Goal: Task Accomplishment & Management: Manage account settings

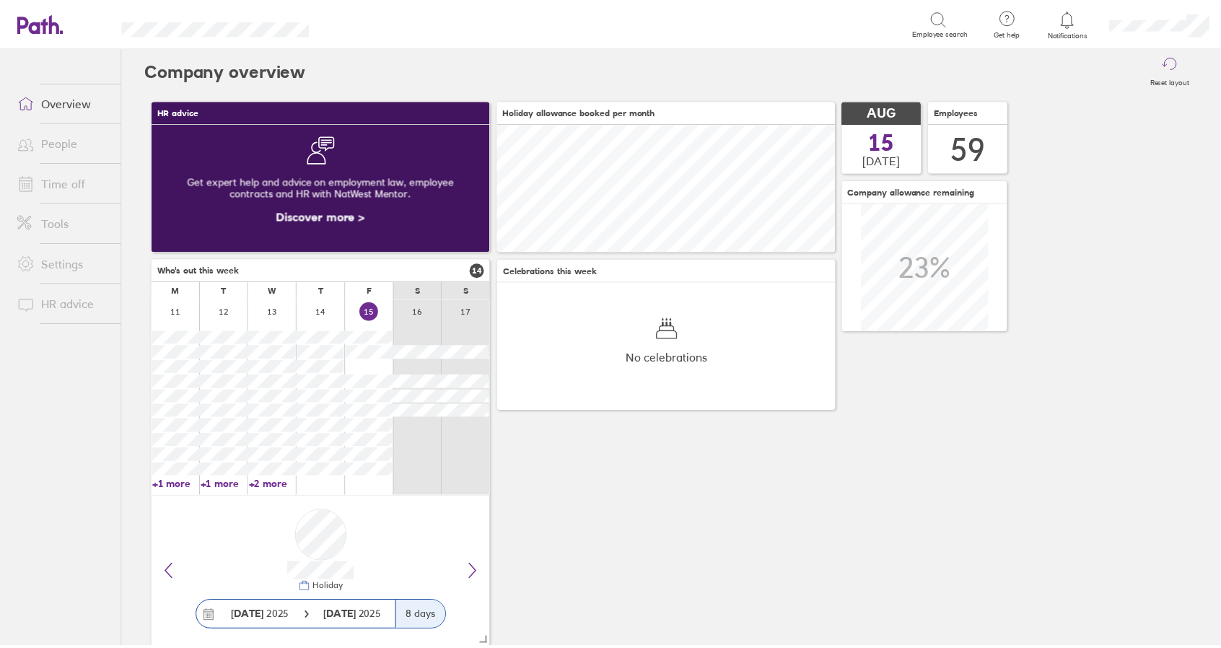
scroll to position [128, 341]
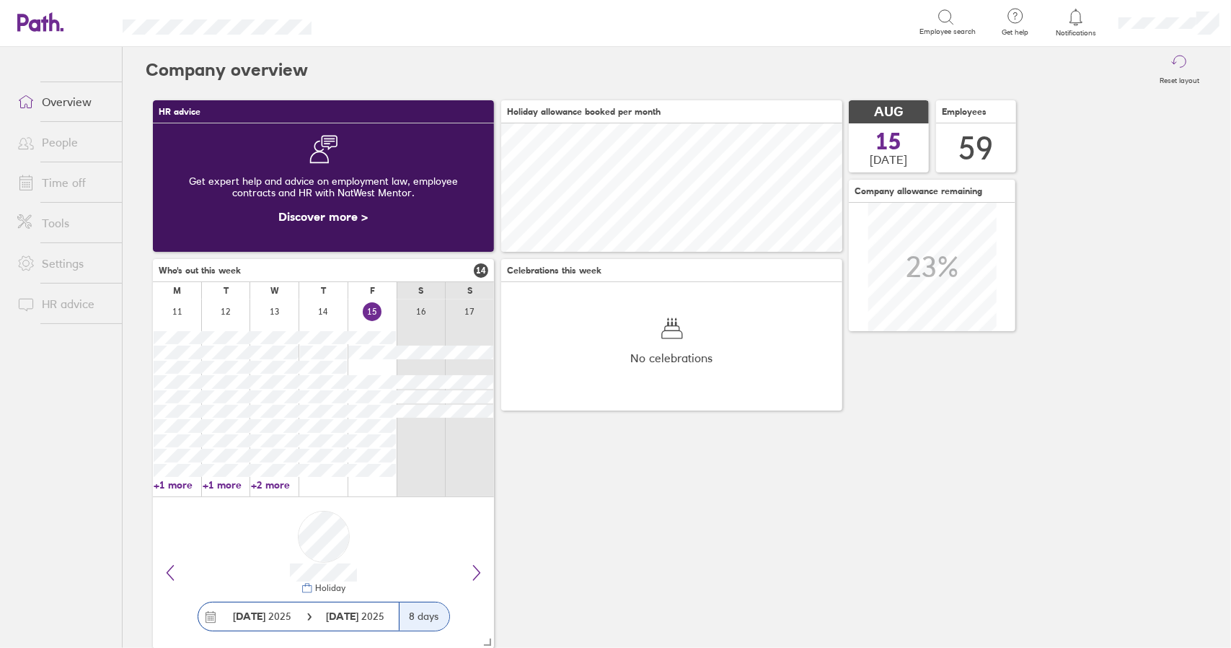
click at [56, 177] on link "Time off" at bounding box center [64, 182] width 116 height 29
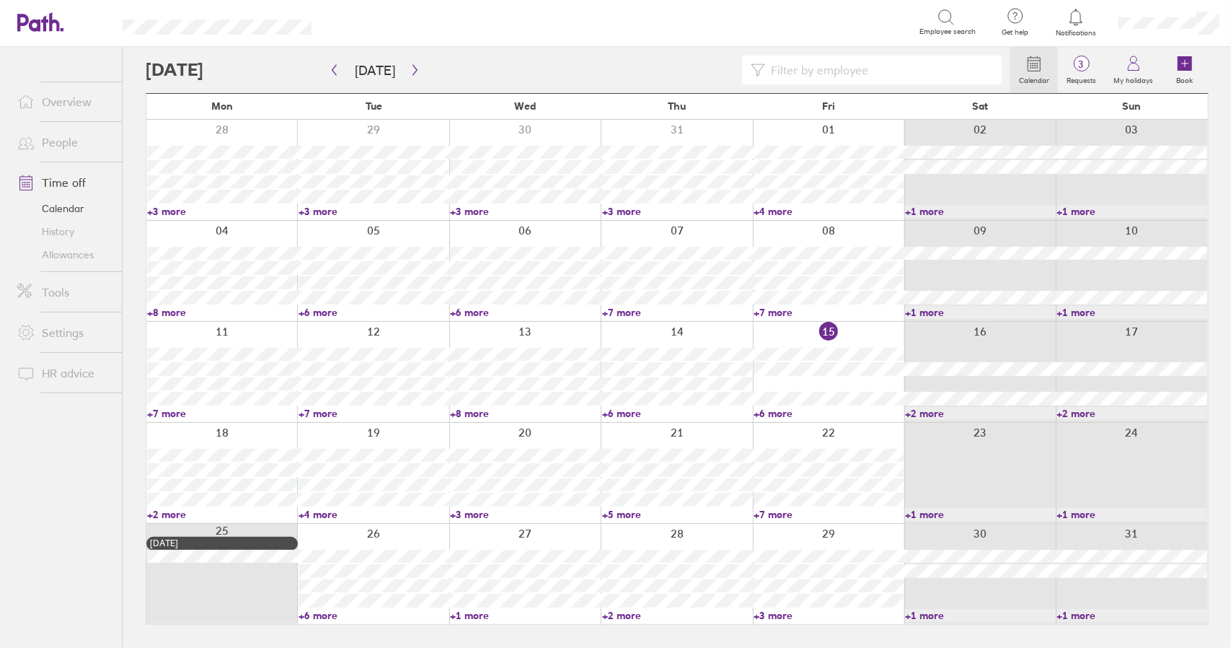
click at [781, 409] on link "+6 more" at bounding box center [829, 413] width 150 height 13
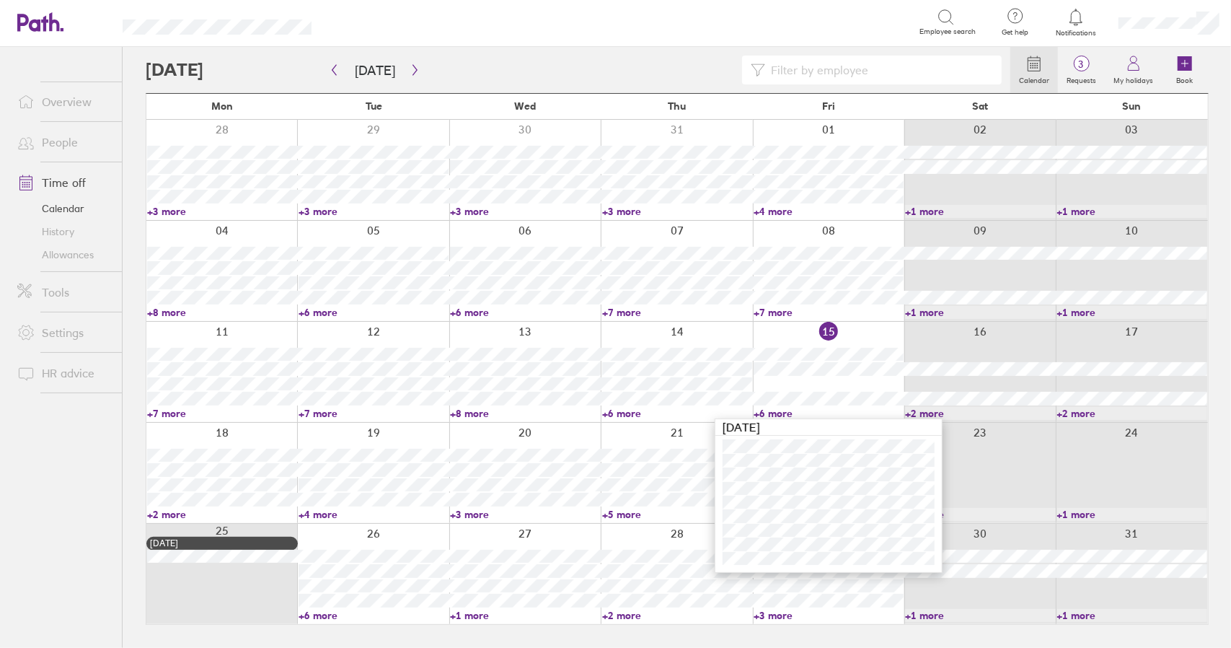
click at [780, 409] on link "+6 more" at bounding box center [829, 413] width 150 height 13
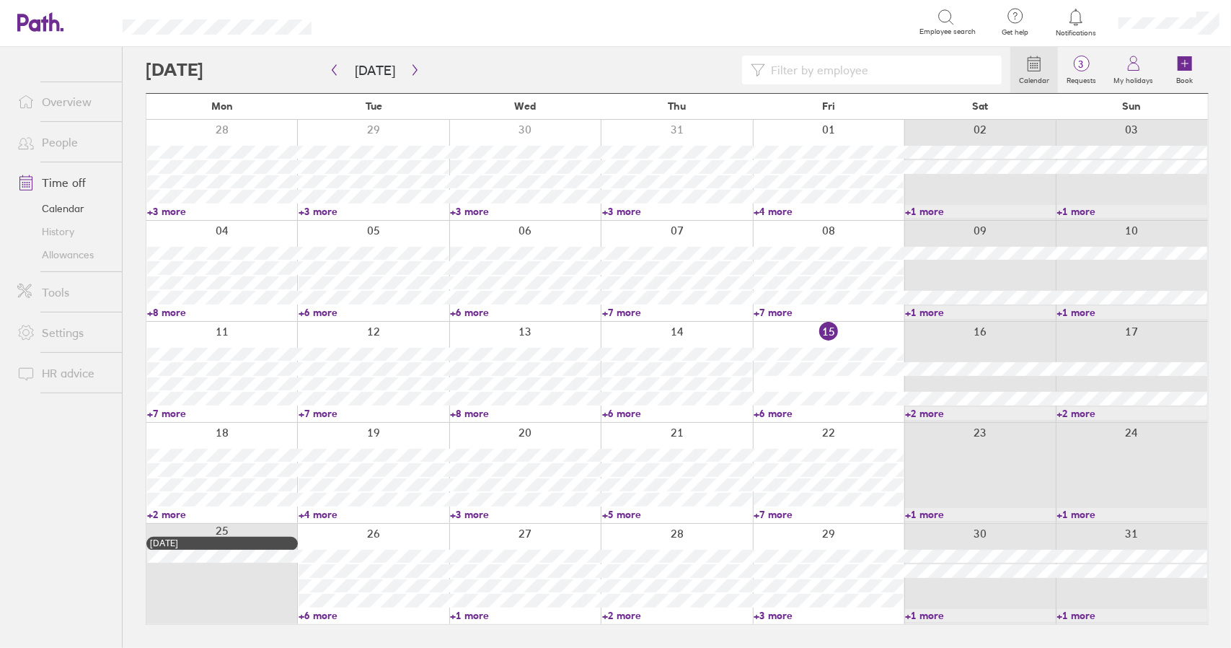
click at [162, 517] on link "+2 more" at bounding box center [222, 514] width 150 height 13
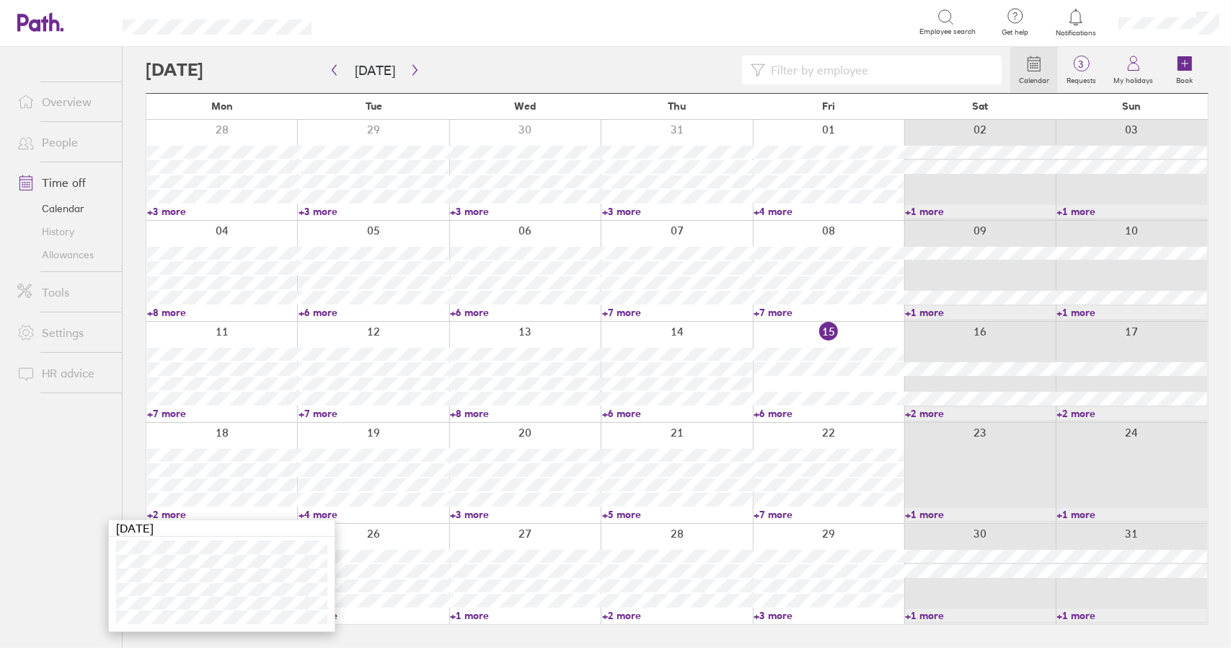
click at [783, 410] on link "+6 more" at bounding box center [829, 413] width 150 height 13
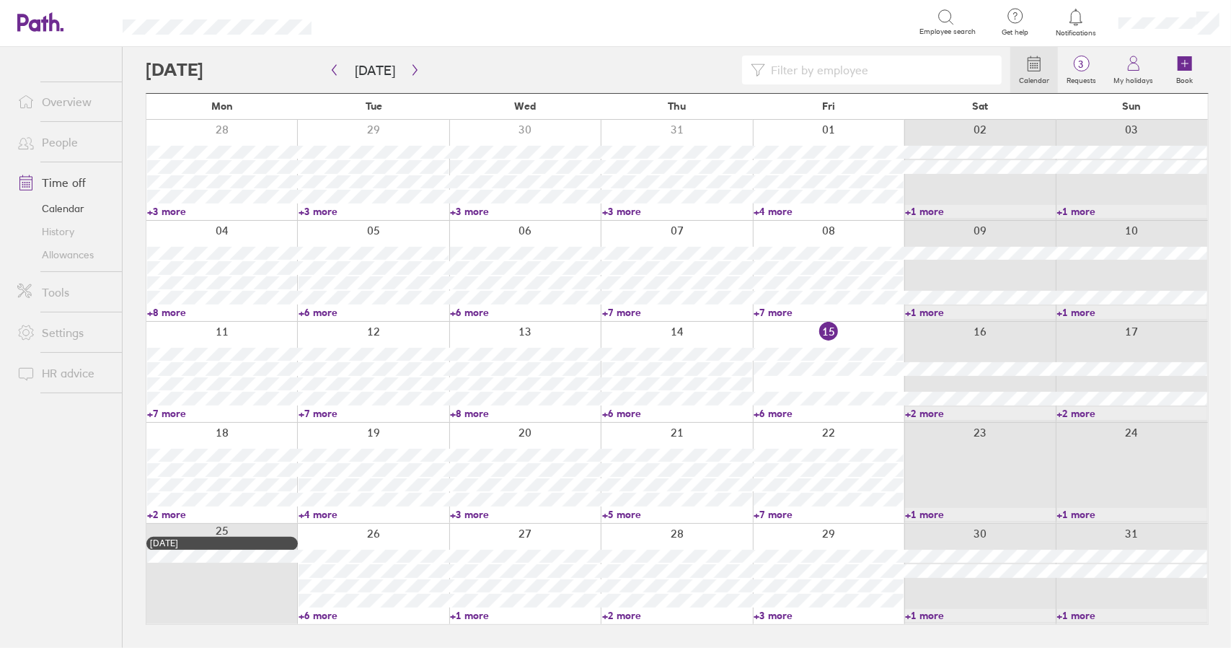
click at [783, 410] on link "+6 more" at bounding box center [829, 413] width 150 height 13
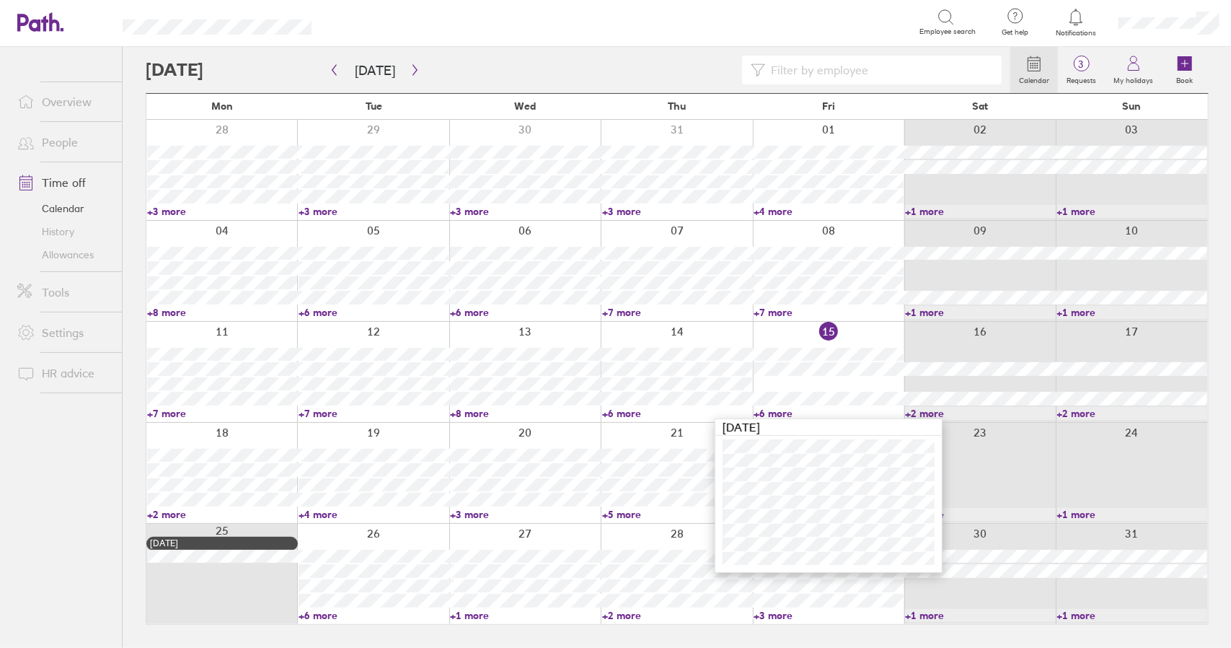
click at [773, 413] on link "+6 more" at bounding box center [829, 413] width 150 height 13
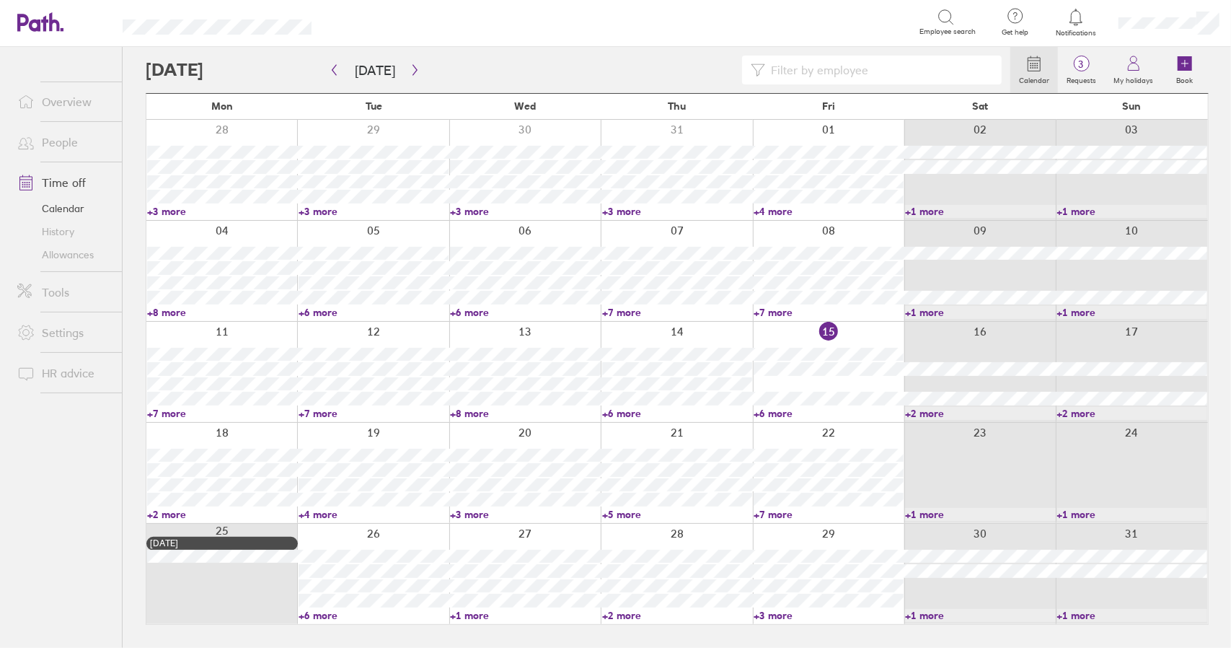
click at [163, 511] on link "+2 more" at bounding box center [222, 514] width 150 height 13
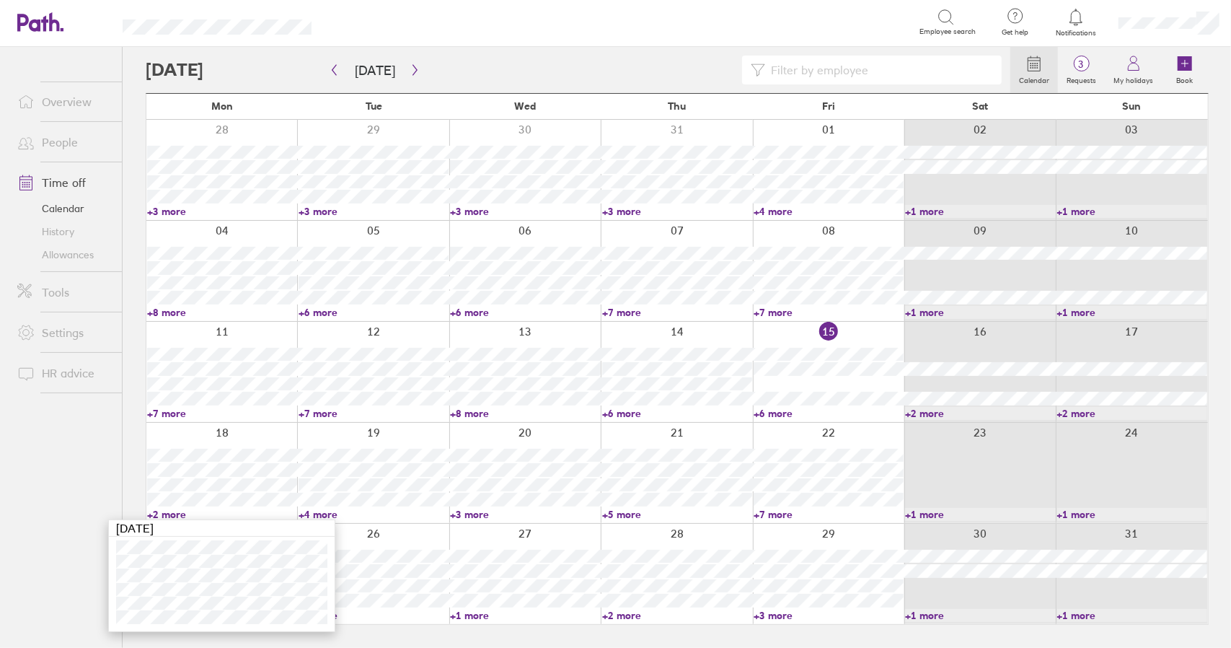
click at [165, 511] on link "+2 more" at bounding box center [222, 514] width 150 height 13
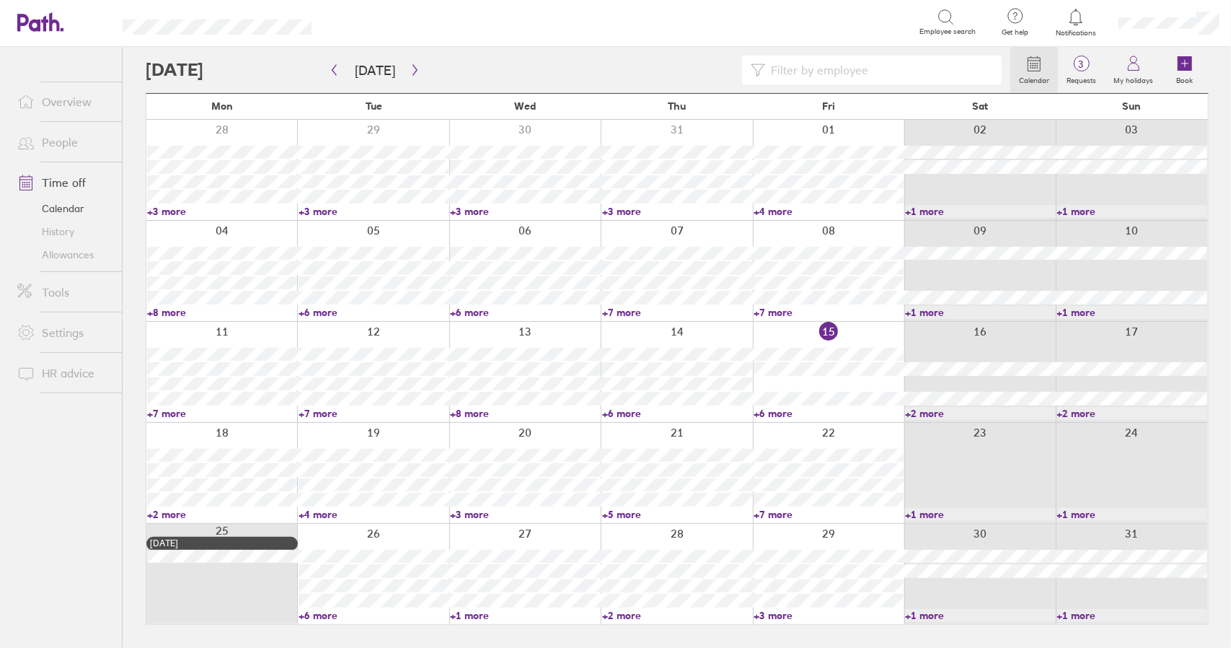
click at [180, 516] on link "+2 more" at bounding box center [222, 514] width 150 height 13
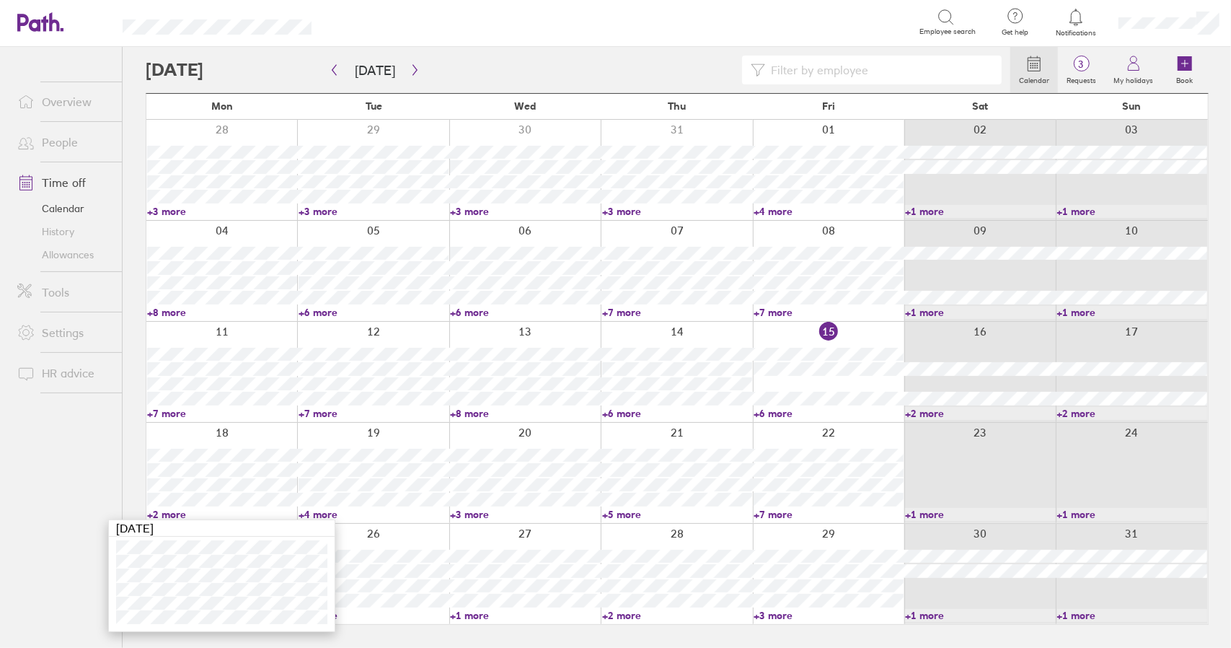
click at [166, 514] on link "+2 more" at bounding box center [222, 514] width 150 height 13
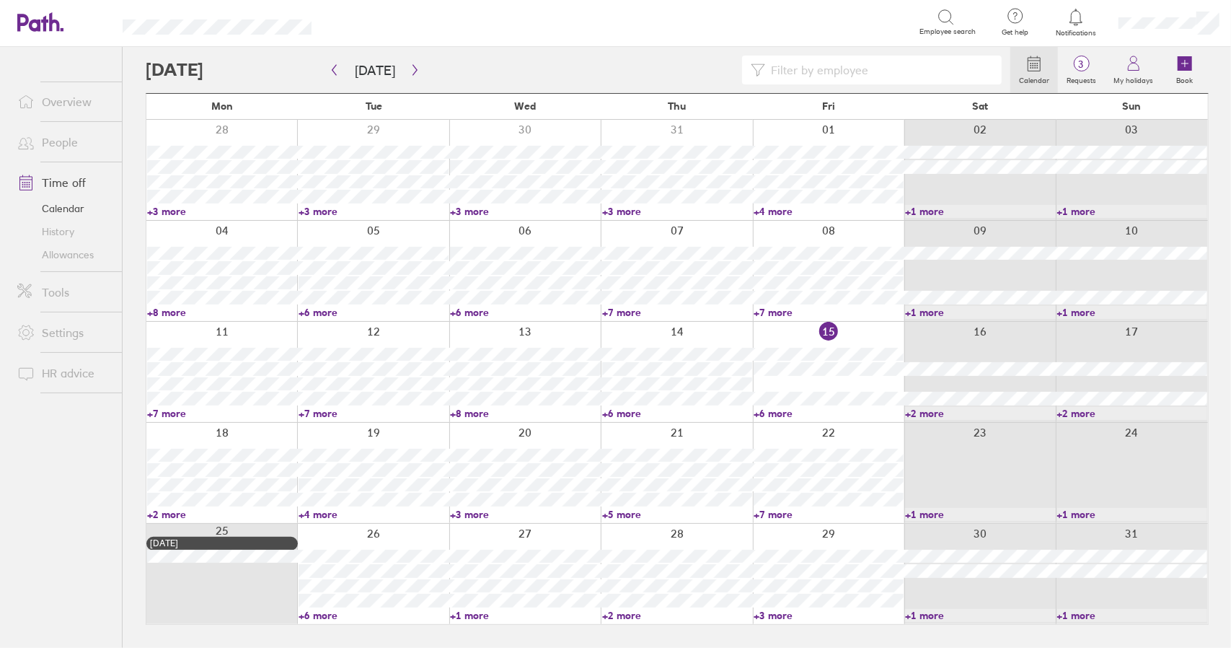
click at [322, 514] on link "+4 more" at bounding box center [374, 514] width 150 height 13
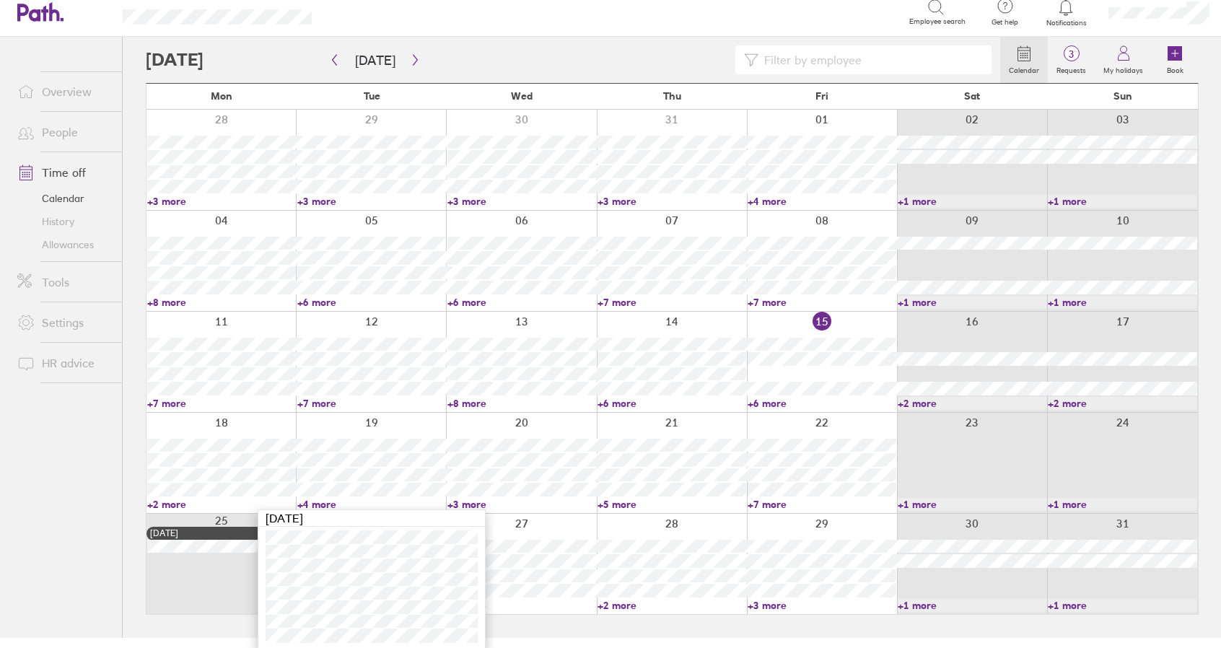
scroll to position [12, 0]
click at [315, 499] on link "+4 more" at bounding box center [371, 502] width 149 height 13
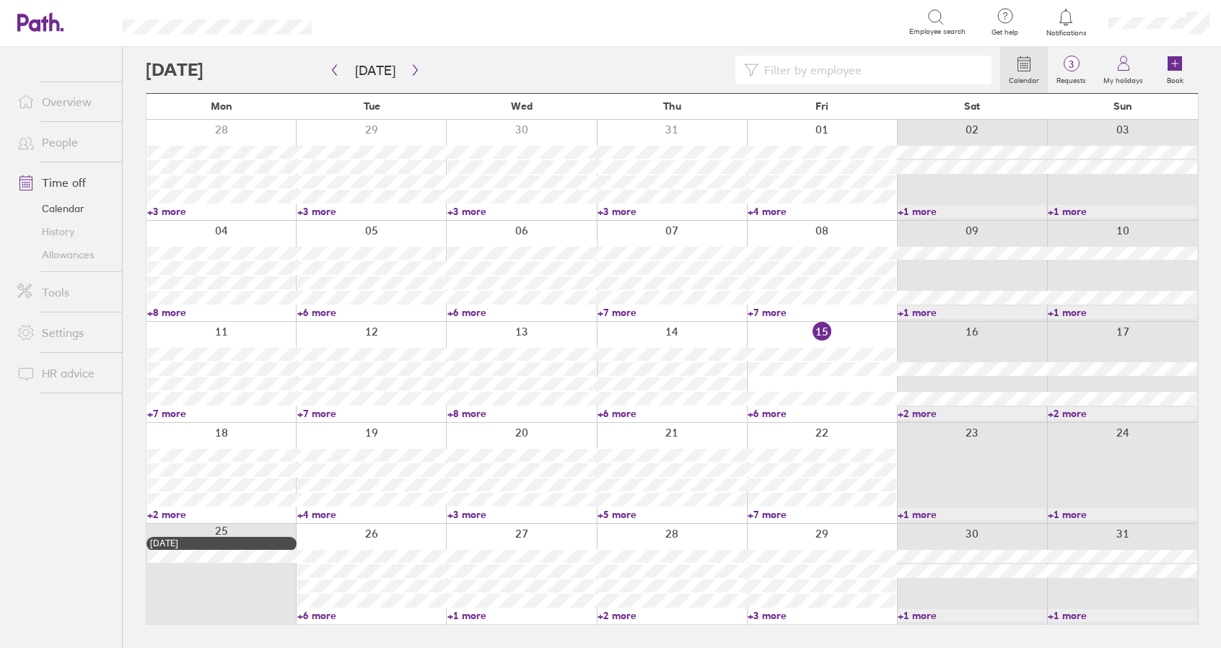
scroll to position [0, 0]
click at [168, 514] on link "+2 more" at bounding box center [222, 514] width 150 height 13
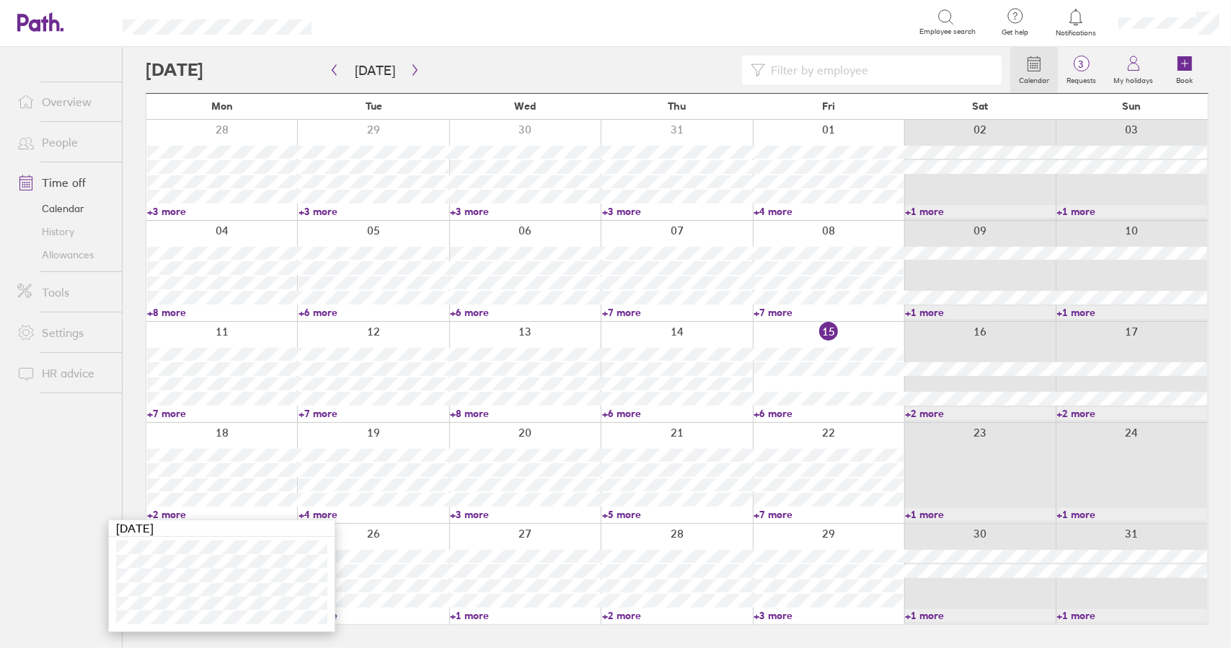
click at [168, 514] on link "+2 more" at bounding box center [222, 514] width 150 height 13
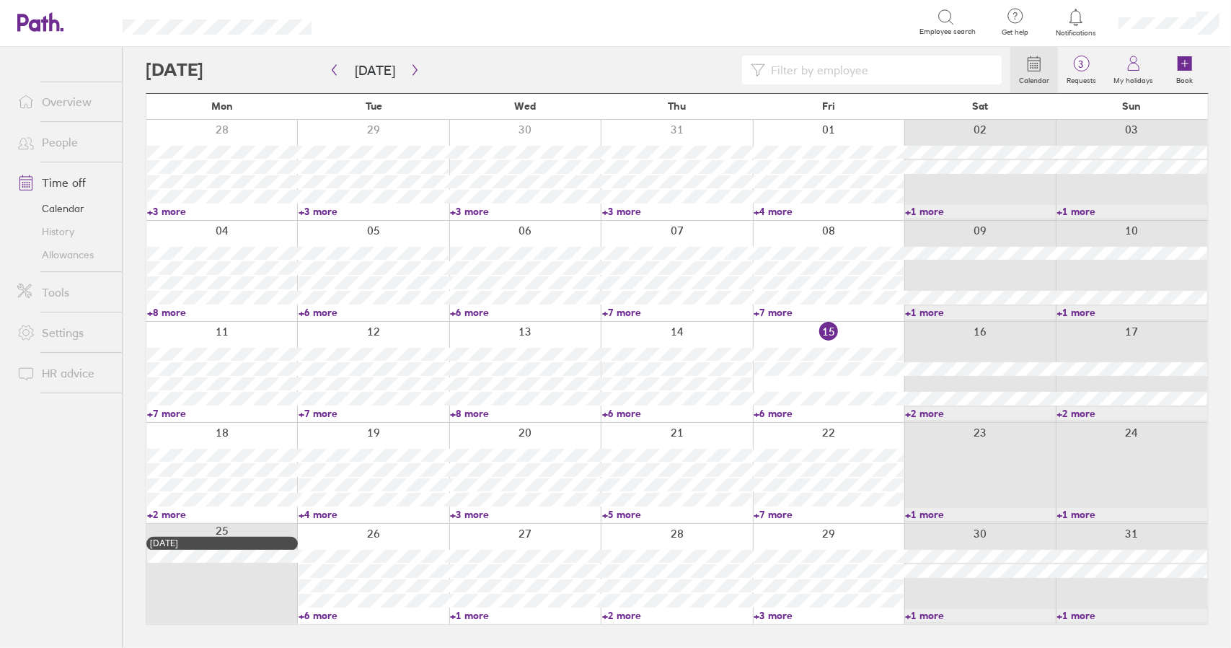
click at [167, 515] on link "+2 more" at bounding box center [222, 514] width 150 height 13
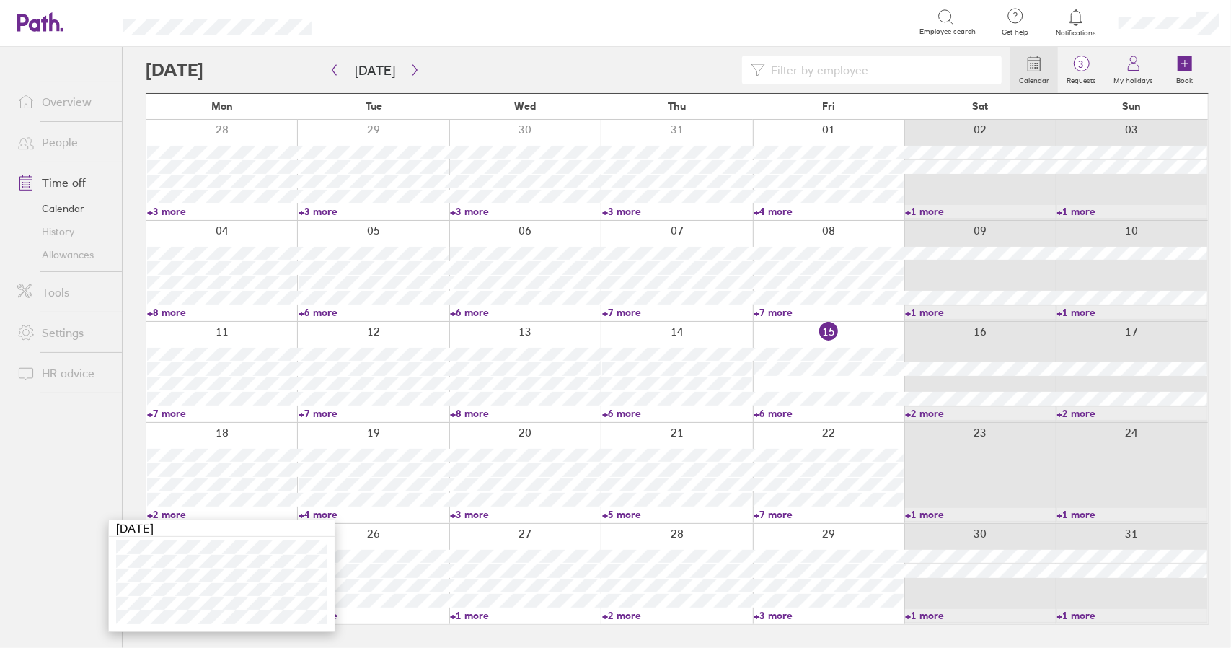
click at [170, 513] on link "+2 more" at bounding box center [222, 514] width 150 height 13
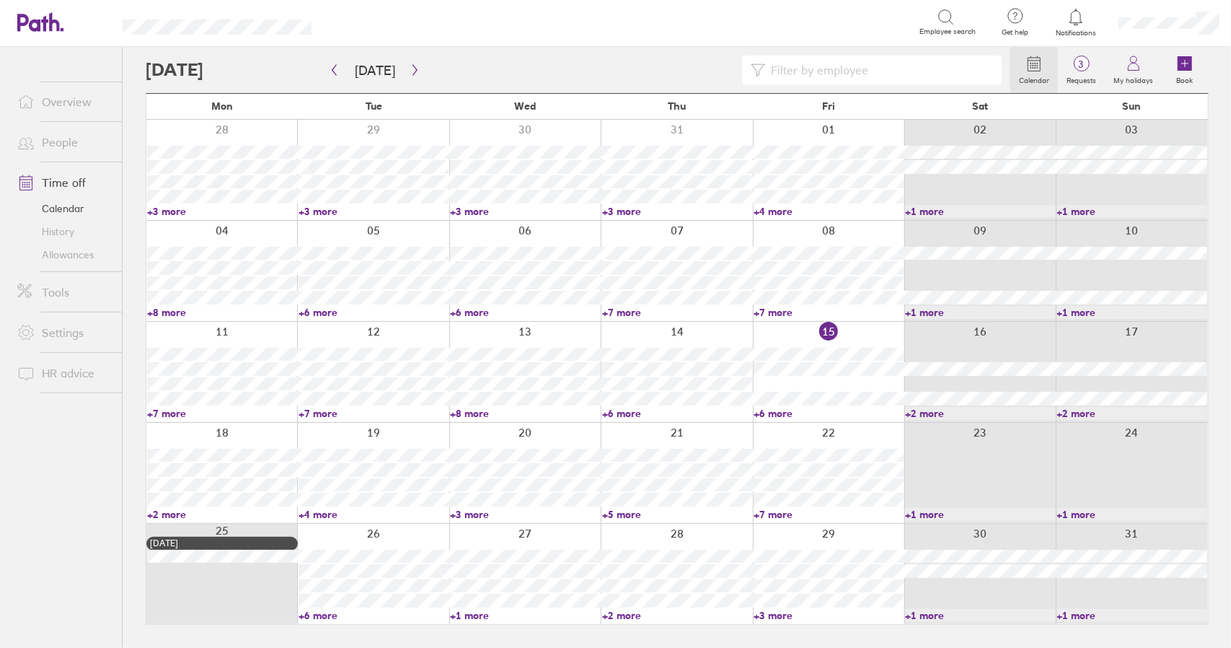
click at [332, 514] on link "+4 more" at bounding box center [374, 514] width 150 height 13
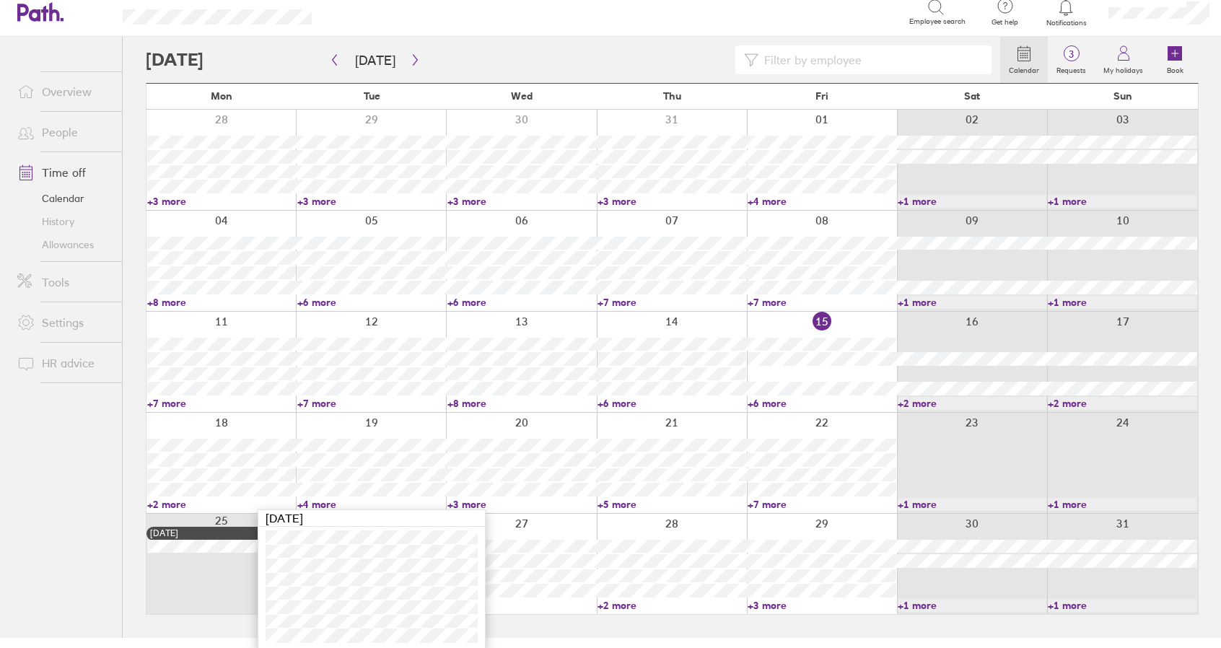
scroll to position [12, 0]
click at [320, 501] on link "+4 more" at bounding box center [371, 502] width 149 height 13
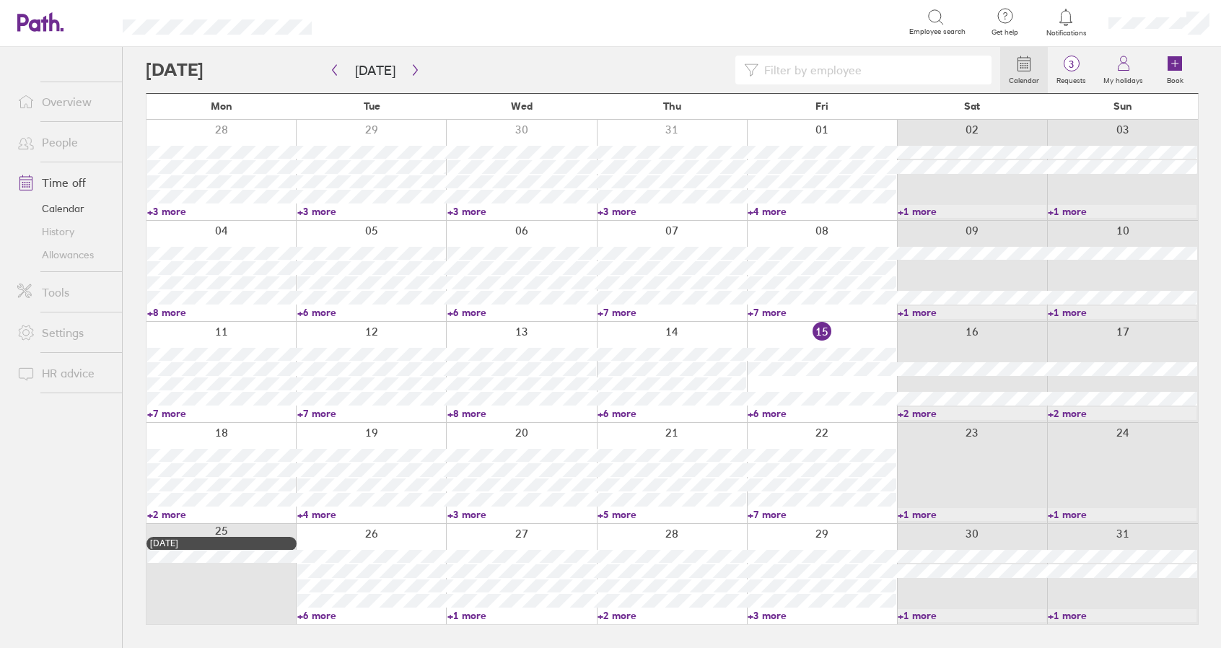
scroll to position [0, 0]
click at [168, 513] on link "+2 more" at bounding box center [222, 514] width 150 height 13
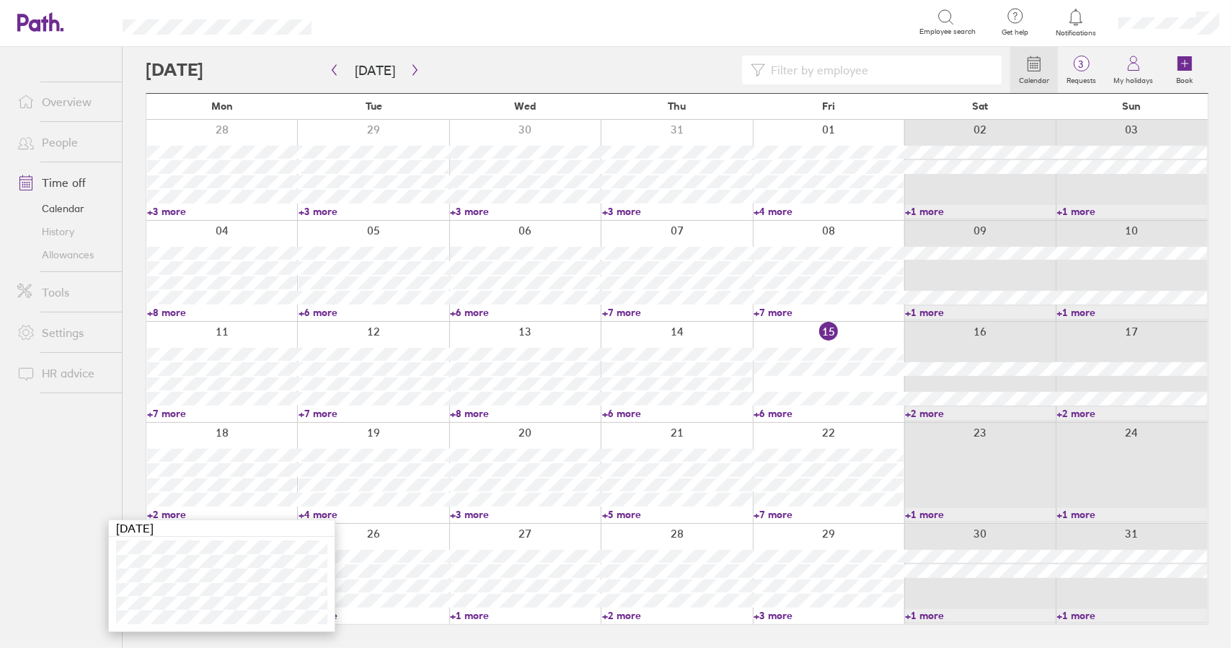
click at [322, 510] on link "+4 more" at bounding box center [374, 514] width 150 height 13
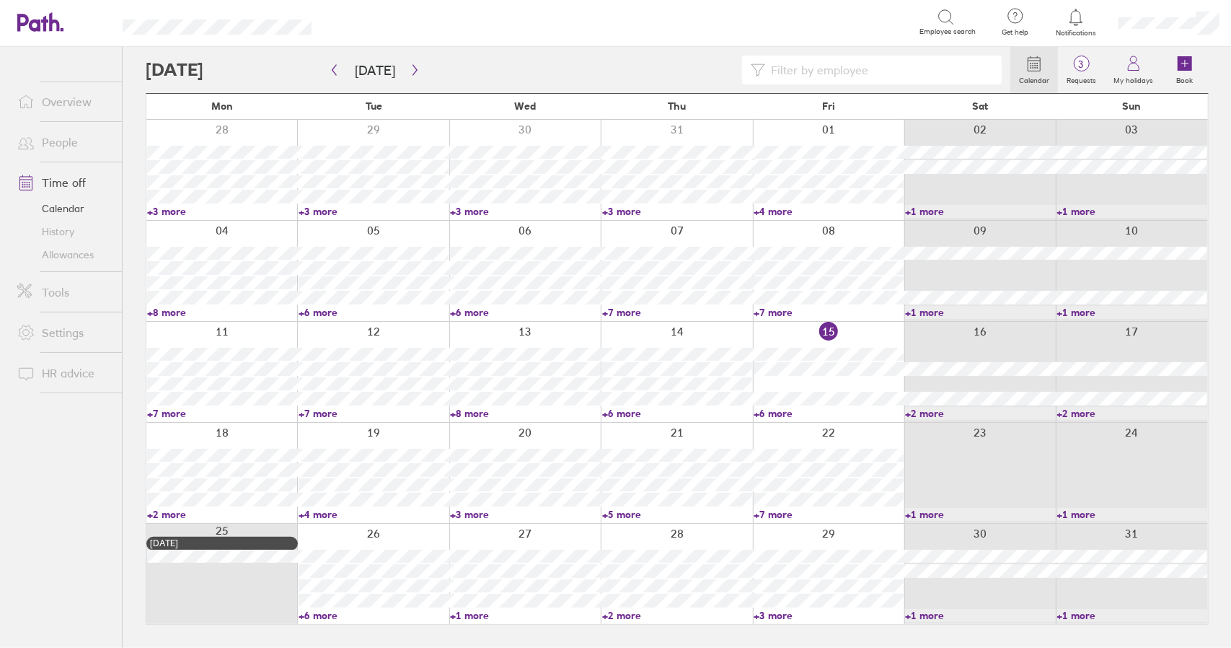
click at [325, 511] on link "+4 more" at bounding box center [374, 514] width 150 height 13
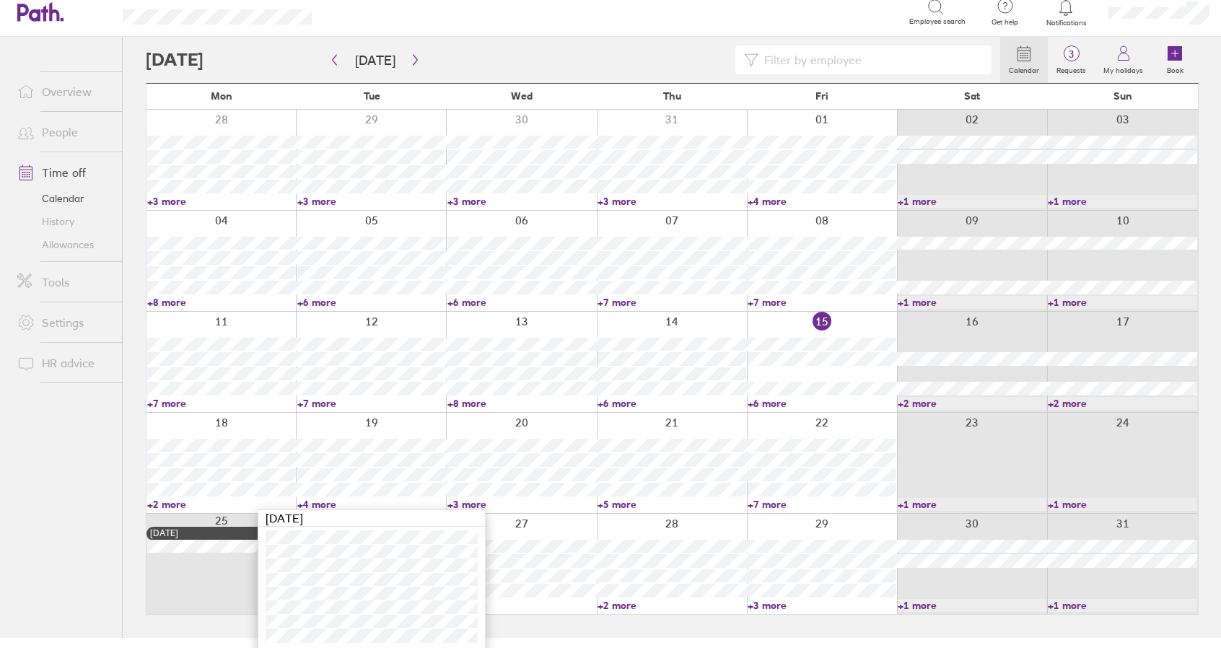
scroll to position [12, 0]
click at [325, 501] on link "+4 more" at bounding box center [371, 502] width 149 height 13
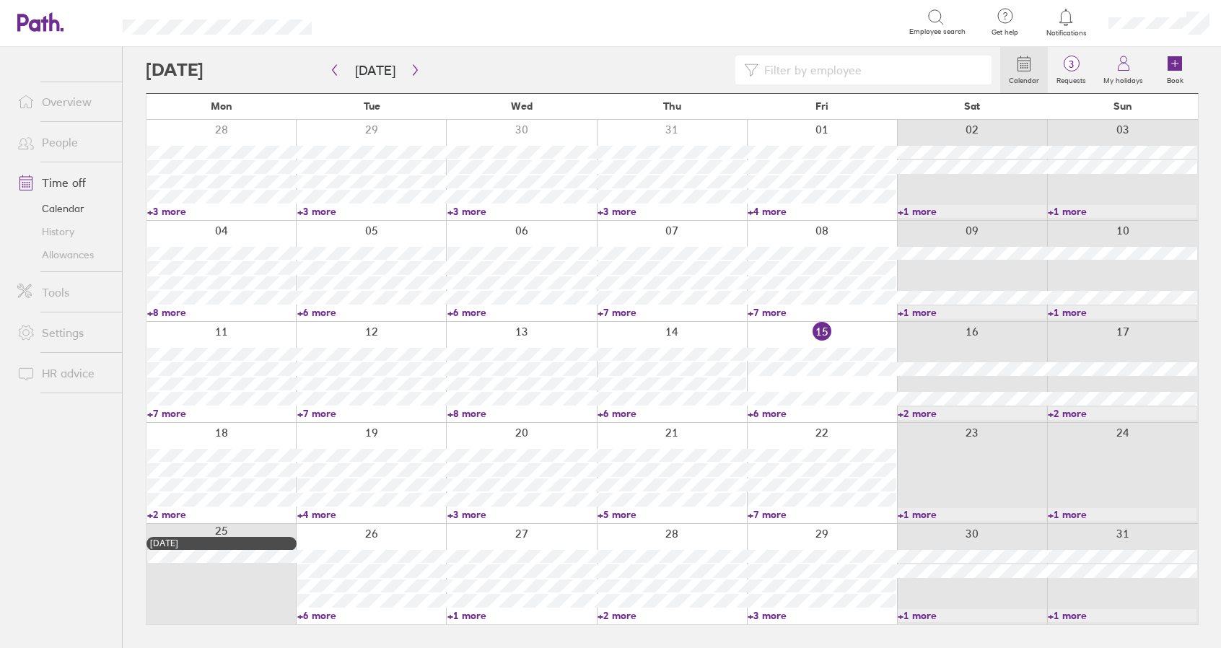
scroll to position [0, 0]
click at [478, 513] on link "+3 more" at bounding box center [525, 514] width 150 height 13
click at [320, 510] on link "+4 more" at bounding box center [374, 514] width 150 height 13
click at [325, 514] on link "+4 more" at bounding box center [374, 514] width 150 height 13
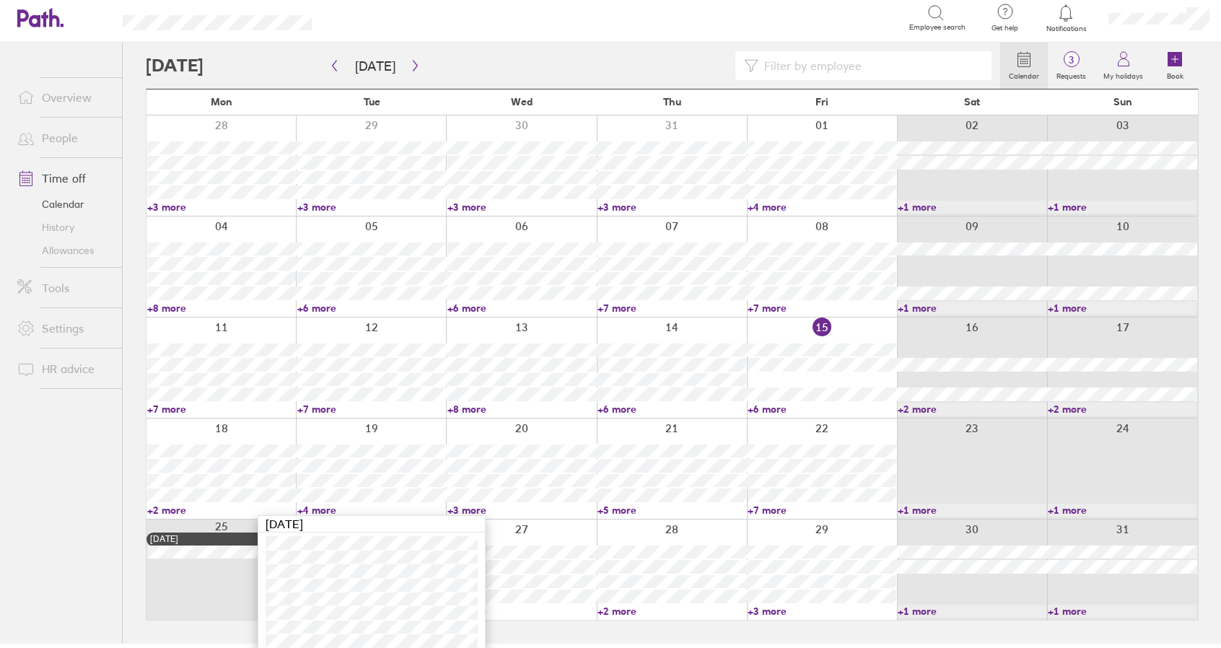
scroll to position [12, 0]
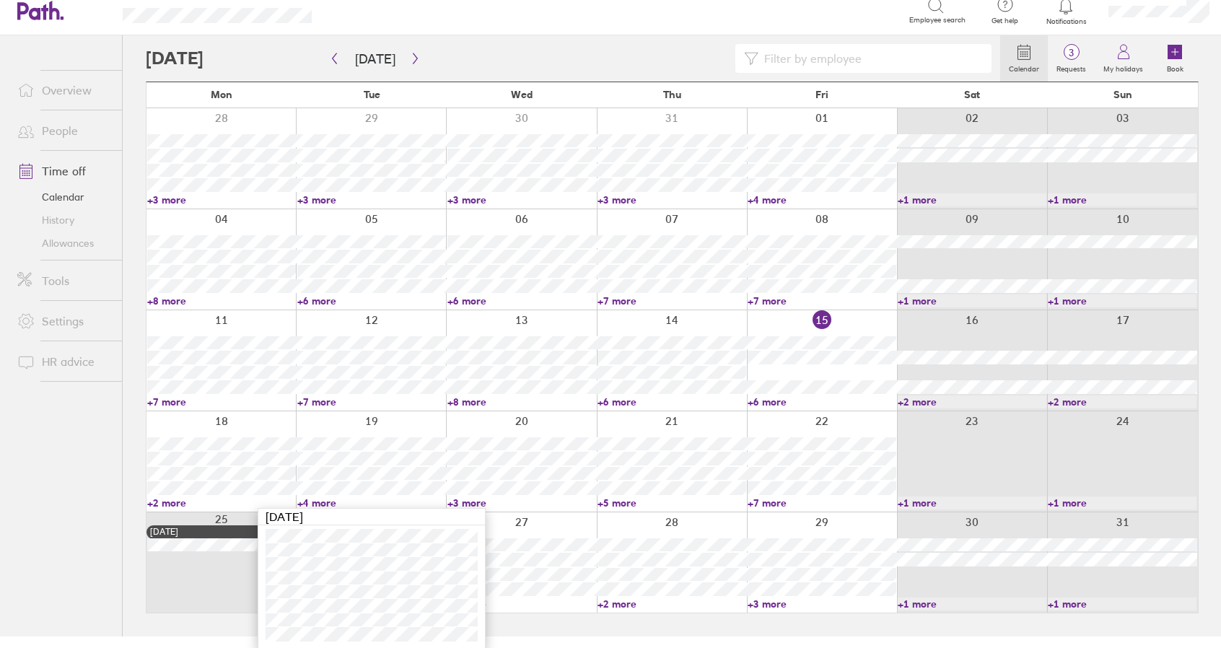
click at [169, 501] on link "+2 more" at bounding box center [221, 502] width 149 height 13
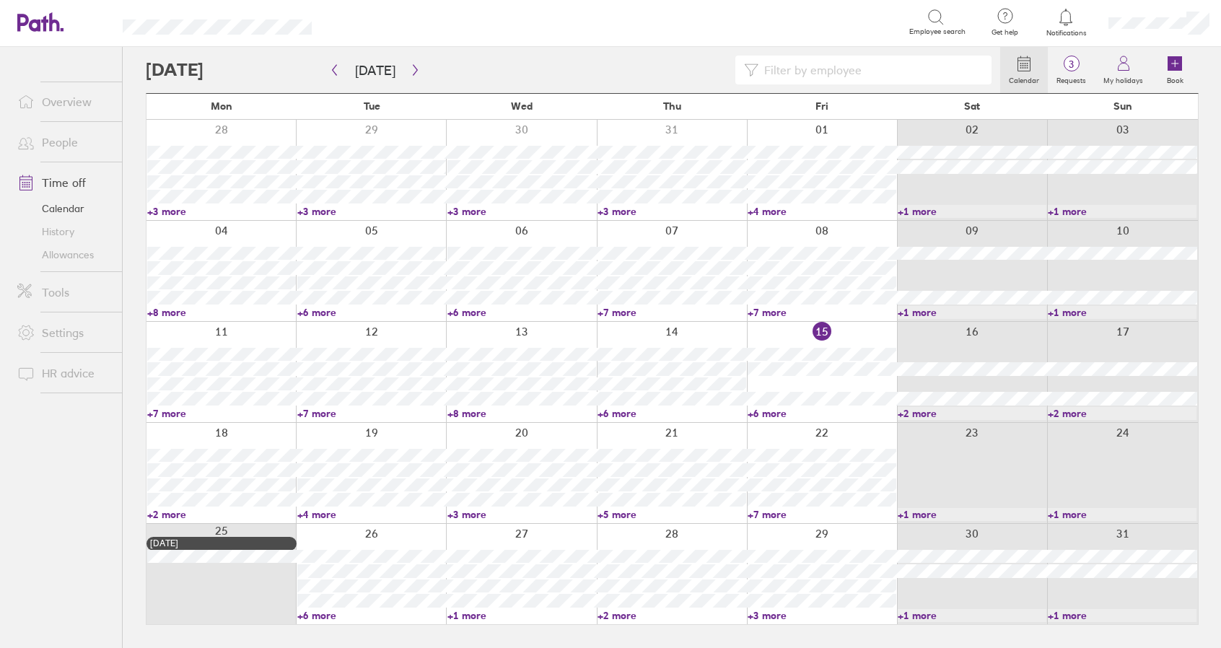
scroll to position [0, 0]
click at [169, 513] on link "+2 more" at bounding box center [222, 514] width 150 height 13
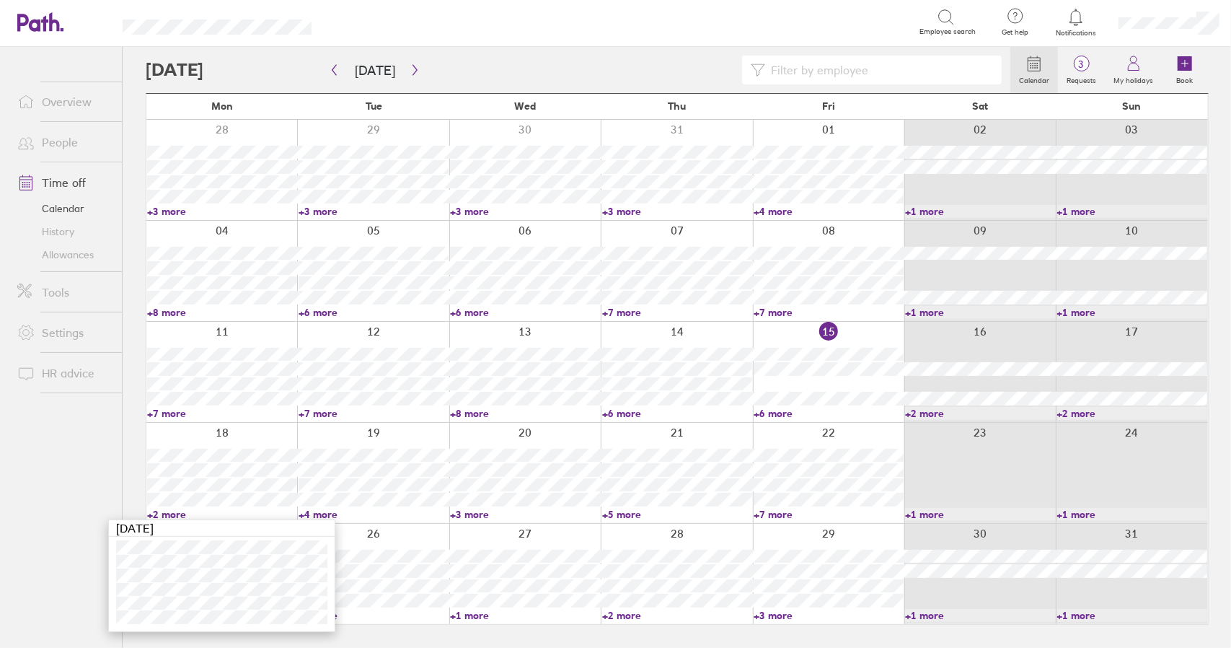
click at [608, 511] on link "+5 more" at bounding box center [677, 514] width 150 height 13
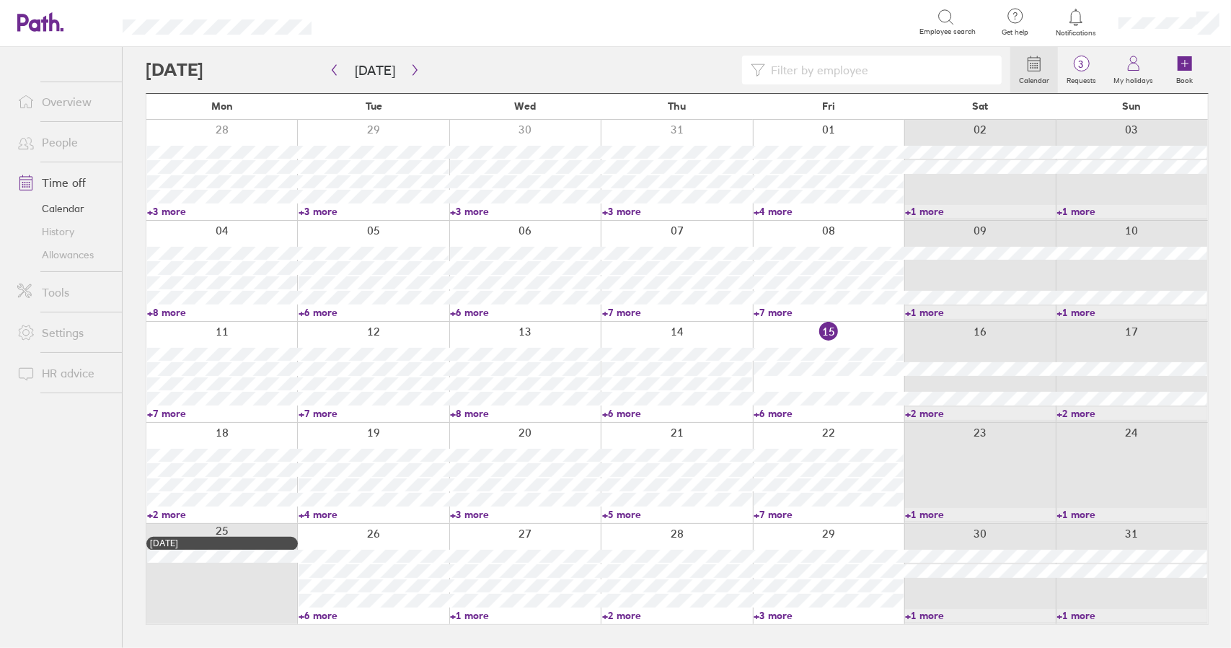
click at [620, 514] on link "+5 more" at bounding box center [677, 514] width 150 height 13
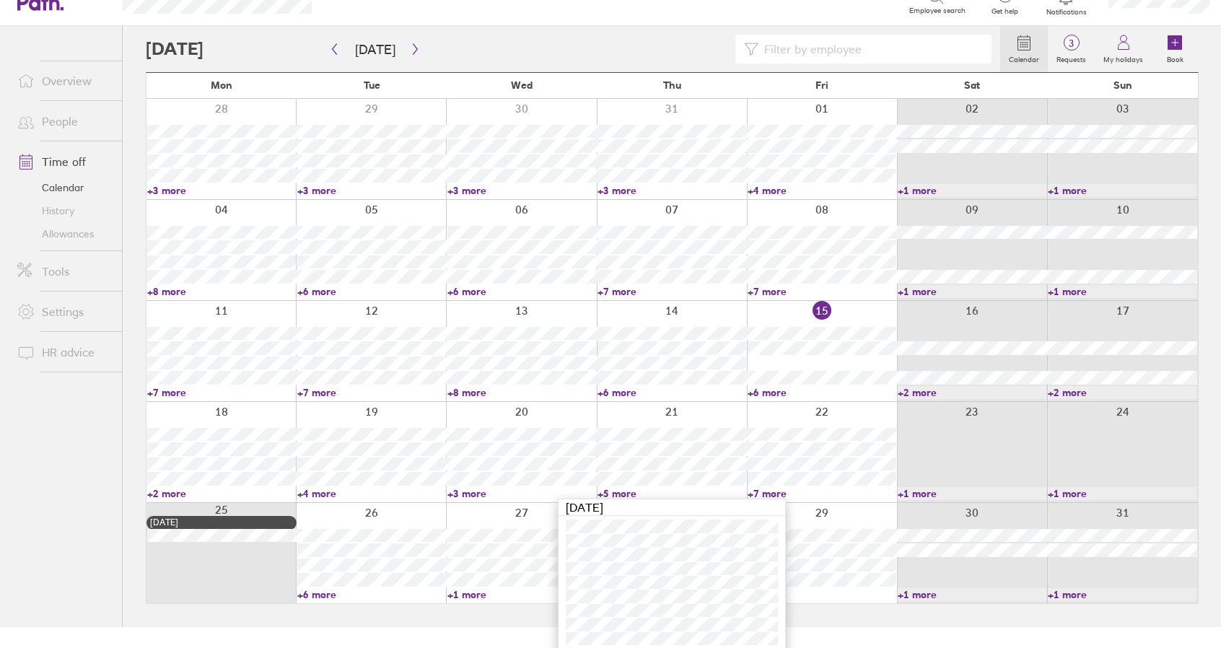
scroll to position [25, 0]
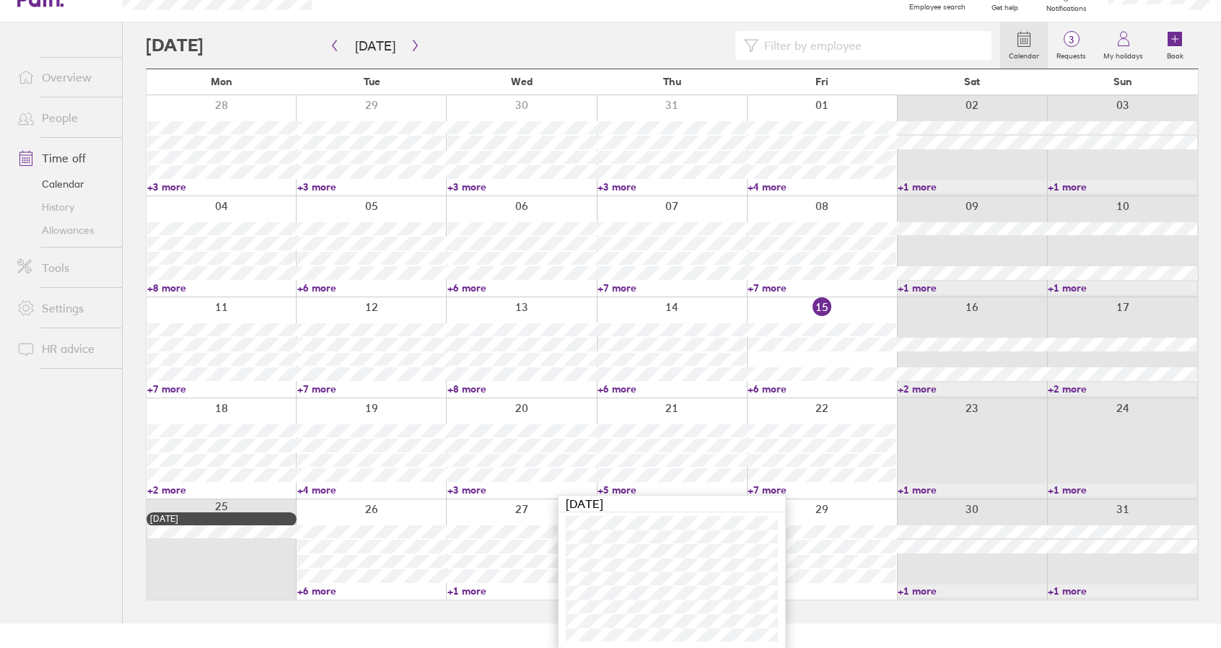
click at [622, 488] on link "+5 more" at bounding box center [671, 489] width 149 height 13
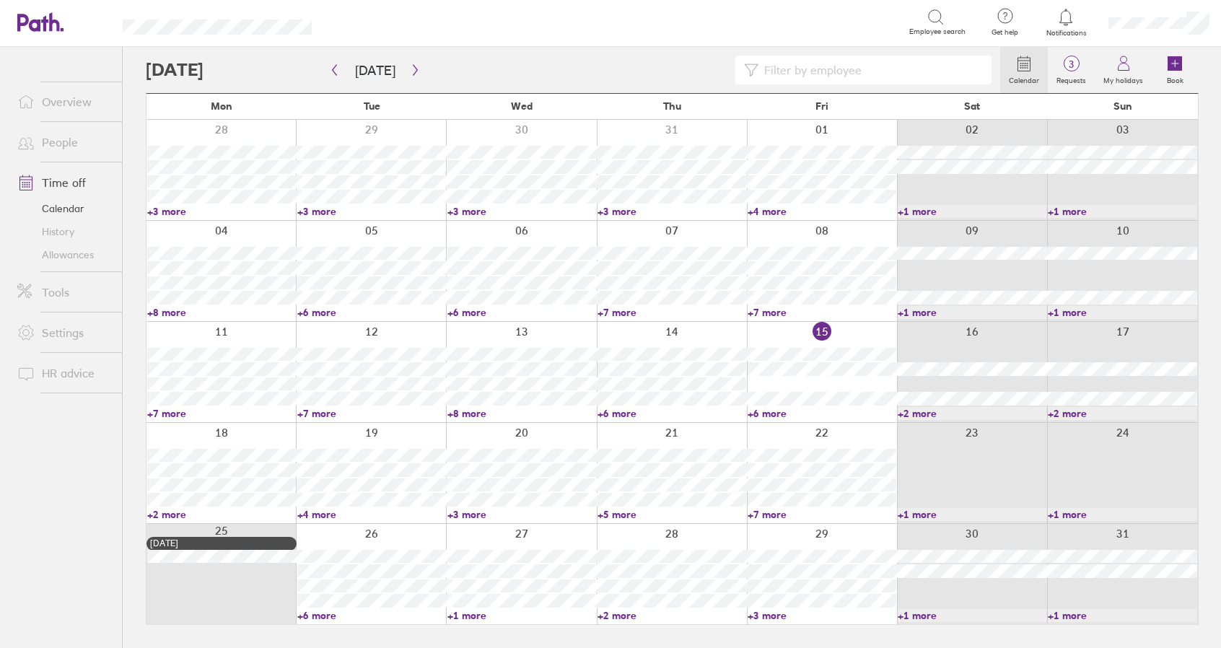
scroll to position [0, 0]
click at [778, 514] on link "+7 more" at bounding box center [829, 514] width 150 height 13
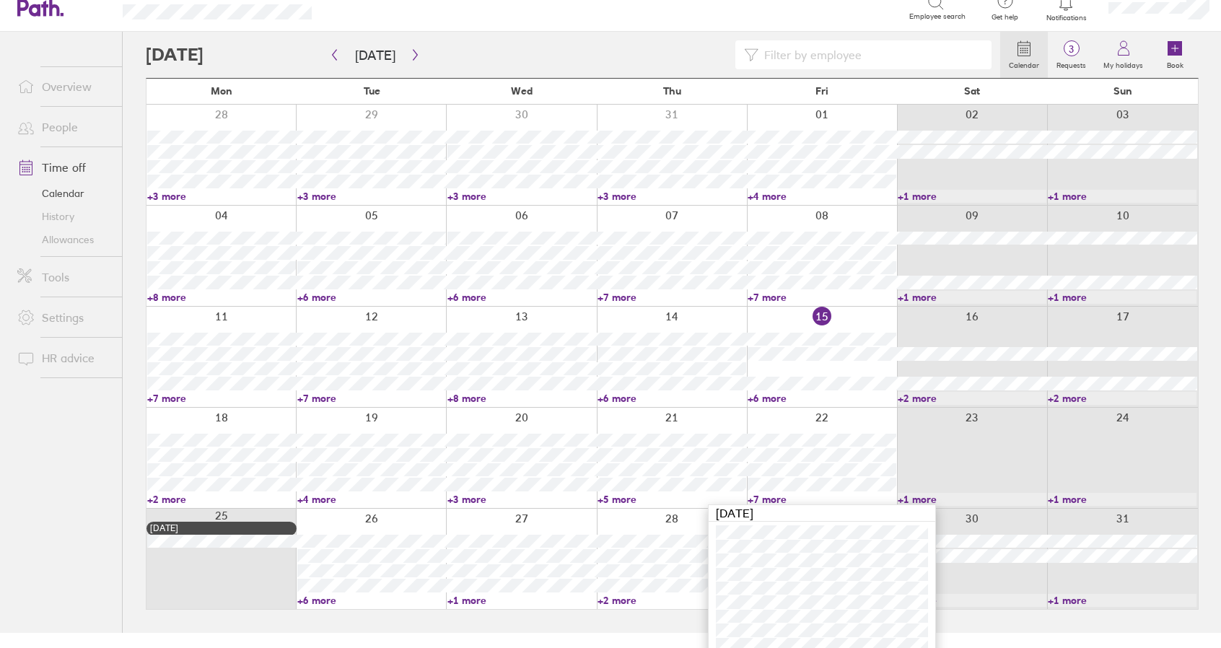
scroll to position [53, 0]
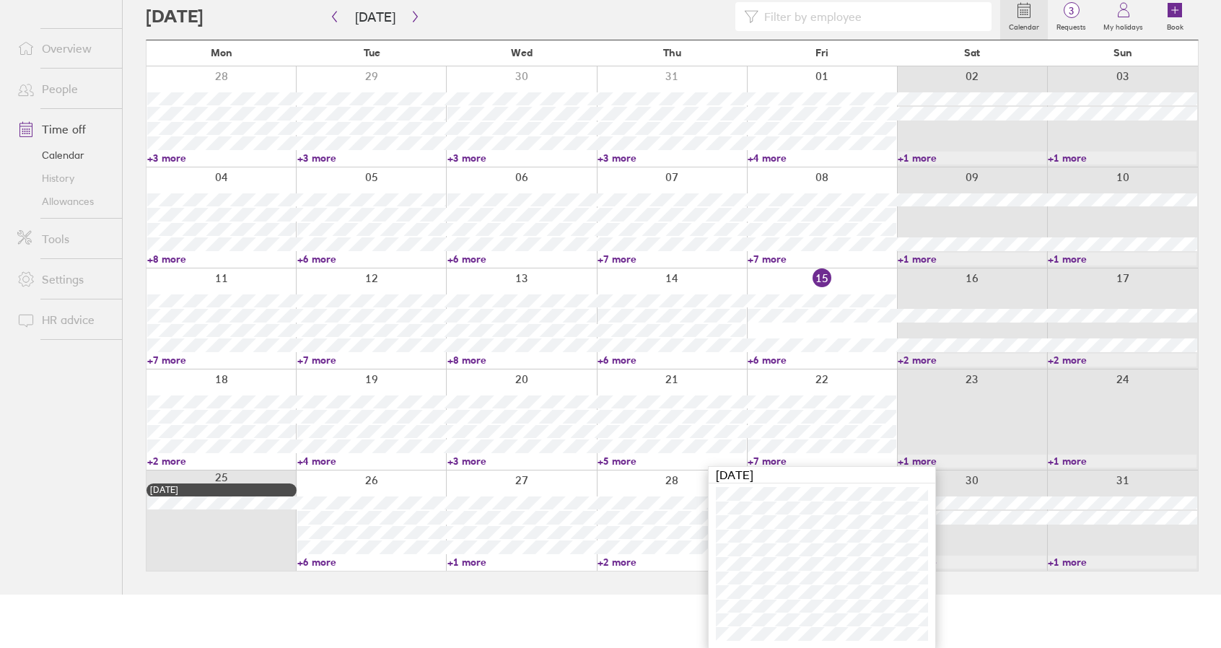
click at [768, 461] on link "+7 more" at bounding box center [821, 461] width 149 height 13
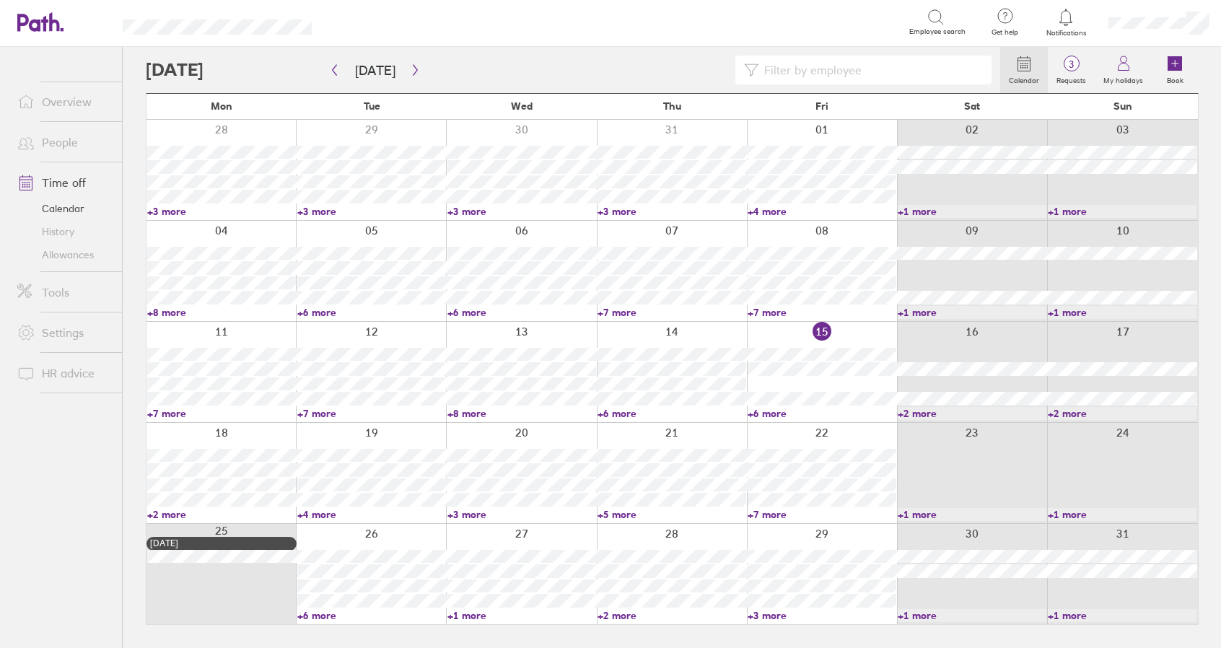
scroll to position [0, 0]
click at [467, 511] on link "+3 more" at bounding box center [525, 514] width 150 height 13
click at [472, 514] on link "+3 more" at bounding box center [525, 514] width 150 height 13
click at [172, 513] on link "+2 more" at bounding box center [222, 514] width 150 height 13
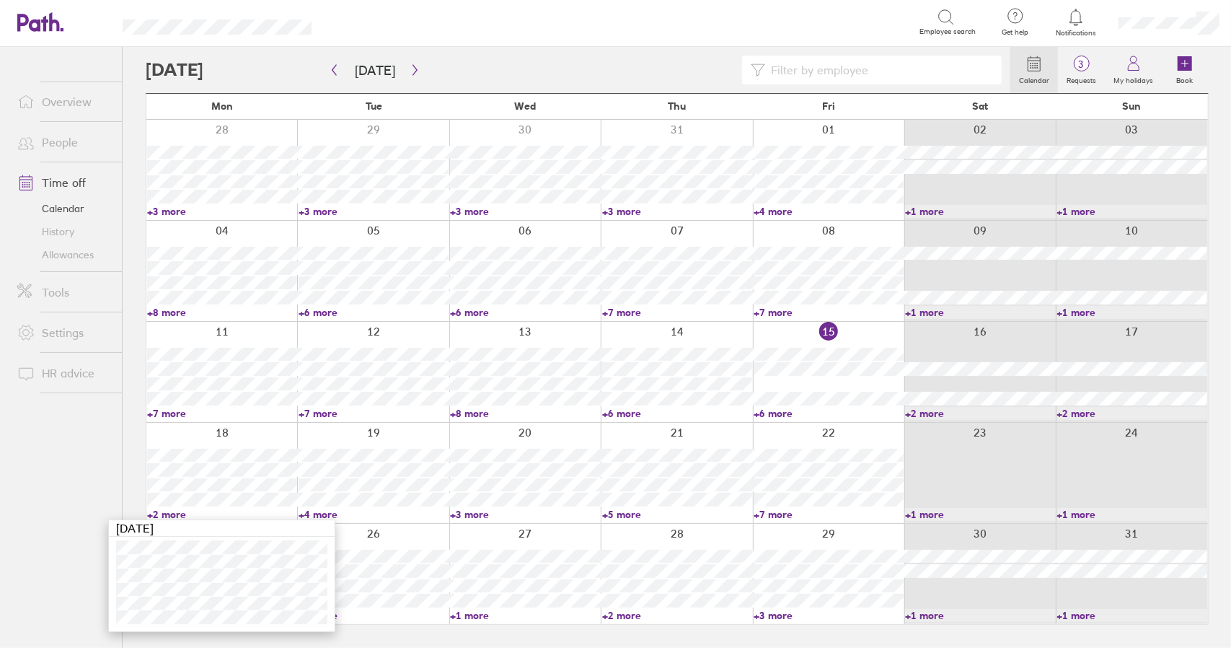
click at [771, 514] on link "+7 more" at bounding box center [829, 514] width 150 height 13
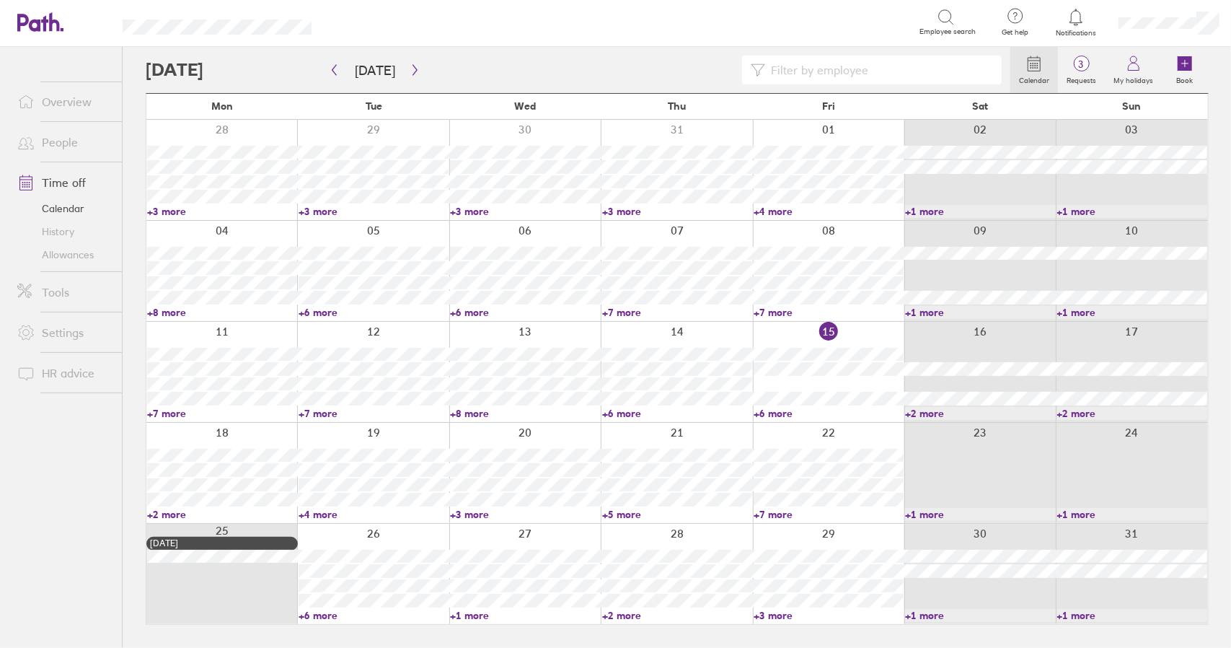
click at [771, 514] on link "+7 more" at bounding box center [829, 514] width 150 height 13
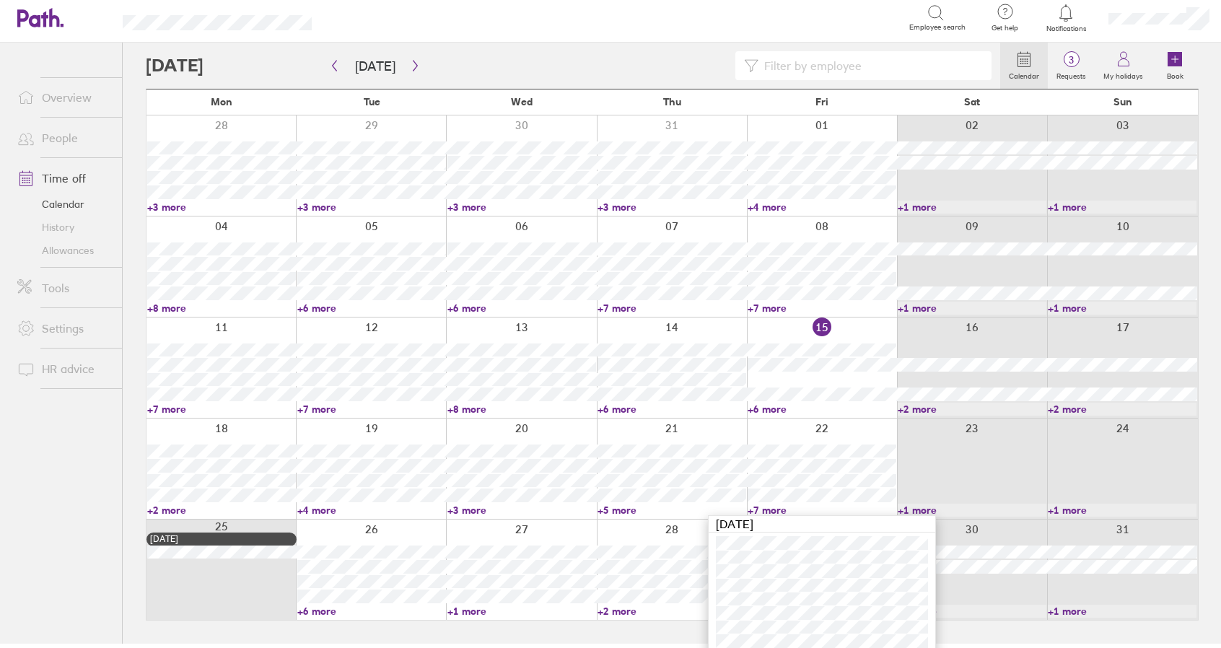
scroll to position [53, 0]
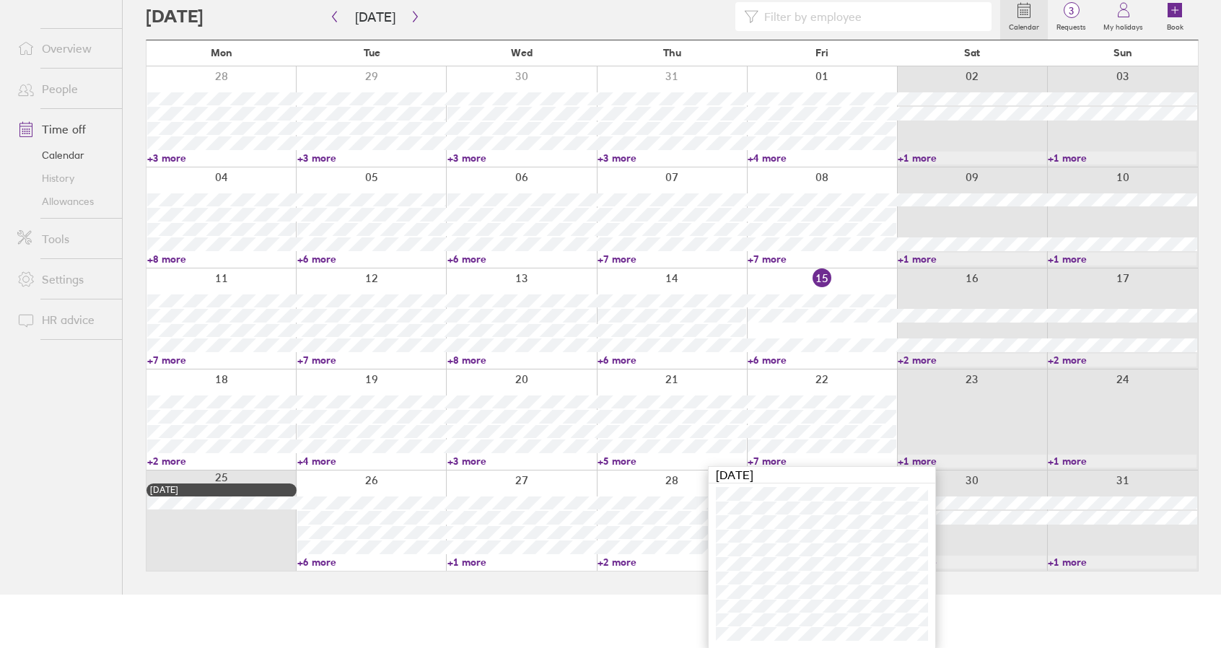
click at [320, 460] on link "+4 more" at bounding box center [371, 461] width 149 height 13
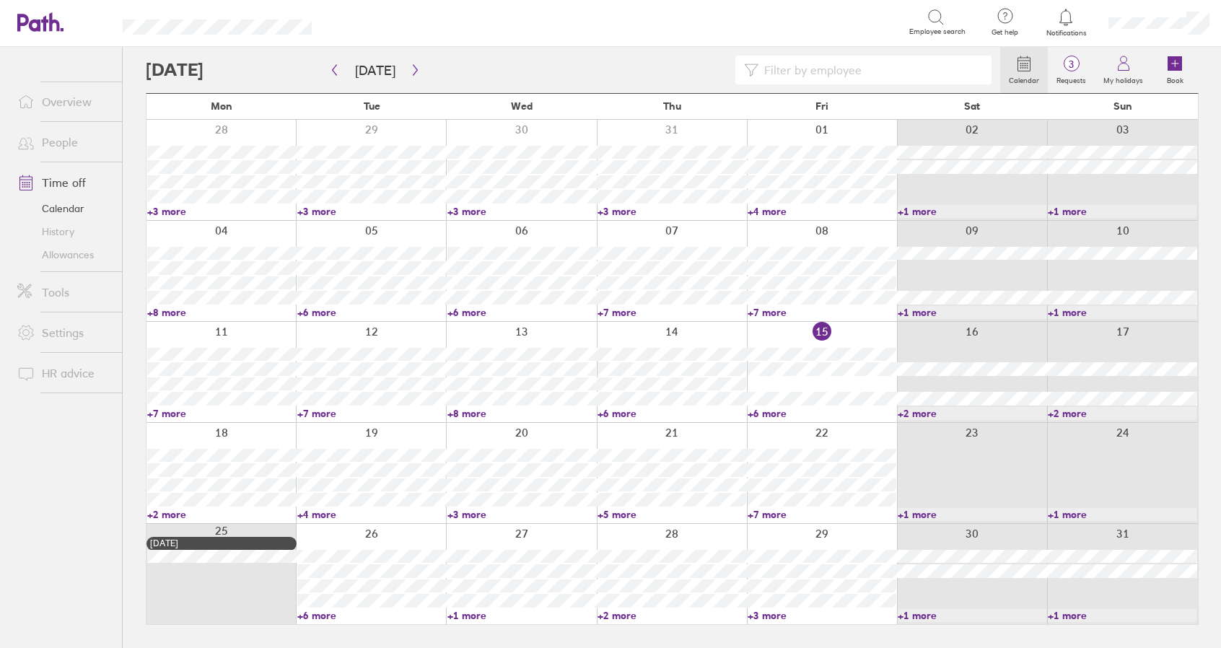
scroll to position [0, 0]
click at [321, 510] on link "+4 more" at bounding box center [374, 514] width 150 height 13
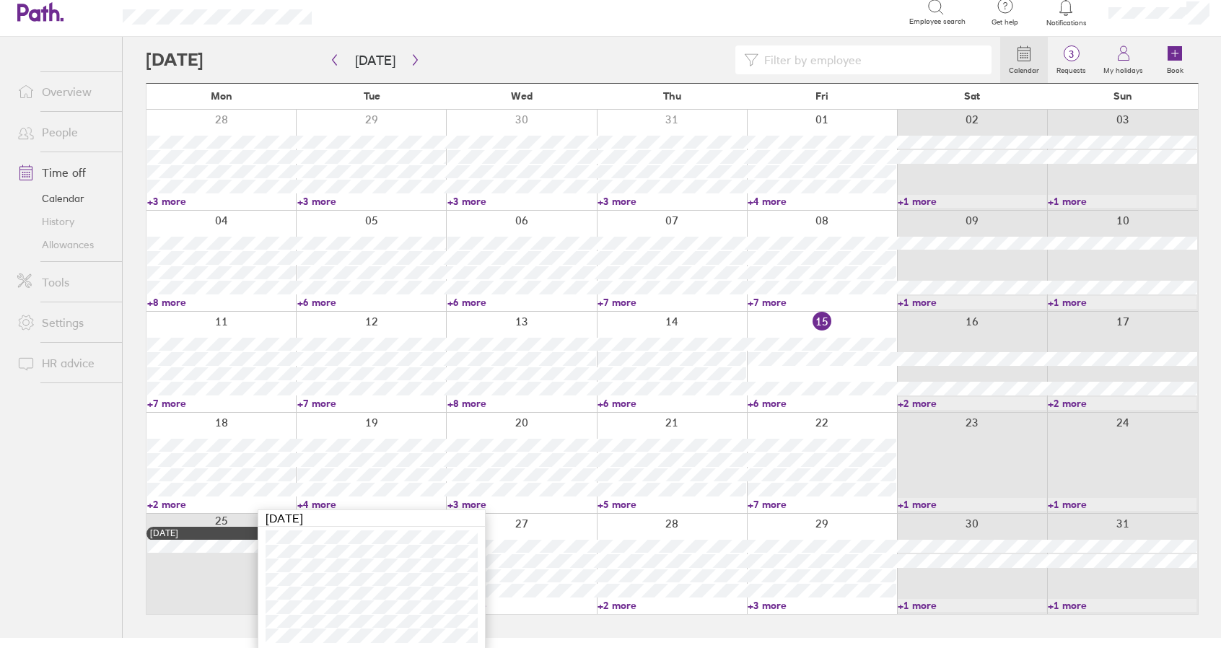
scroll to position [12, 0]
click at [320, 502] on link "+4 more" at bounding box center [371, 502] width 149 height 13
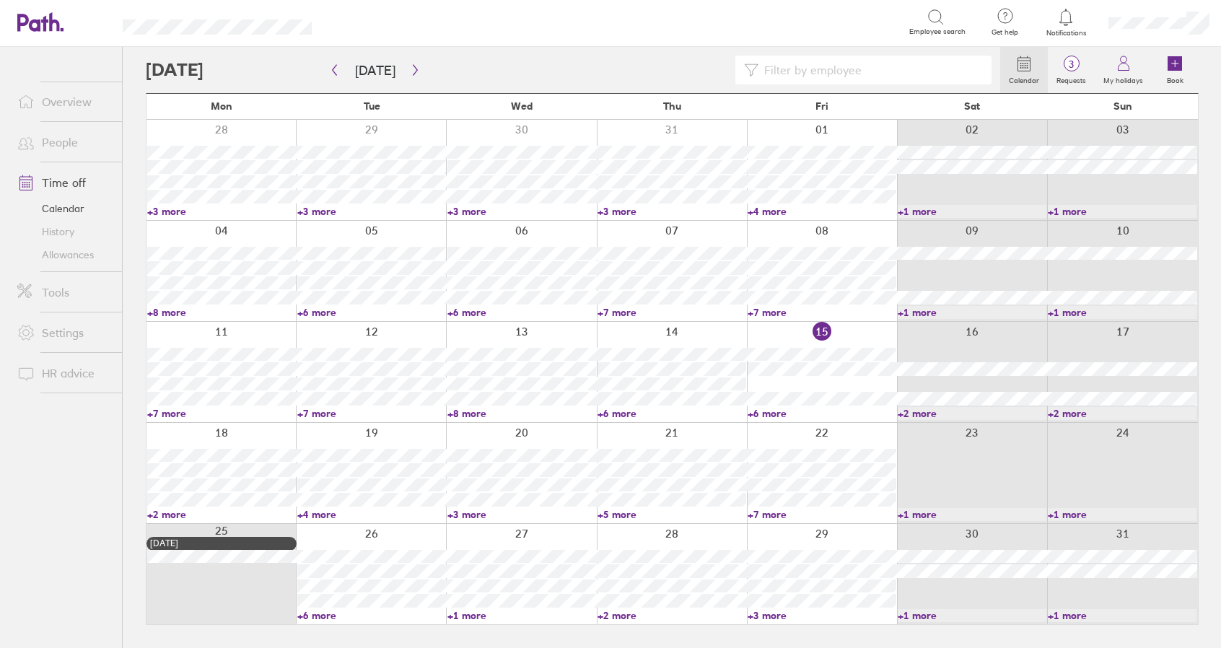
scroll to position [0, 0]
click at [782, 511] on link "+7 more" at bounding box center [829, 514] width 150 height 13
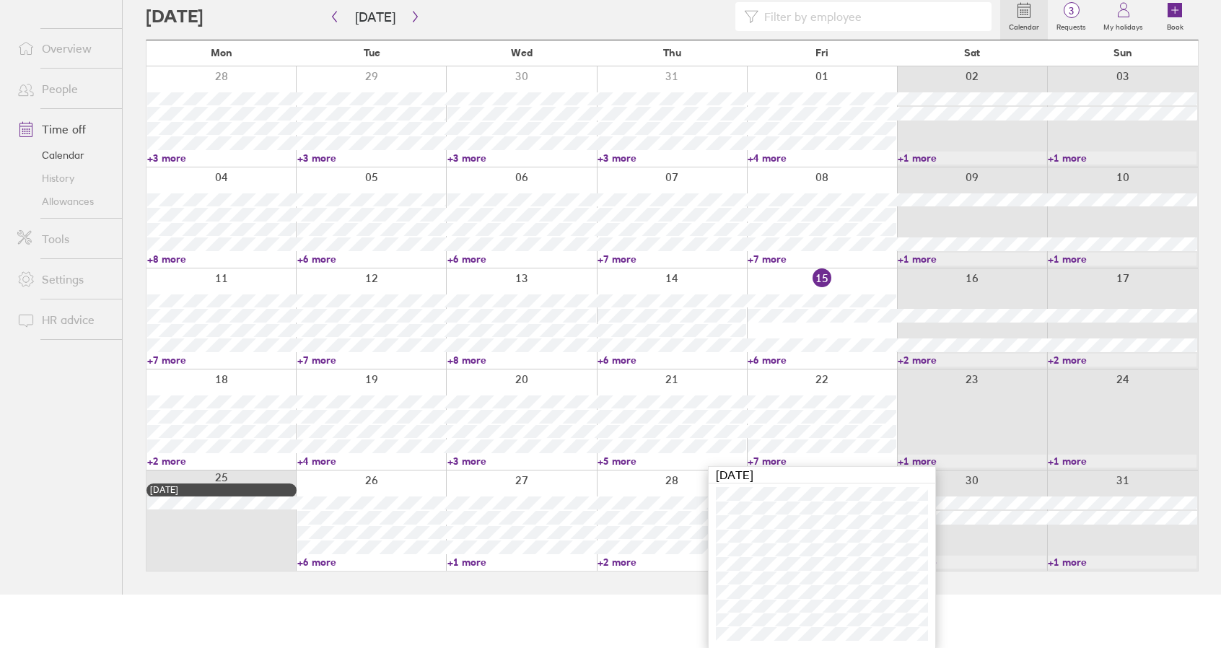
click at [774, 458] on link "+7 more" at bounding box center [821, 461] width 149 height 13
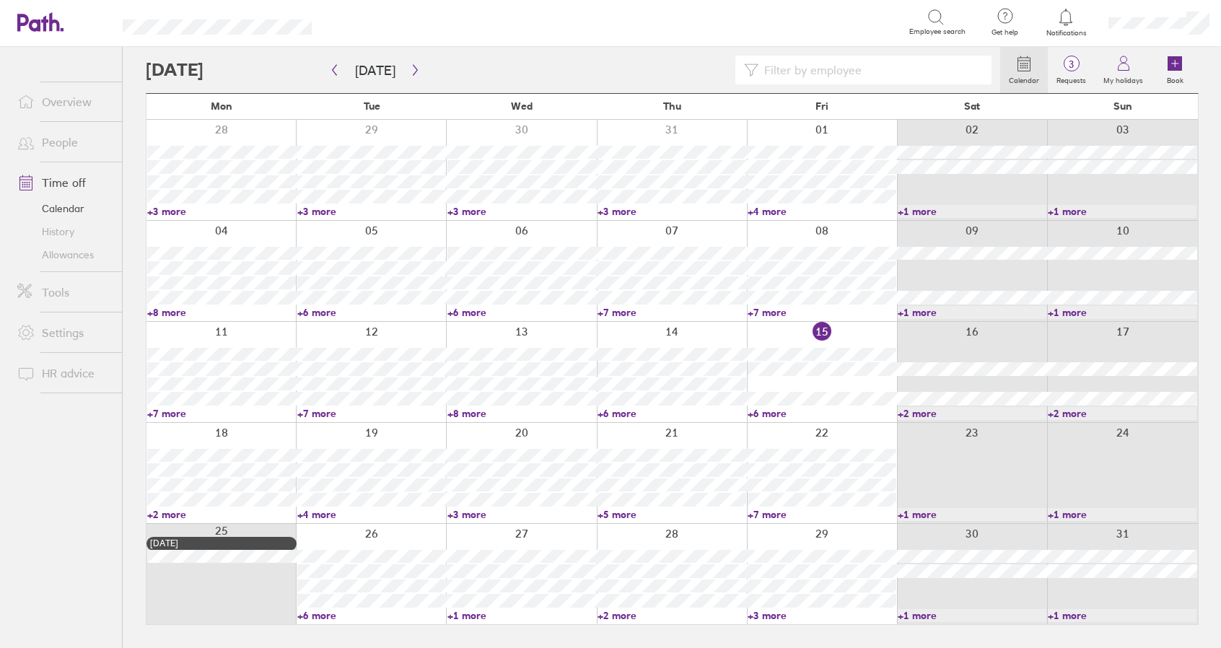
scroll to position [0, 0]
click at [321, 509] on link "+4 more" at bounding box center [374, 514] width 150 height 13
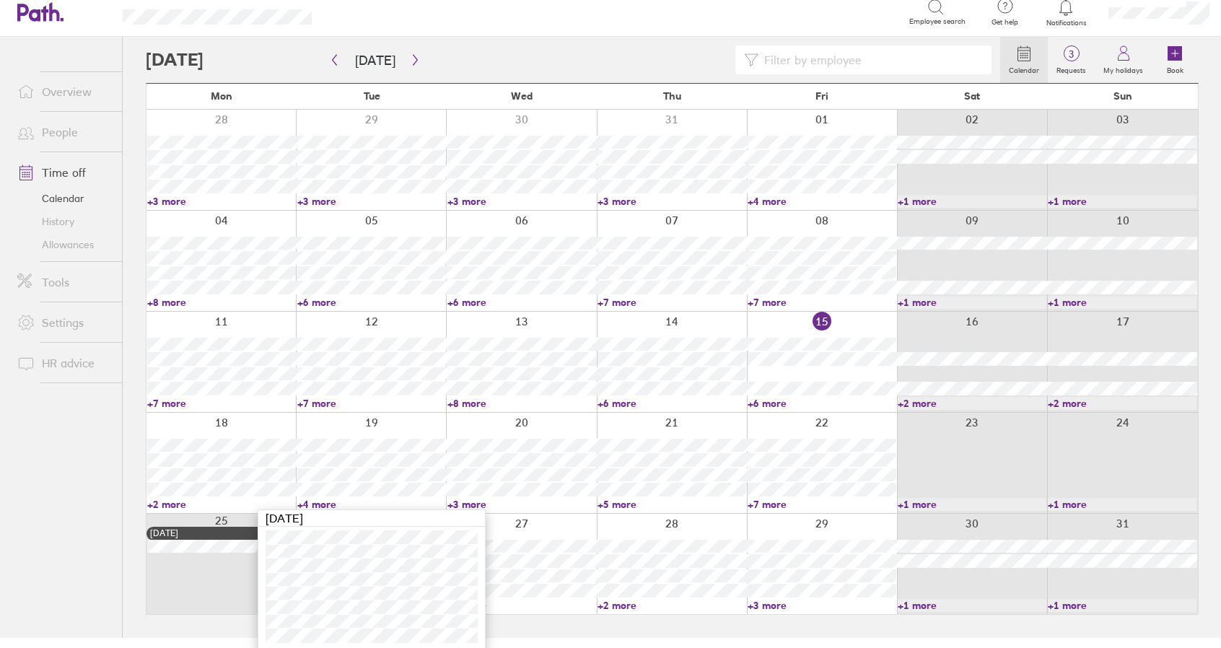
scroll to position [12, 0]
click at [321, 499] on link "+4 more" at bounding box center [371, 502] width 149 height 13
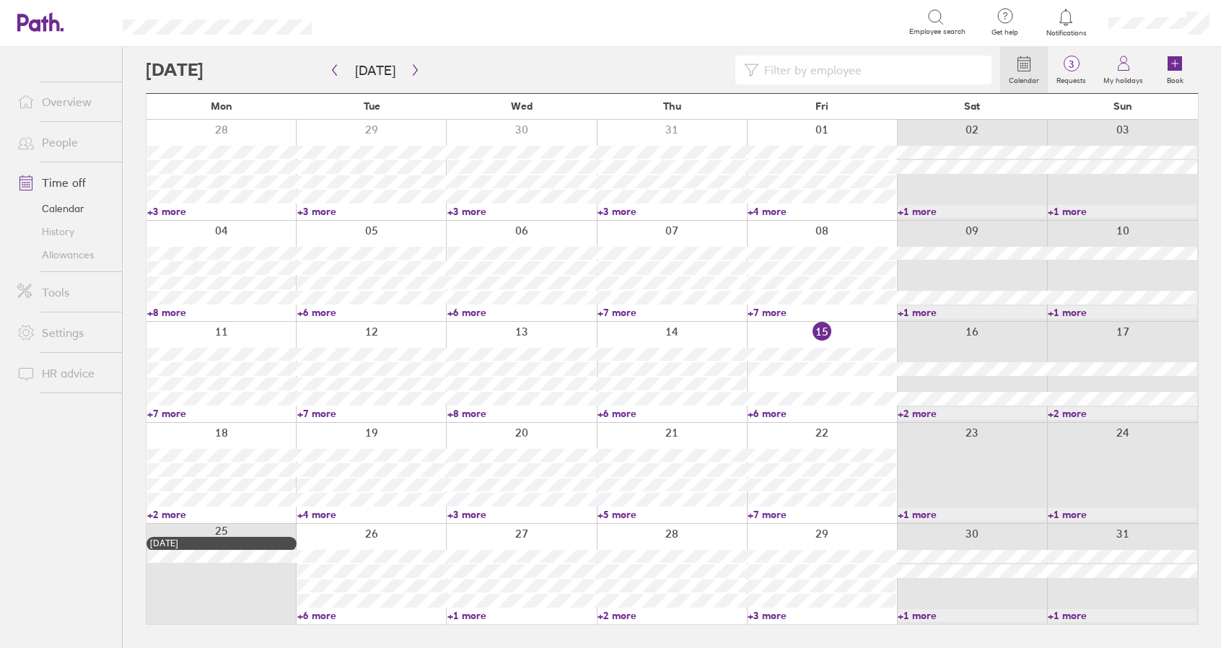
scroll to position [0, 0]
click at [782, 513] on link "+7 more" at bounding box center [829, 514] width 150 height 13
click at [782, 513] on link "+7 more" at bounding box center [821, 514] width 149 height 13
click at [783, 515] on link "+7 more" at bounding box center [829, 514] width 150 height 13
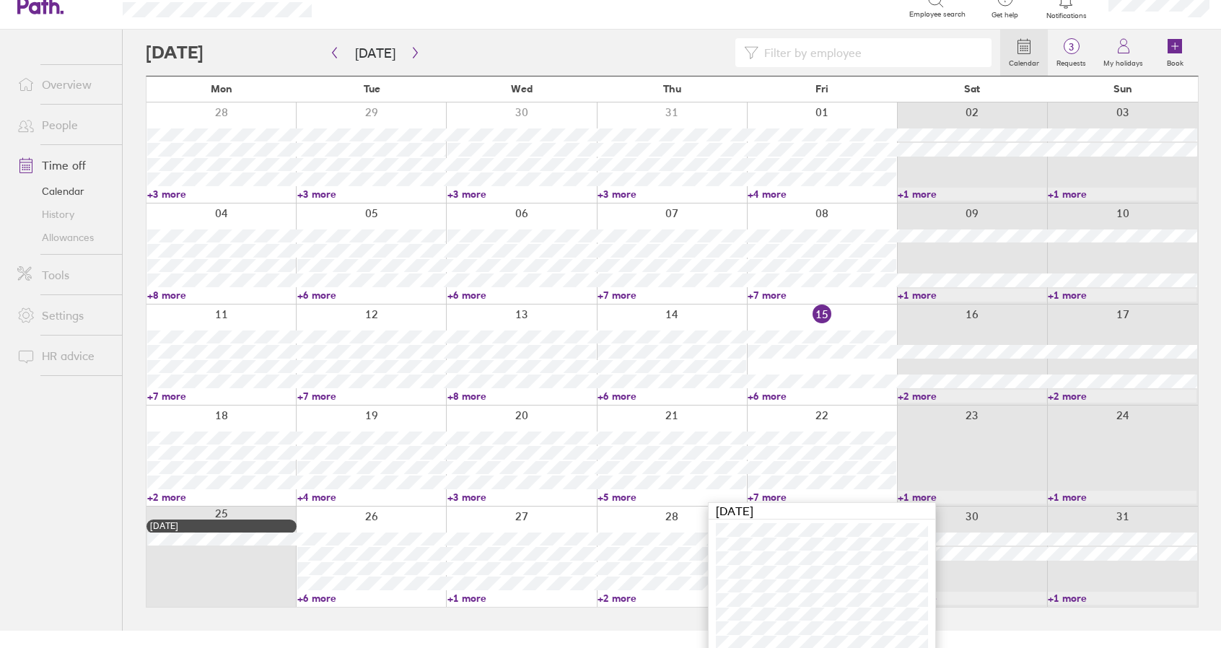
scroll to position [53, 0]
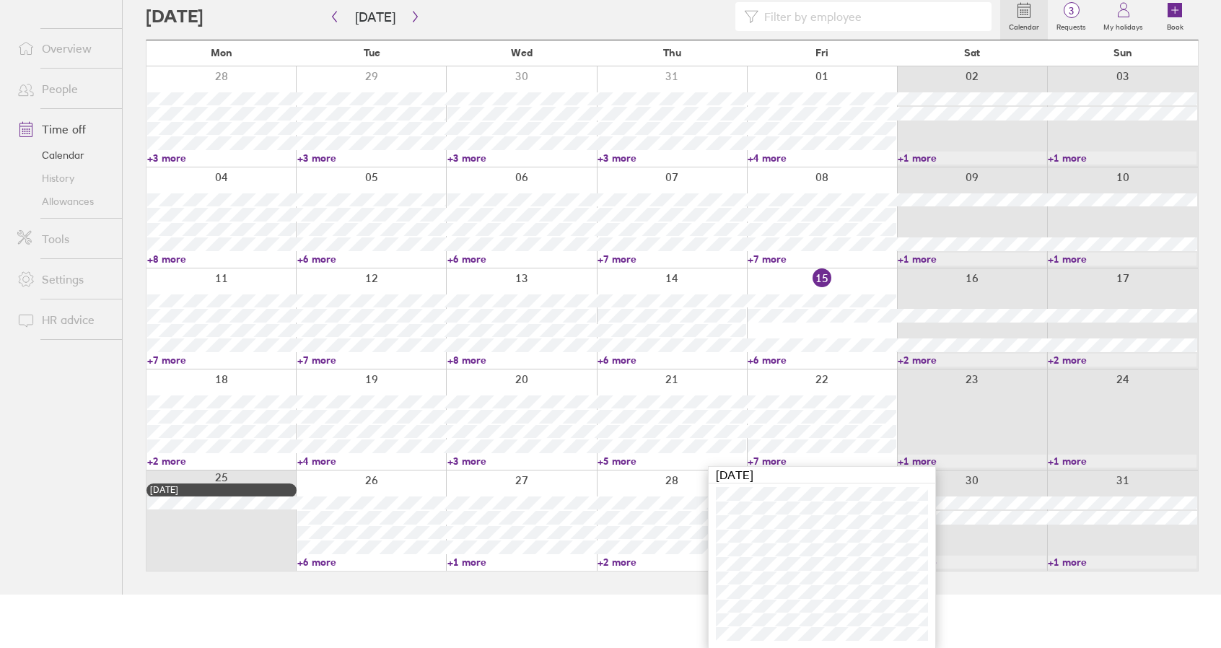
click at [172, 460] on link "+2 more" at bounding box center [221, 461] width 149 height 13
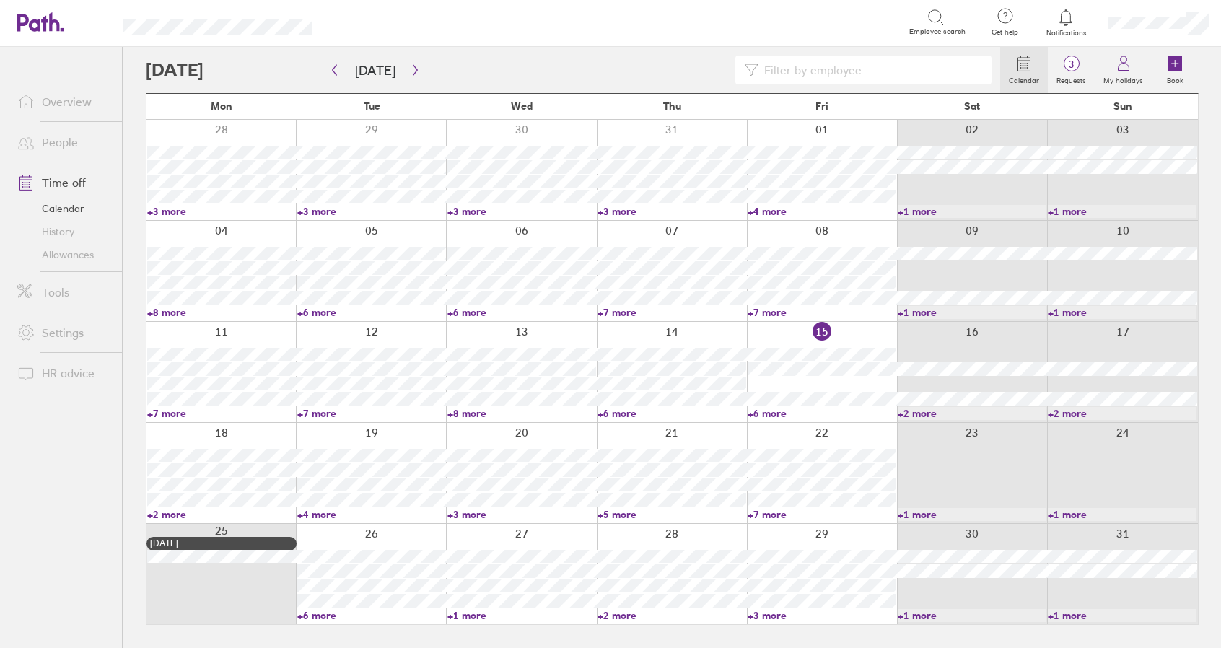
scroll to position [0, 0]
click at [167, 513] on link "+2 more" at bounding box center [222, 514] width 150 height 13
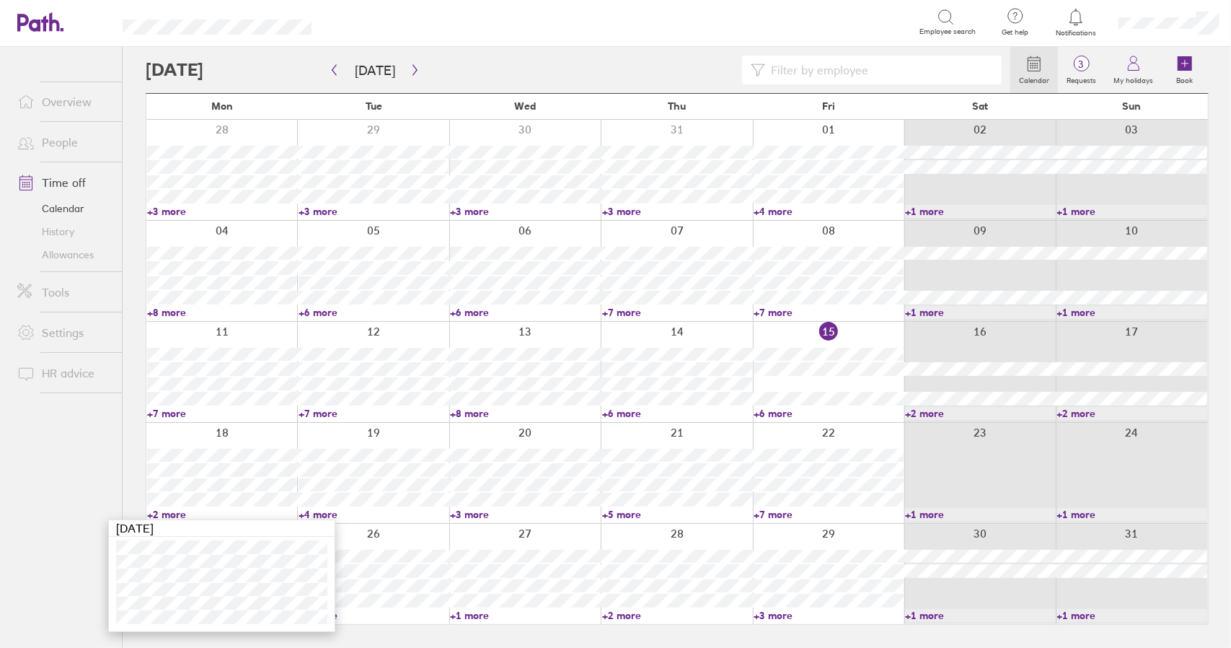
click at [167, 513] on link "+2 more" at bounding box center [222, 514] width 150 height 13
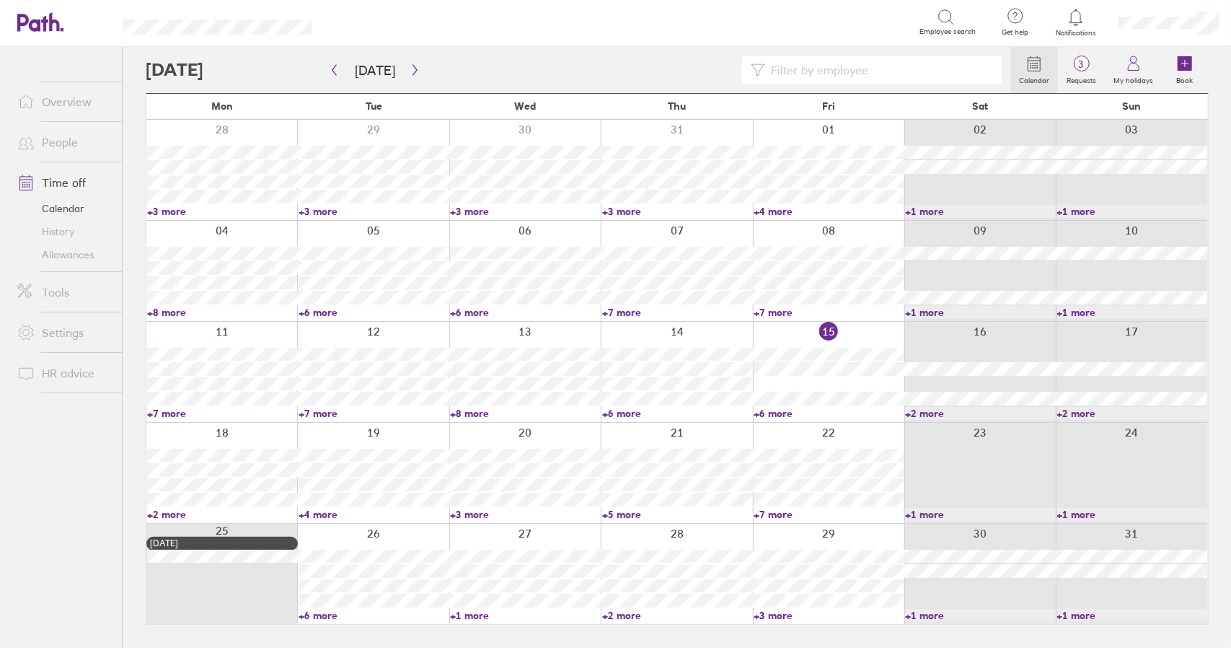
click at [172, 512] on link "+2 more" at bounding box center [222, 514] width 150 height 13
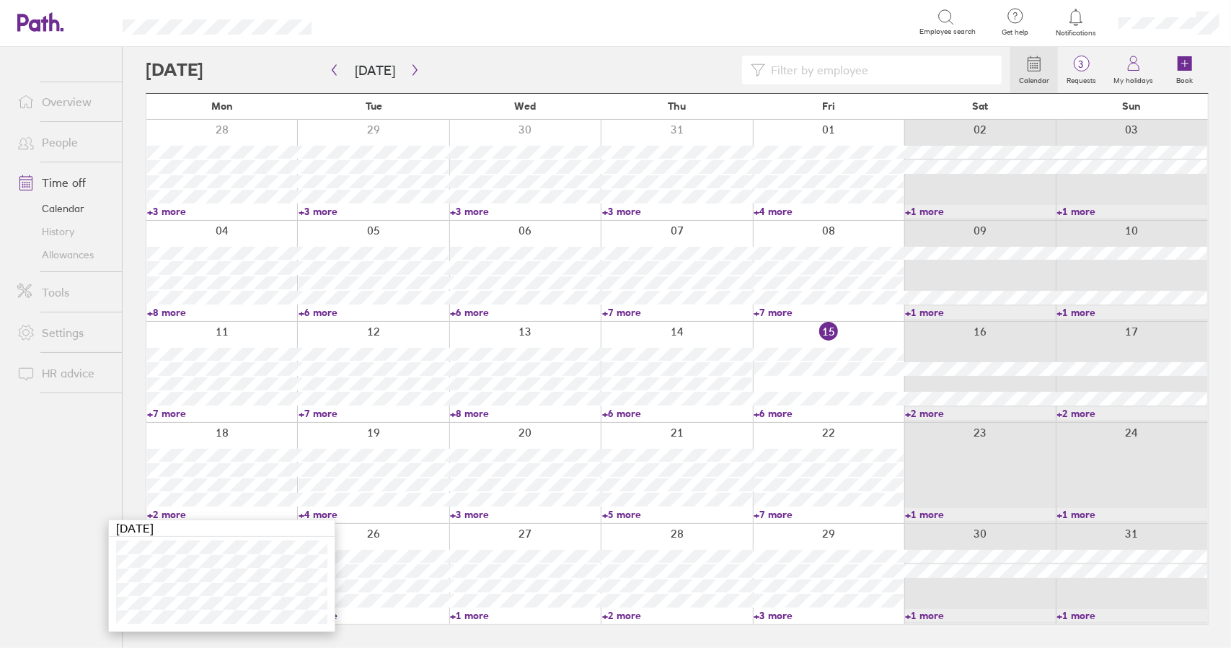
click at [172, 512] on link "+2 more" at bounding box center [222, 514] width 150 height 13
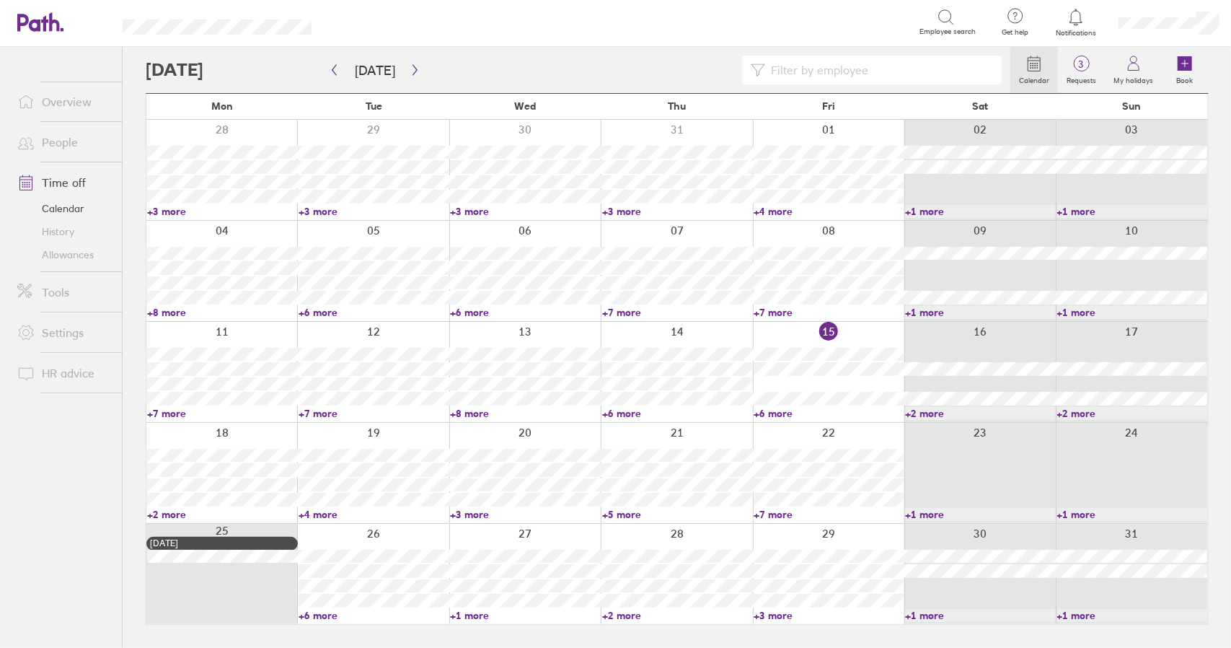
click at [320, 511] on link "+4 more" at bounding box center [374, 514] width 150 height 13
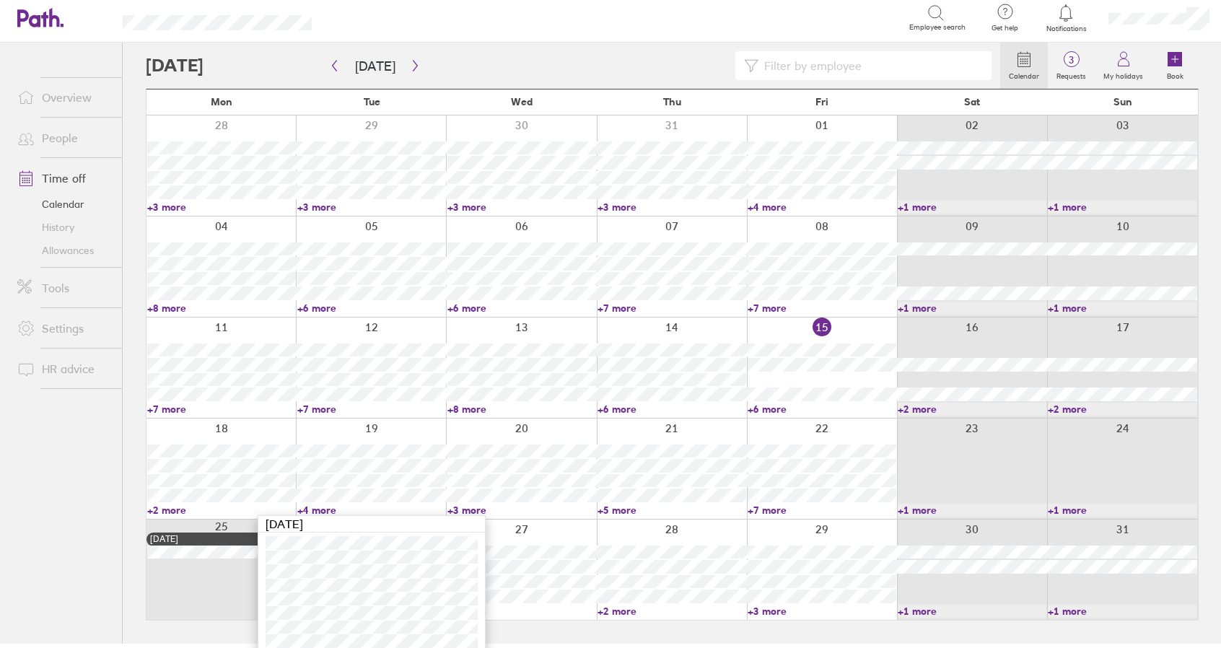
scroll to position [12, 0]
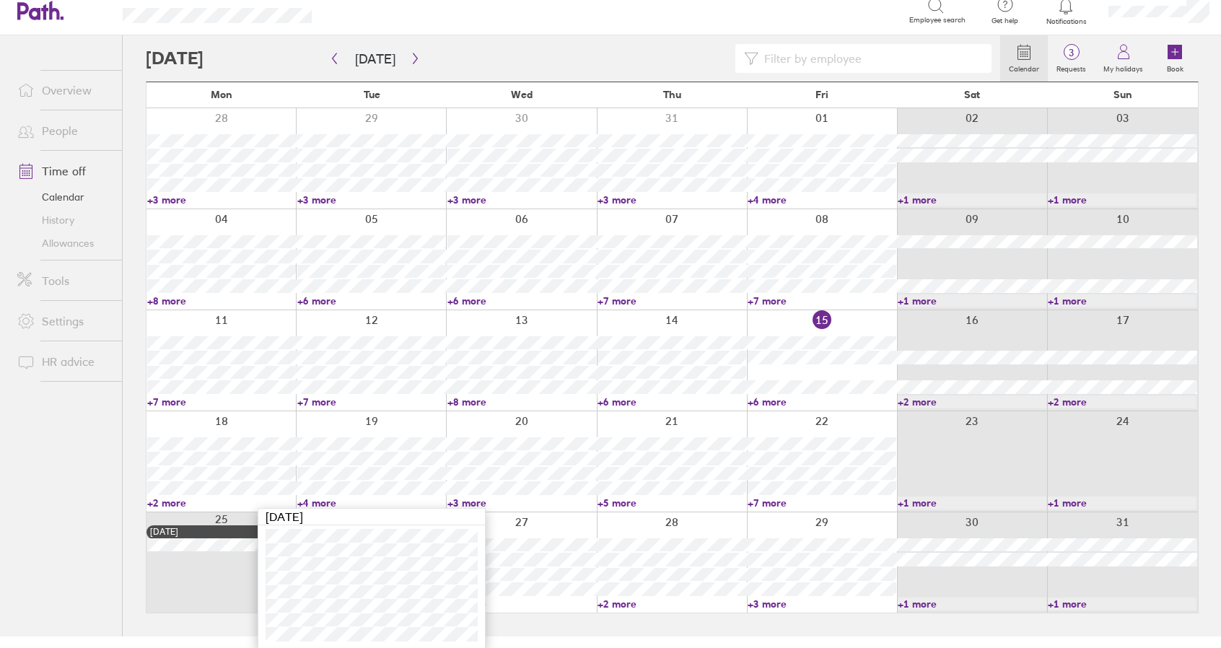
click at [326, 500] on link "+4 more" at bounding box center [371, 502] width 149 height 13
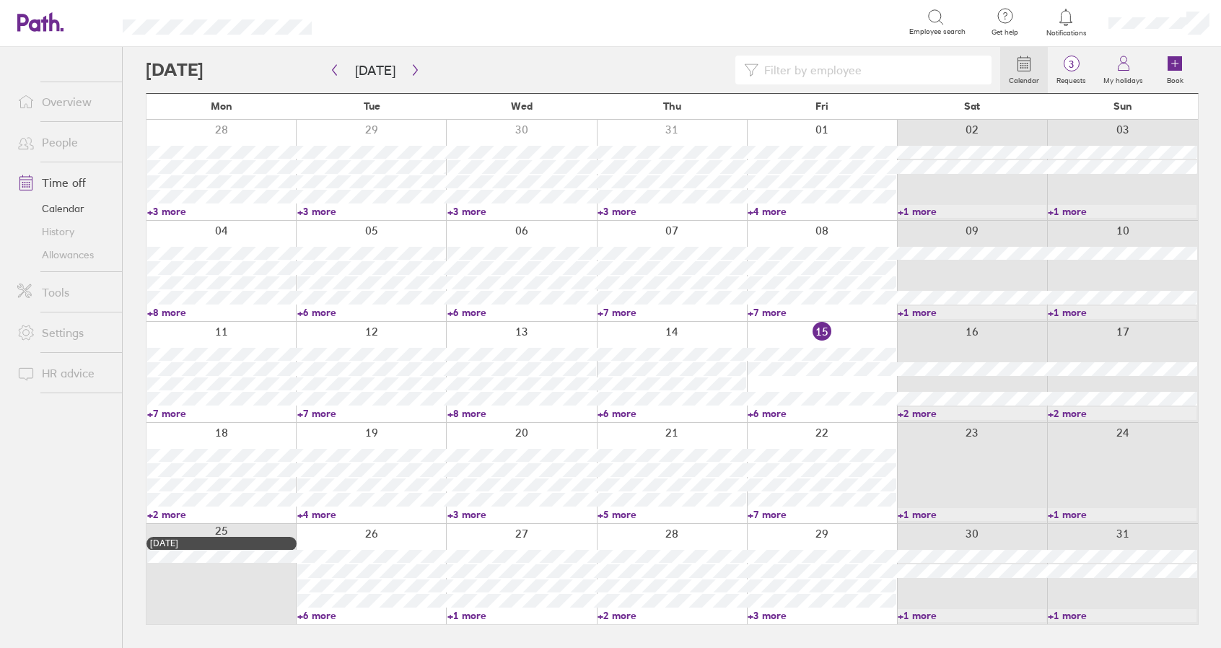
scroll to position [0, 0]
click at [177, 514] on link "+2 more" at bounding box center [222, 514] width 150 height 13
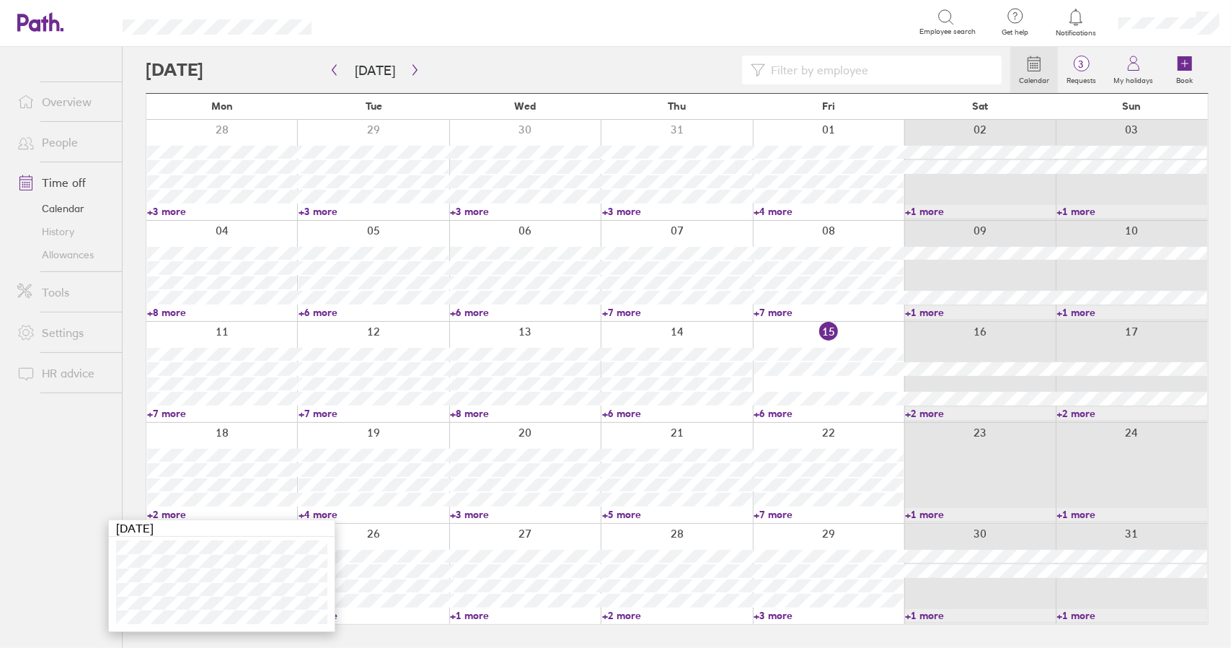
click at [175, 514] on link "+2 more" at bounding box center [222, 514] width 150 height 13
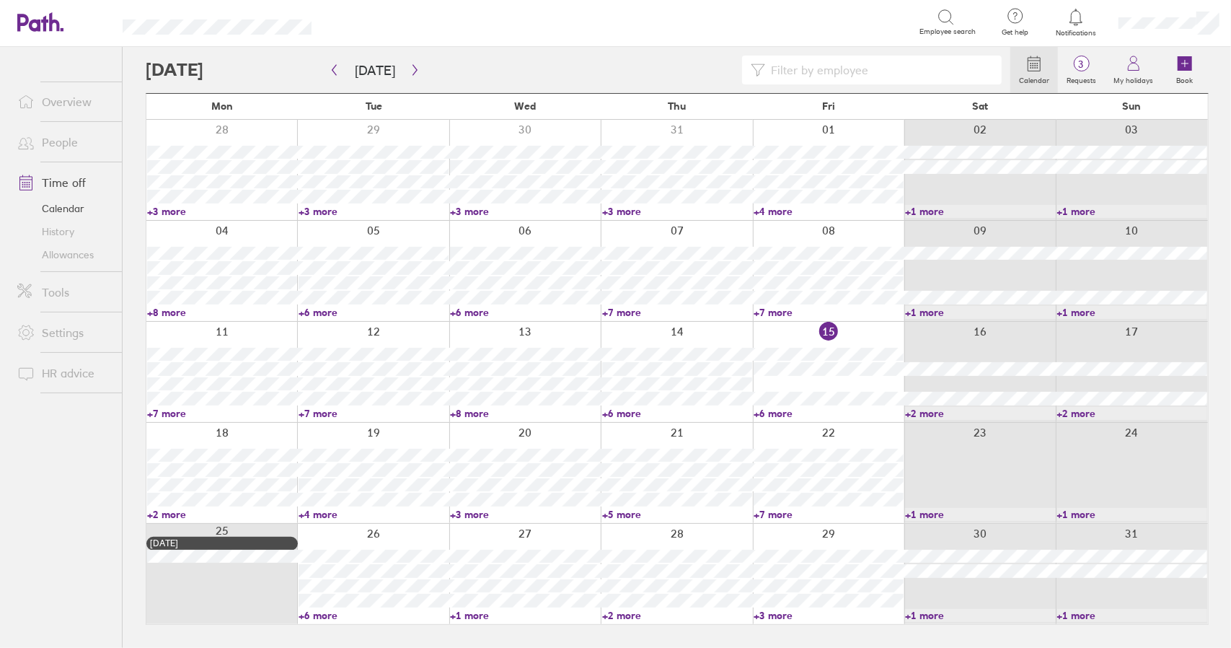
click at [325, 513] on link "+4 more" at bounding box center [374, 514] width 150 height 13
click at [325, 513] on link "+4 more" at bounding box center [371, 514] width 149 height 13
click at [467, 514] on link "+3 more" at bounding box center [525, 514] width 150 height 13
click at [466, 509] on link "+3 more" at bounding box center [525, 514] width 150 height 13
click at [478, 517] on link "+3 more" at bounding box center [525, 514] width 150 height 13
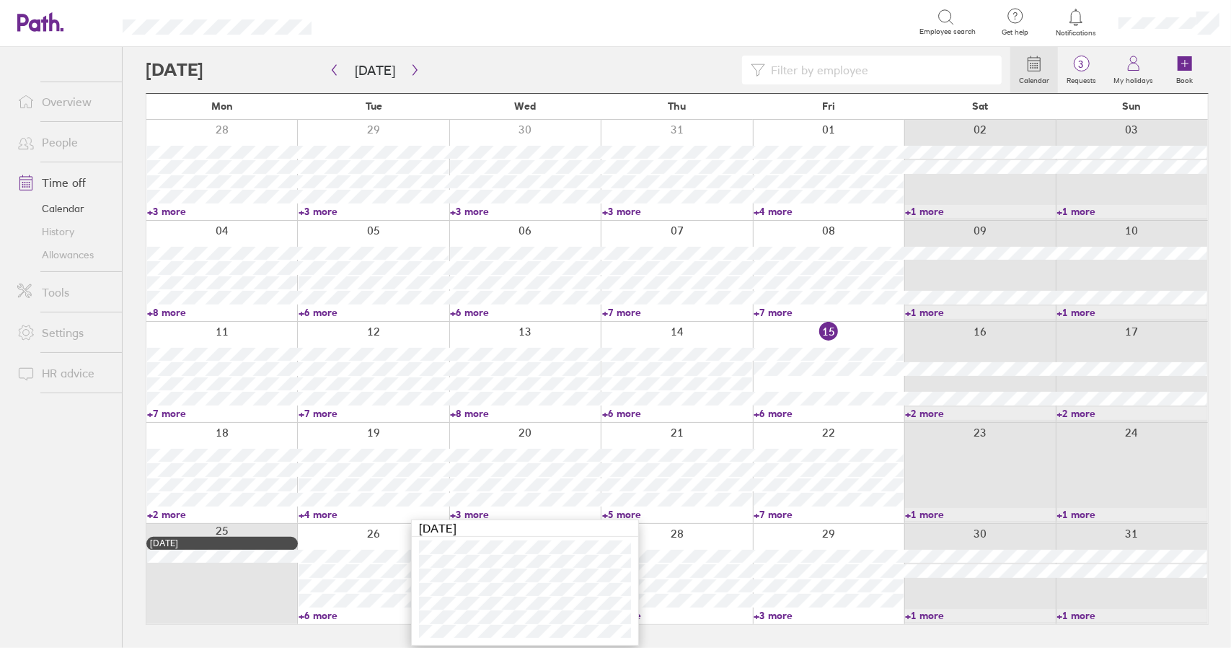
click at [470, 513] on link "+3 more" at bounding box center [525, 514] width 150 height 13
click at [627, 514] on link "+5 more" at bounding box center [677, 514] width 150 height 13
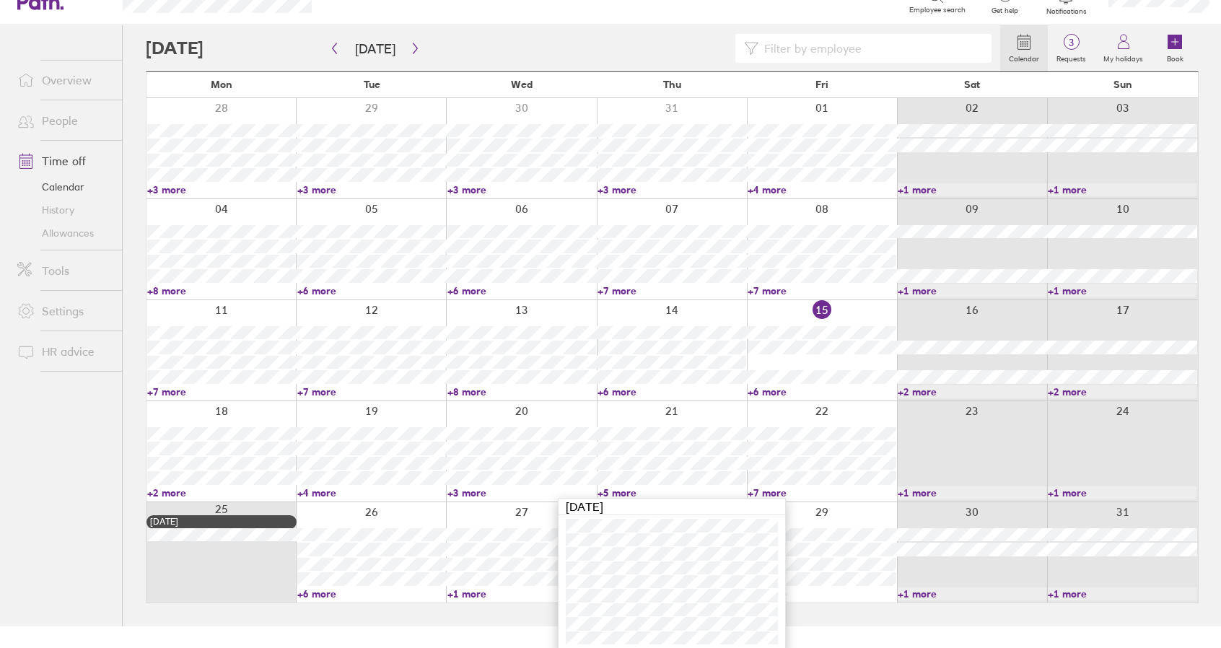
scroll to position [25, 0]
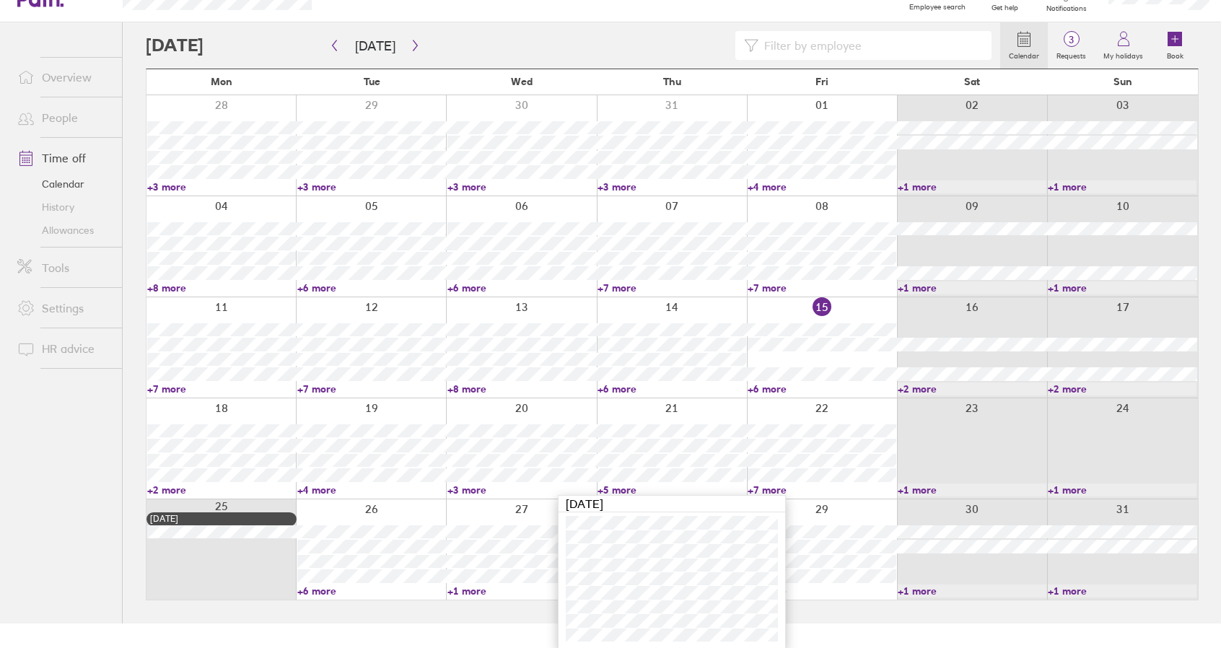
click at [476, 488] on link "+3 more" at bounding box center [521, 489] width 149 height 13
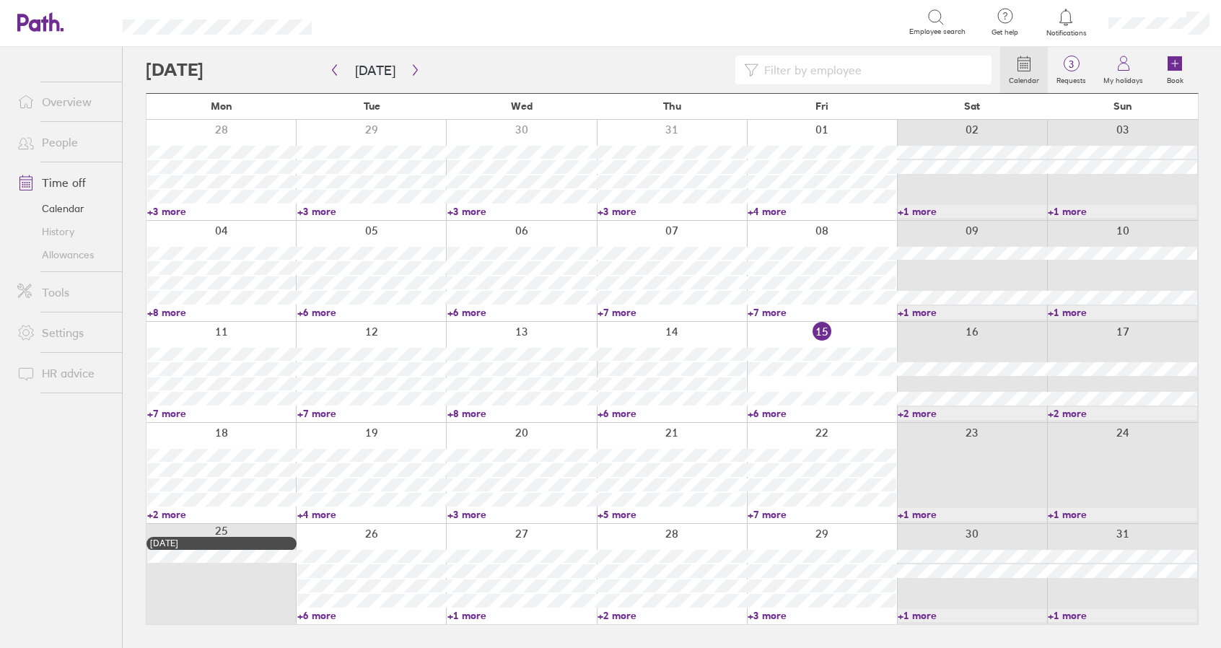
scroll to position [0, 0]
click at [475, 516] on link "+3 more" at bounding box center [525, 514] width 150 height 13
click at [474, 511] on link "+3 more" at bounding box center [525, 514] width 150 height 13
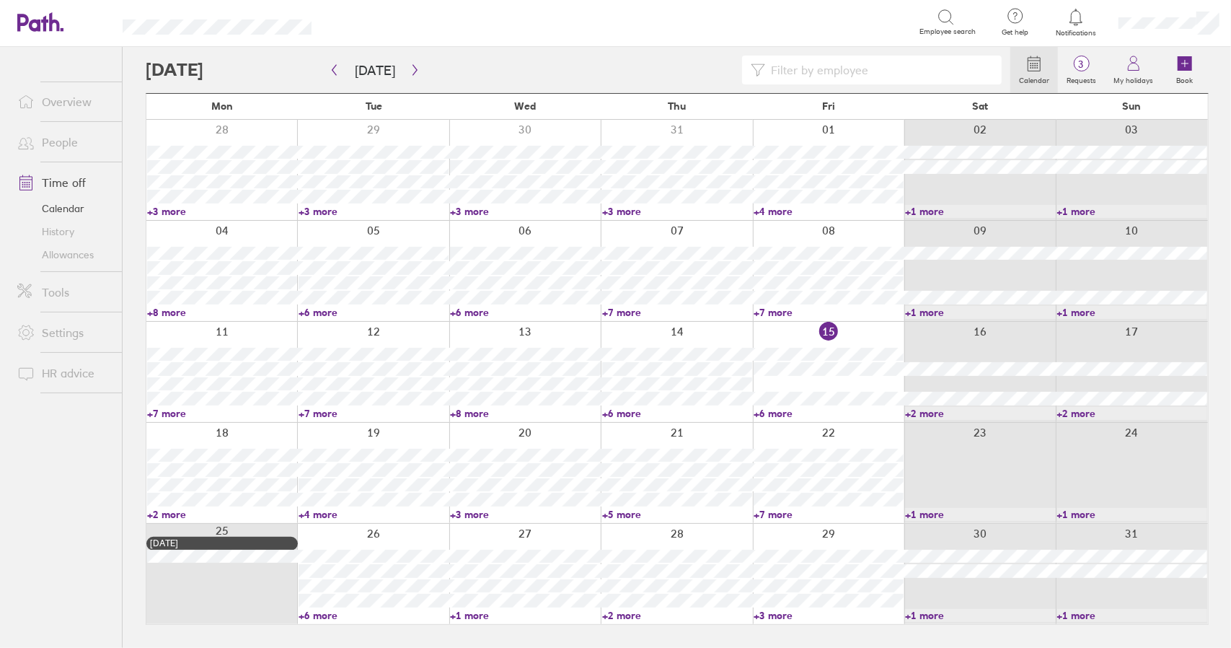
click at [632, 511] on link "+5 more" at bounding box center [677, 514] width 150 height 13
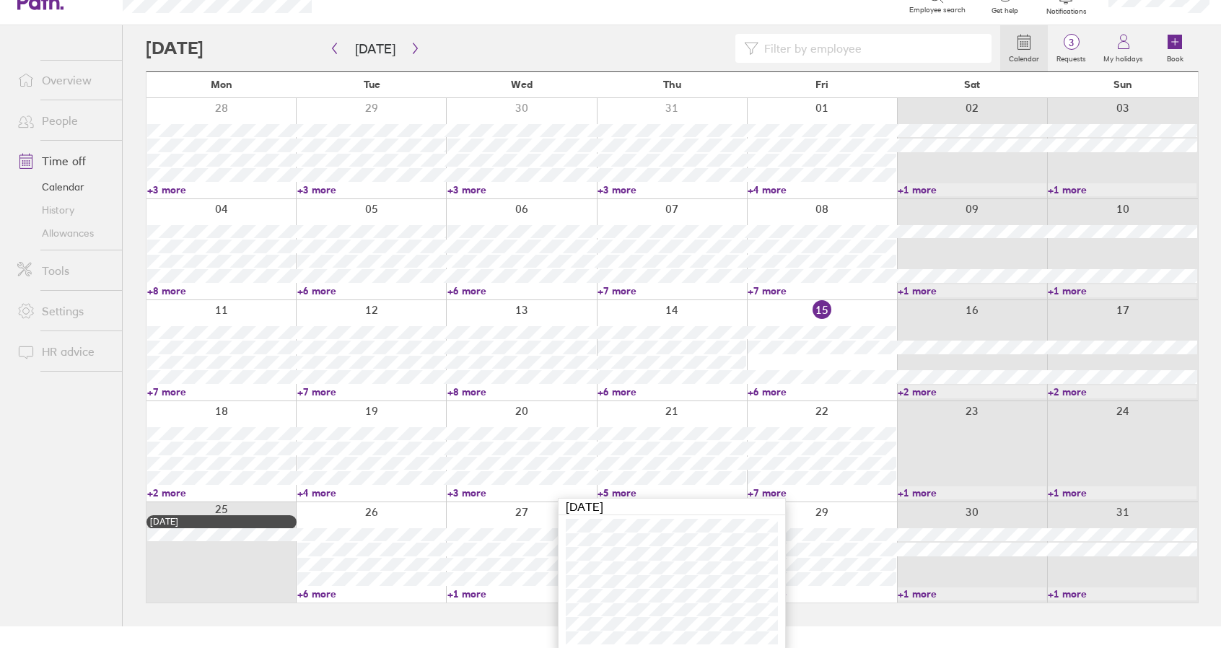
scroll to position [25, 0]
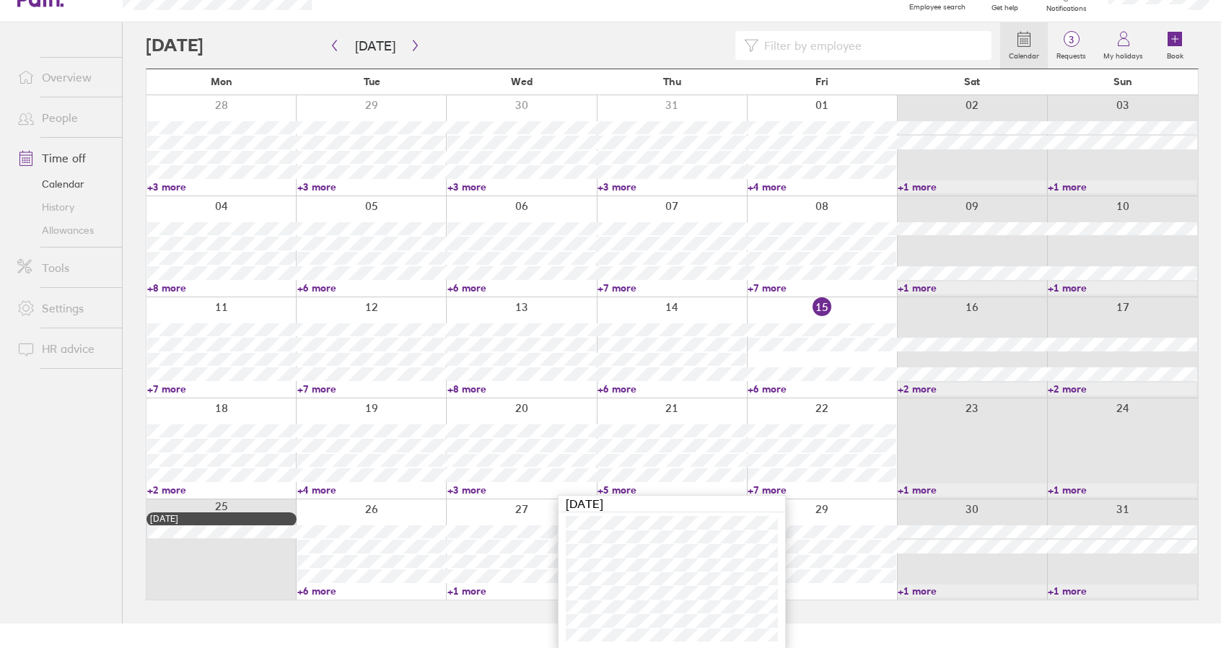
click at [620, 488] on link "+5 more" at bounding box center [671, 489] width 149 height 13
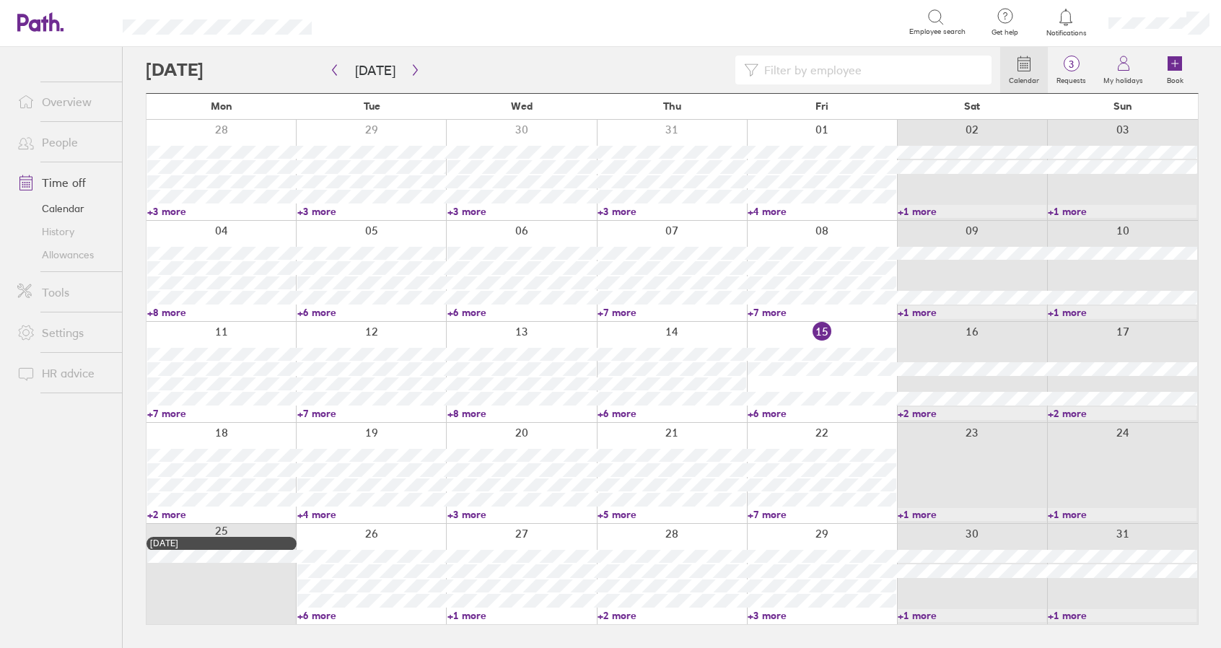
scroll to position [0, 0]
click at [480, 511] on link "+3 more" at bounding box center [525, 514] width 150 height 13
click at [620, 516] on link "+5 more" at bounding box center [677, 514] width 150 height 13
click at [618, 514] on link "+5 more" at bounding box center [671, 514] width 149 height 13
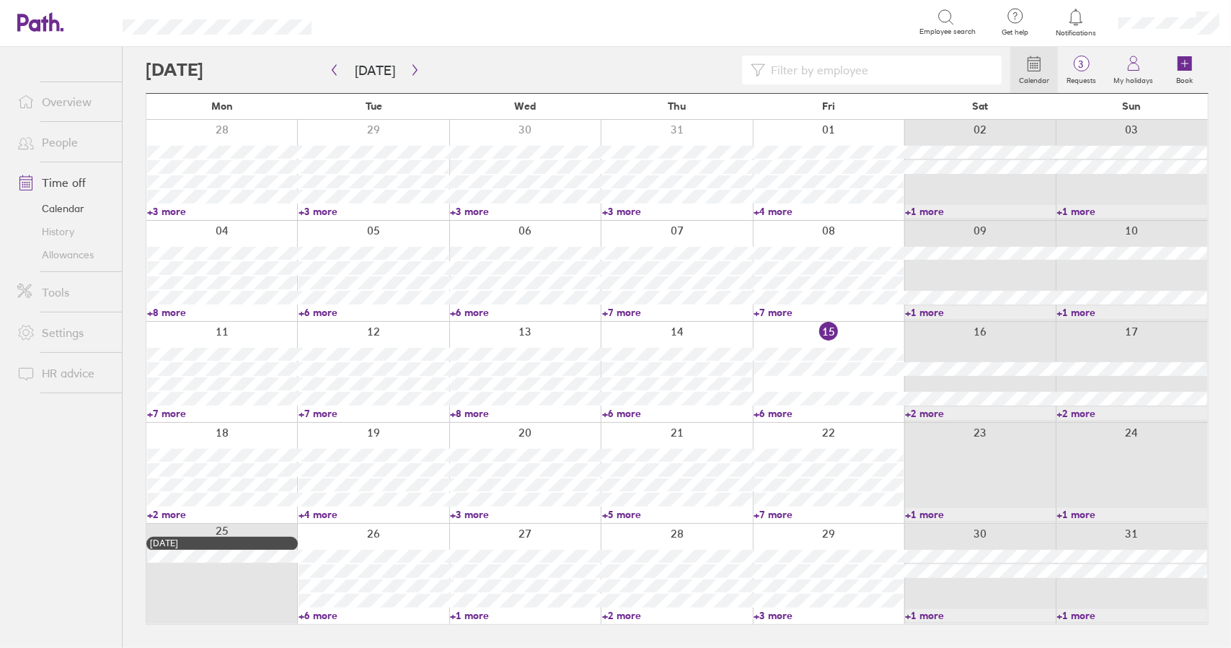
click at [780, 514] on link "+7 more" at bounding box center [829, 514] width 150 height 13
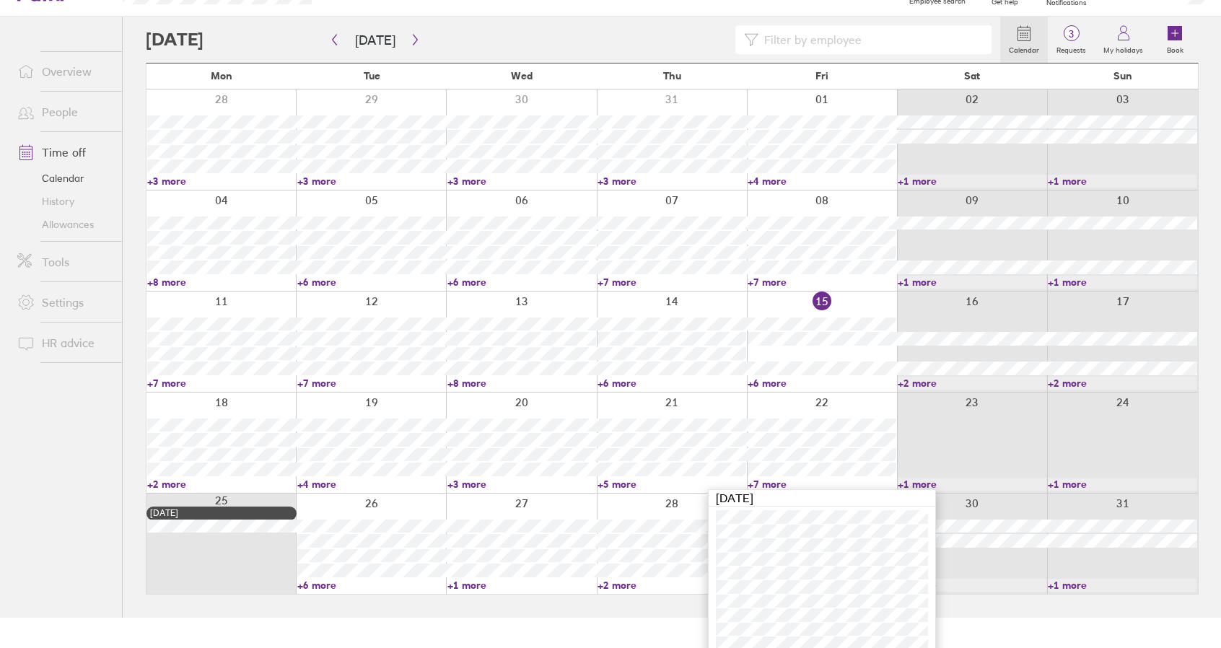
scroll to position [53, 0]
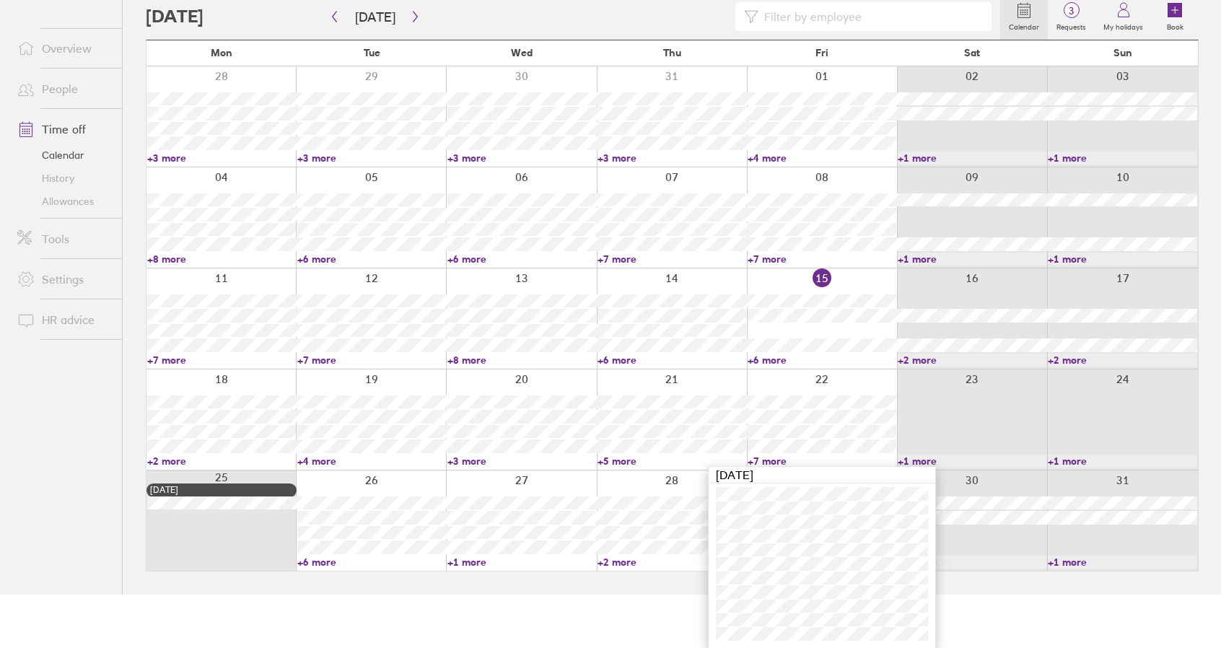
click at [623, 460] on link "+5 more" at bounding box center [671, 461] width 149 height 13
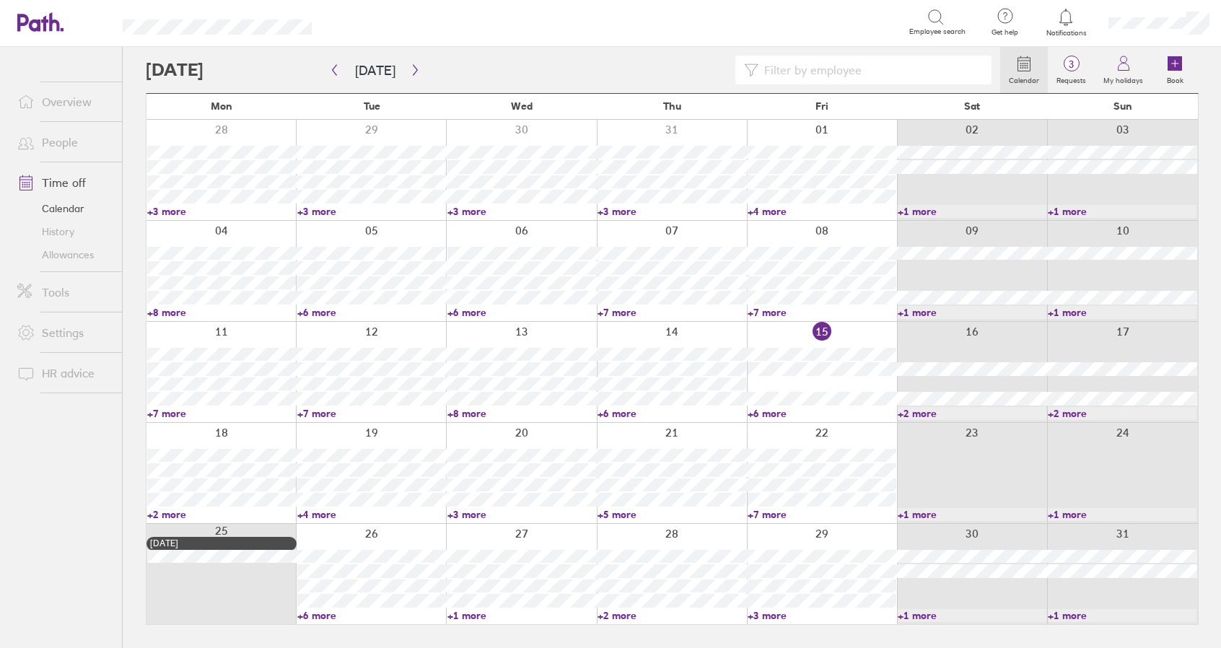
scroll to position [0, 0]
click at [625, 511] on link "+5 more" at bounding box center [677, 514] width 150 height 13
click at [625, 511] on link "+5 more" at bounding box center [671, 514] width 149 height 13
click at [774, 515] on link "+7 more" at bounding box center [829, 514] width 150 height 13
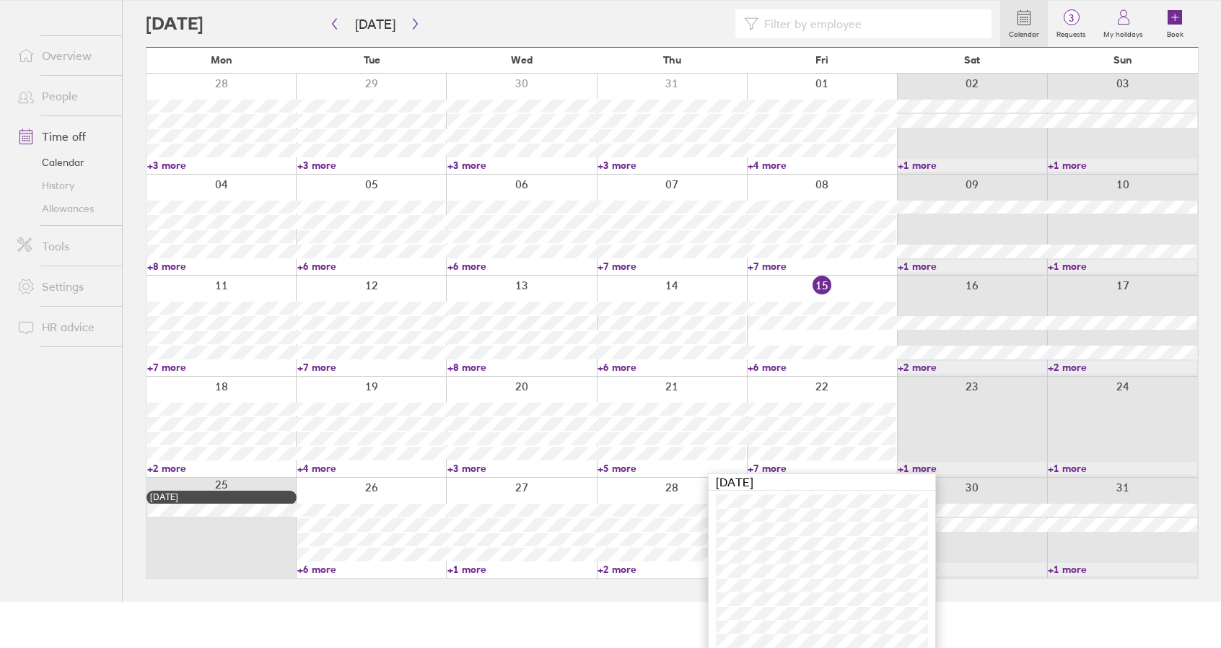
scroll to position [53, 0]
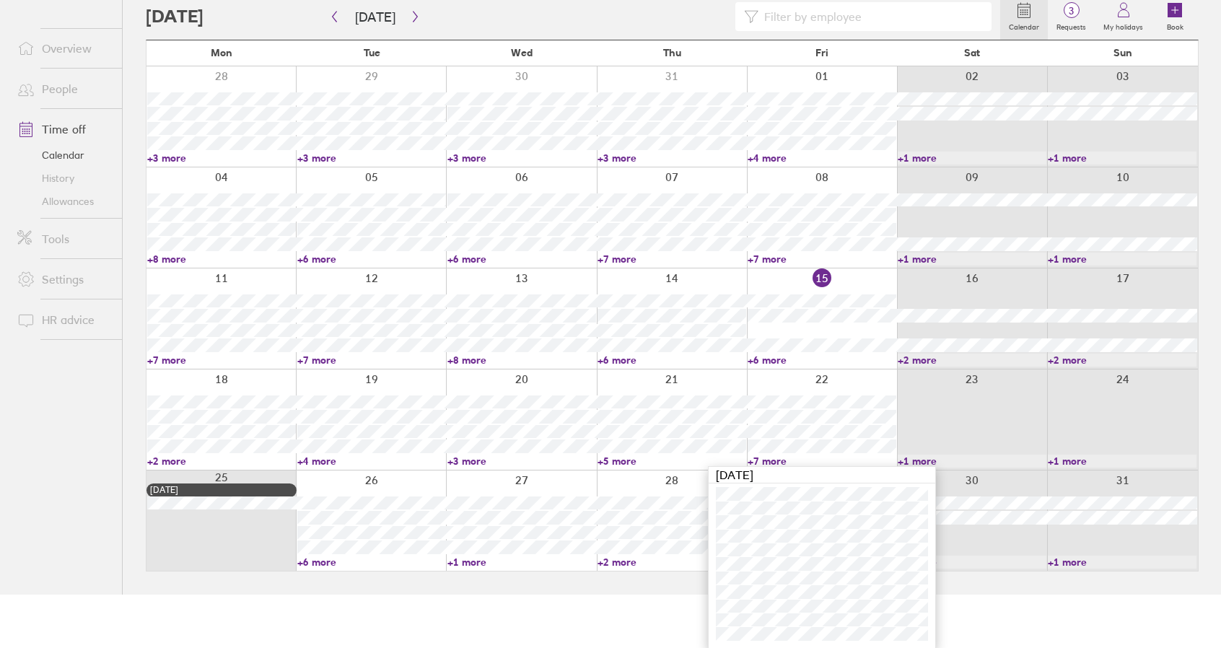
drag, startPoint x: 765, startPoint y: 458, endPoint x: 283, endPoint y: 542, distance: 489.8
click at [765, 458] on link "+7 more" at bounding box center [821, 461] width 149 height 13
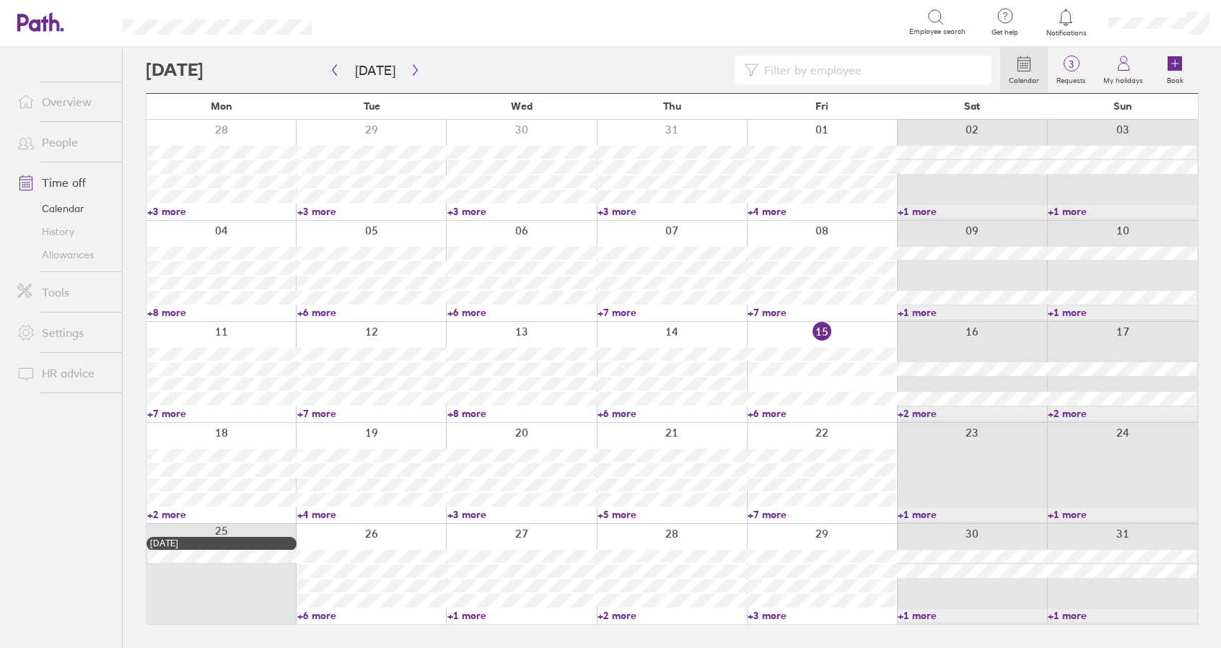
scroll to position [0, 0]
click at [317, 617] on link "+6 more" at bounding box center [374, 615] width 150 height 13
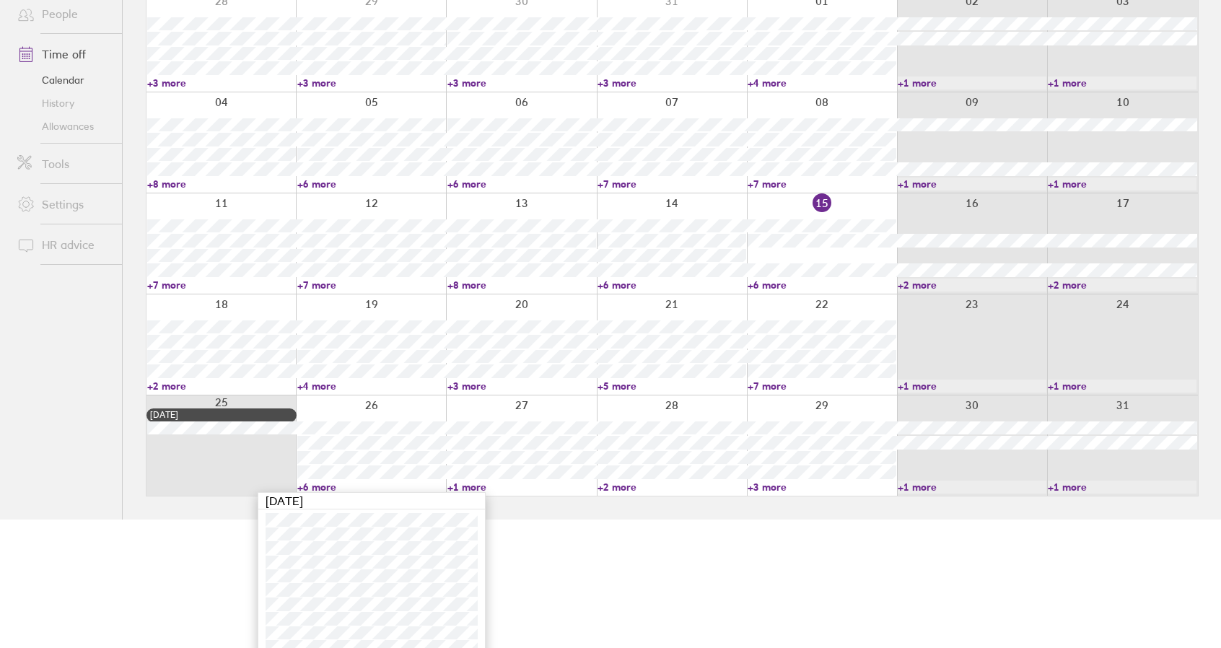
scroll to position [141, 0]
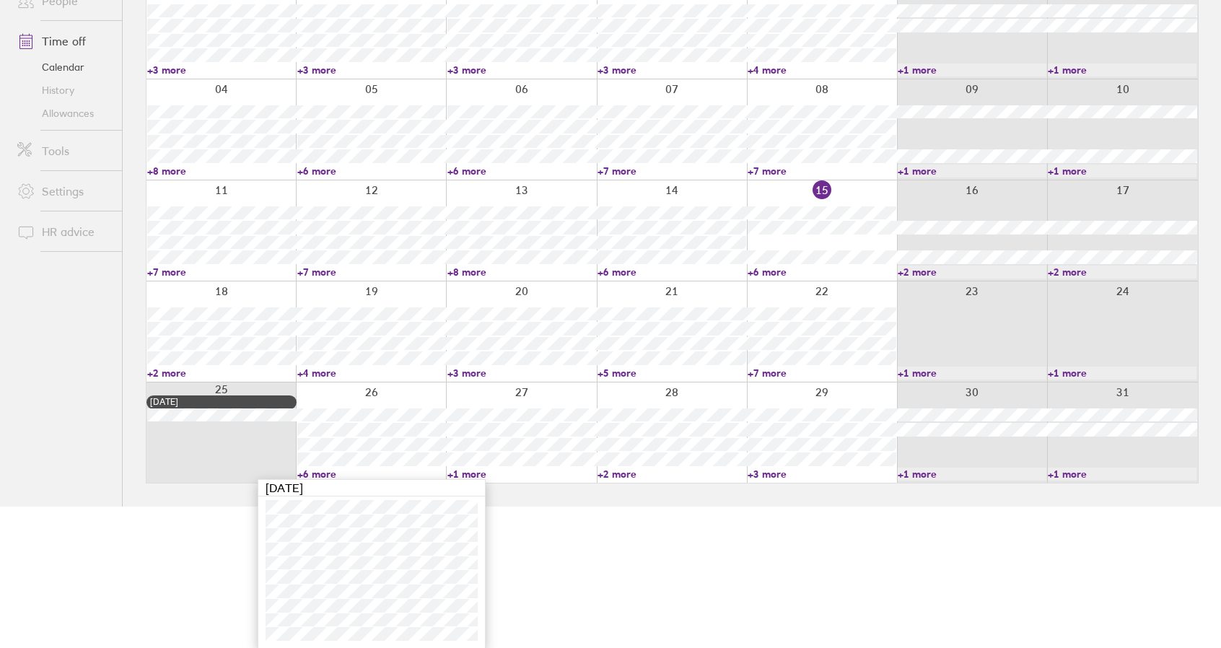
click at [325, 475] on link "+6 more" at bounding box center [371, 473] width 149 height 13
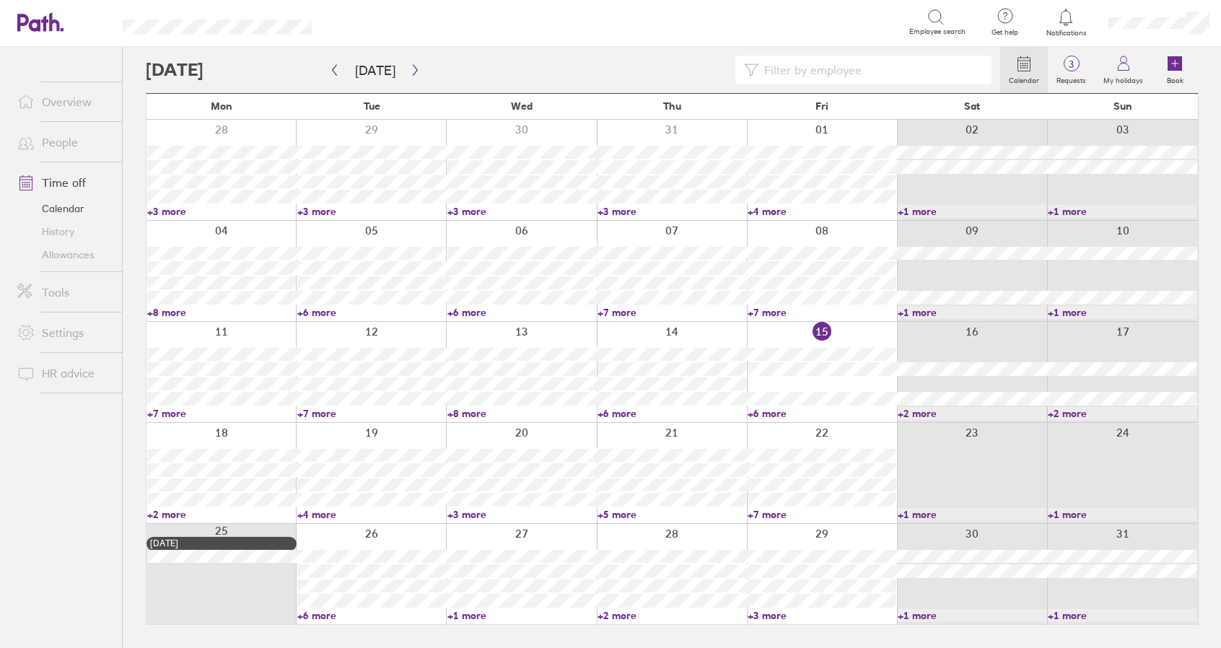
scroll to position [0, 0]
click at [473, 615] on link "+1 more" at bounding box center [525, 615] width 150 height 13
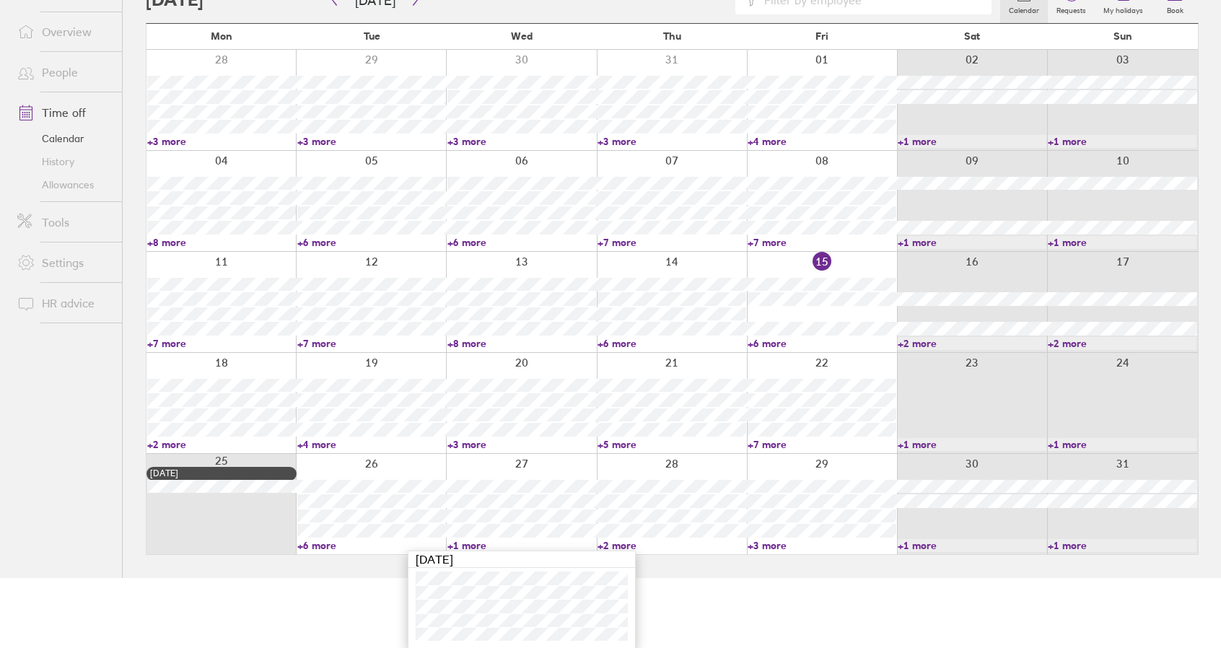
click at [472, 546] on link "+1 more" at bounding box center [521, 545] width 149 height 13
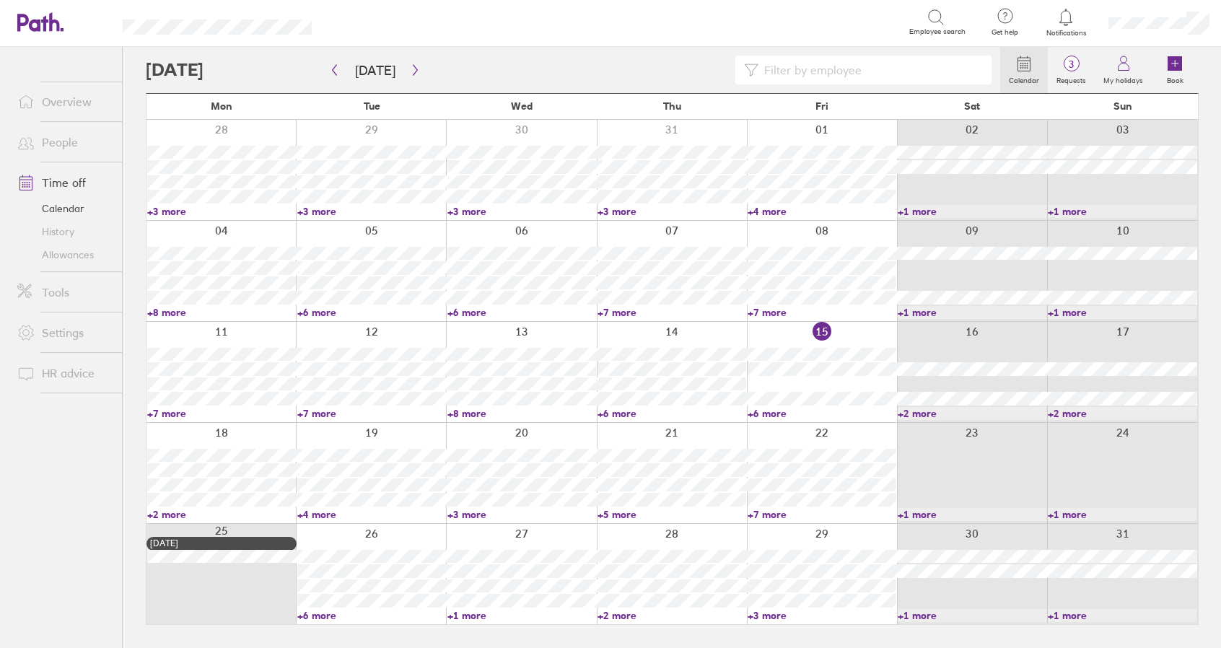
scroll to position [0, 0]
click at [629, 615] on link "+2 more" at bounding box center [677, 615] width 150 height 13
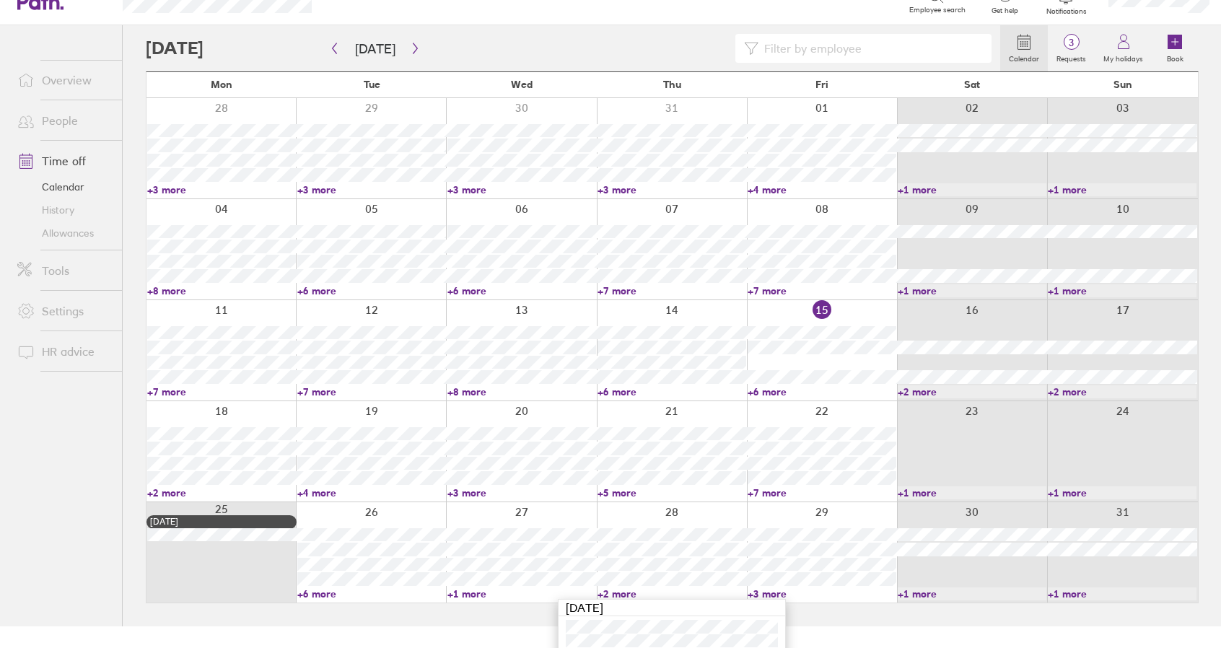
scroll to position [84, 0]
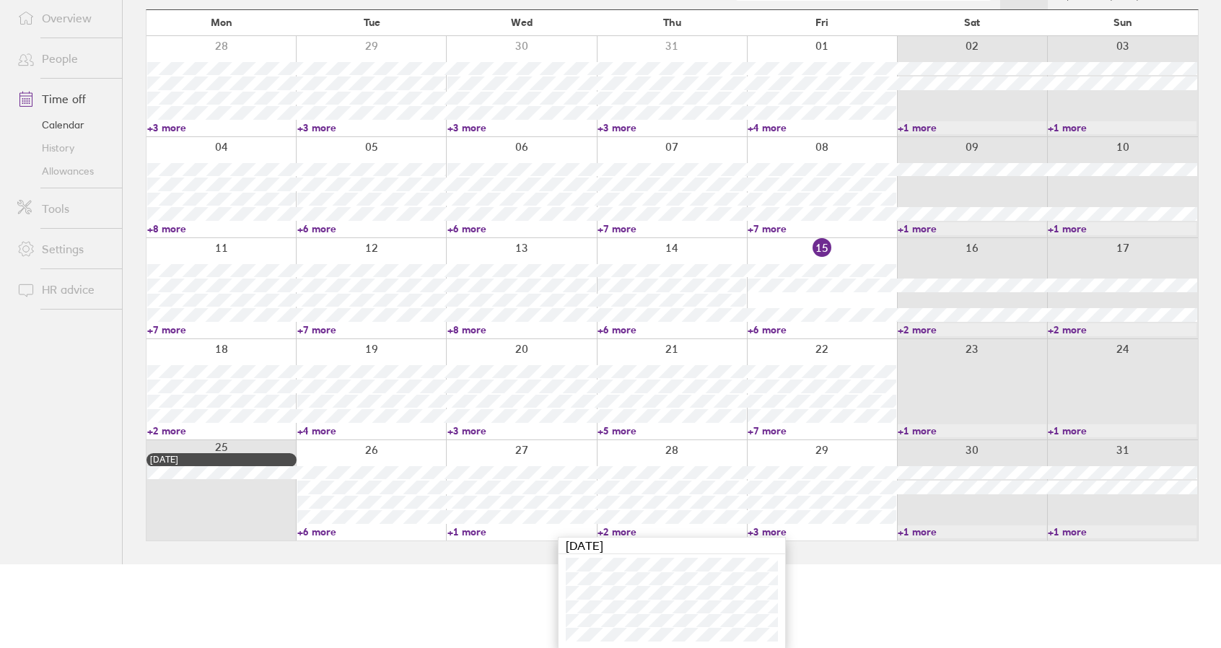
click at [616, 527] on link "+2 more" at bounding box center [671, 531] width 149 height 13
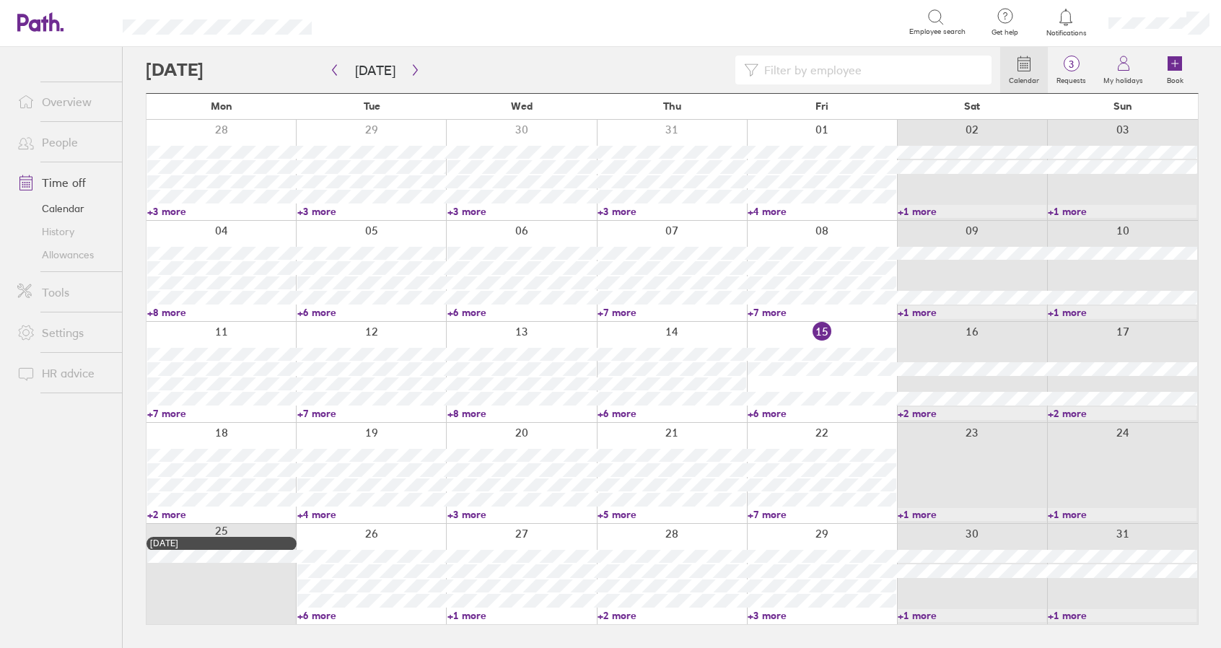
scroll to position [0, 0]
click at [773, 613] on link "+3 more" at bounding box center [829, 615] width 150 height 13
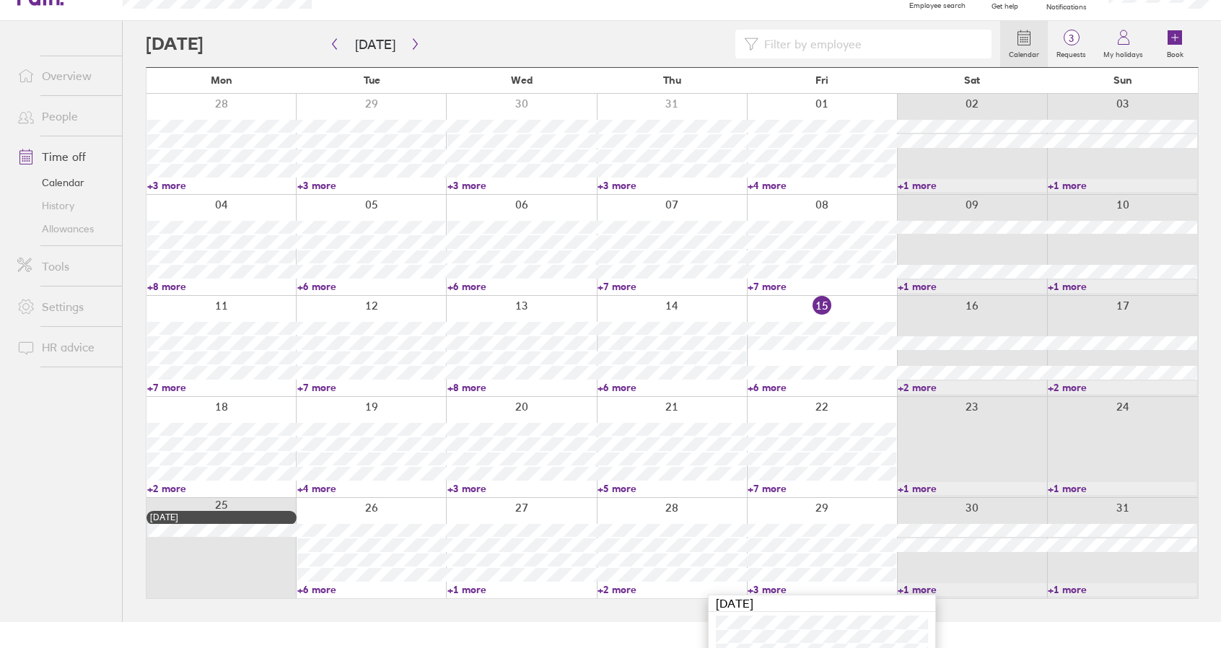
scroll to position [99, 0]
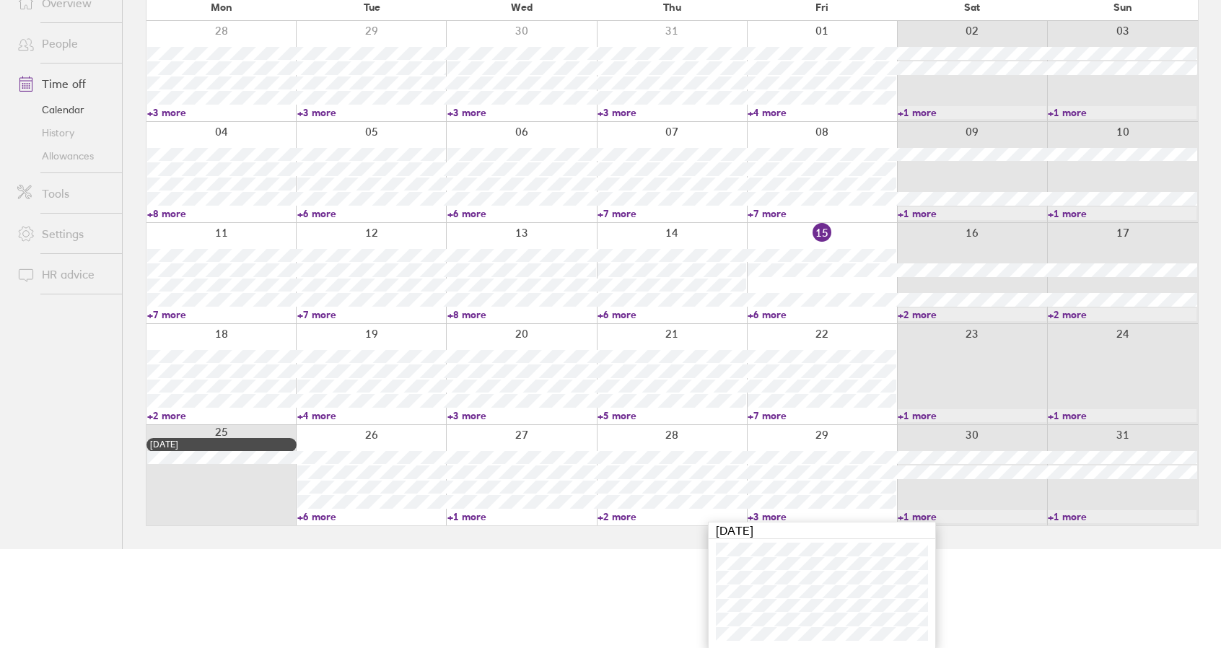
click at [765, 515] on link "+3 more" at bounding box center [821, 516] width 149 height 13
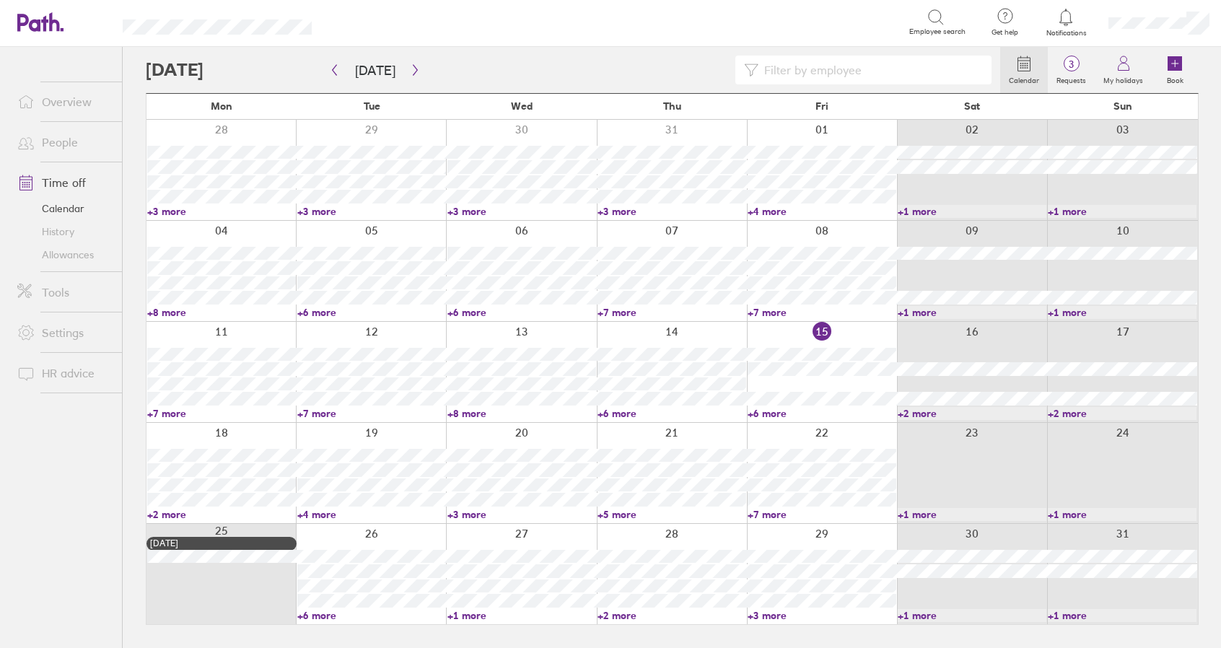
scroll to position [0, 0]
click at [322, 615] on link "+6 more" at bounding box center [374, 615] width 150 height 13
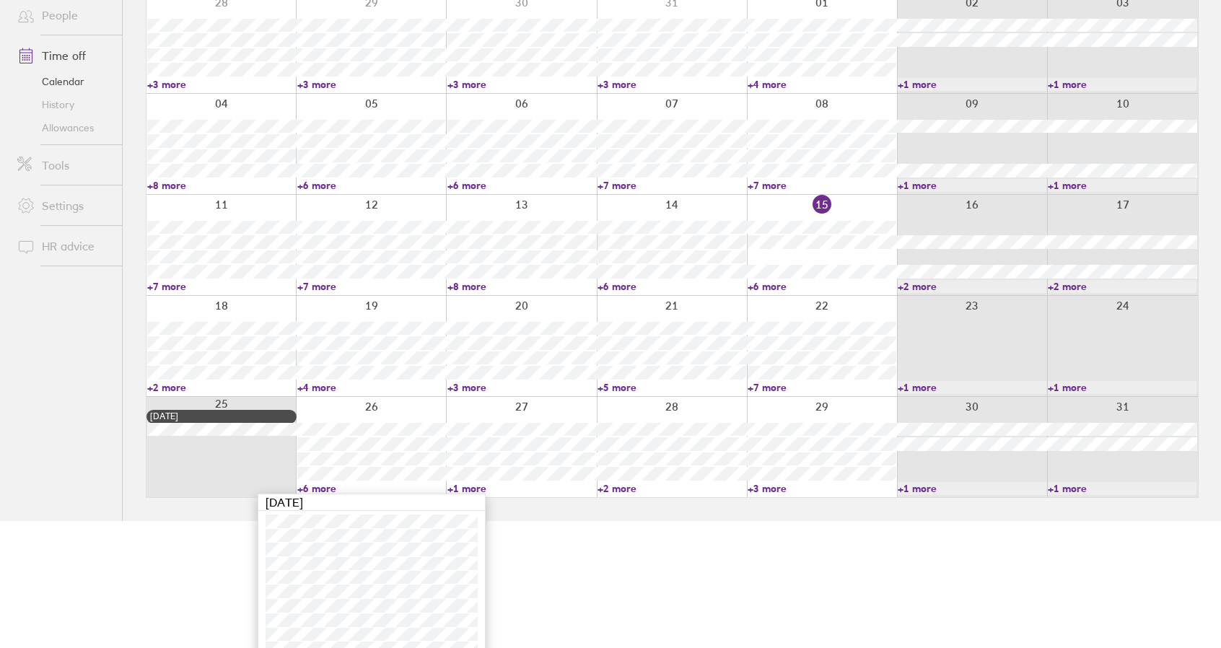
scroll to position [141, 0]
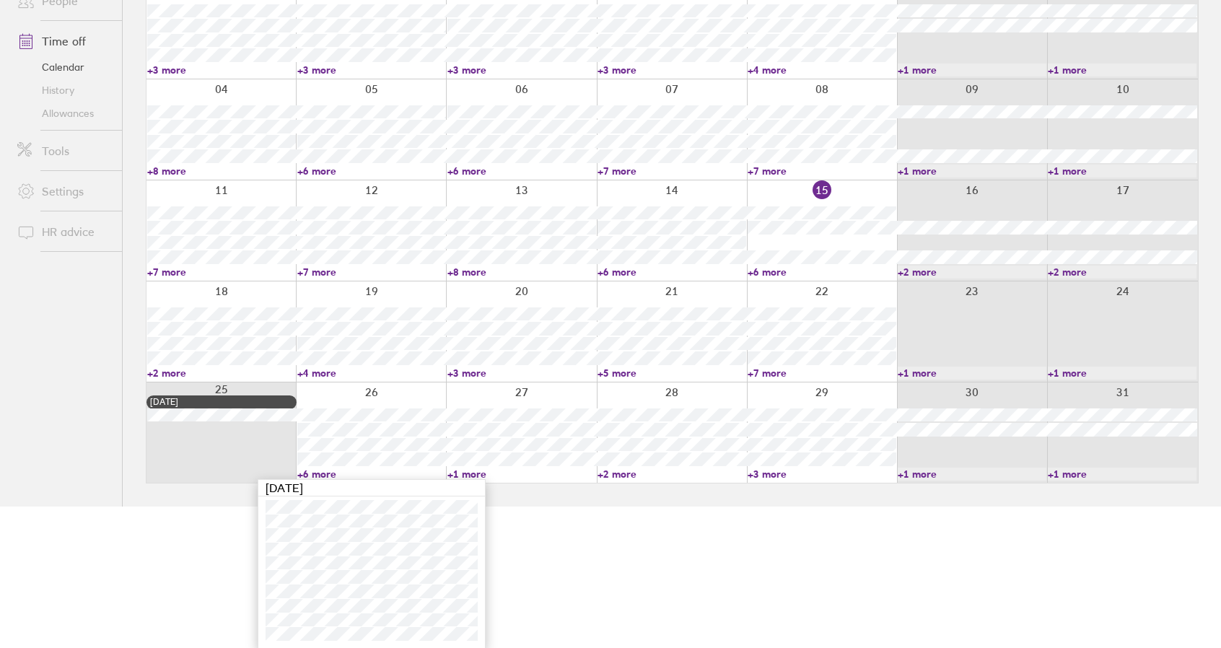
click at [470, 470] on link "+1 more" at bounding box center [521, 473] width 149 height 13
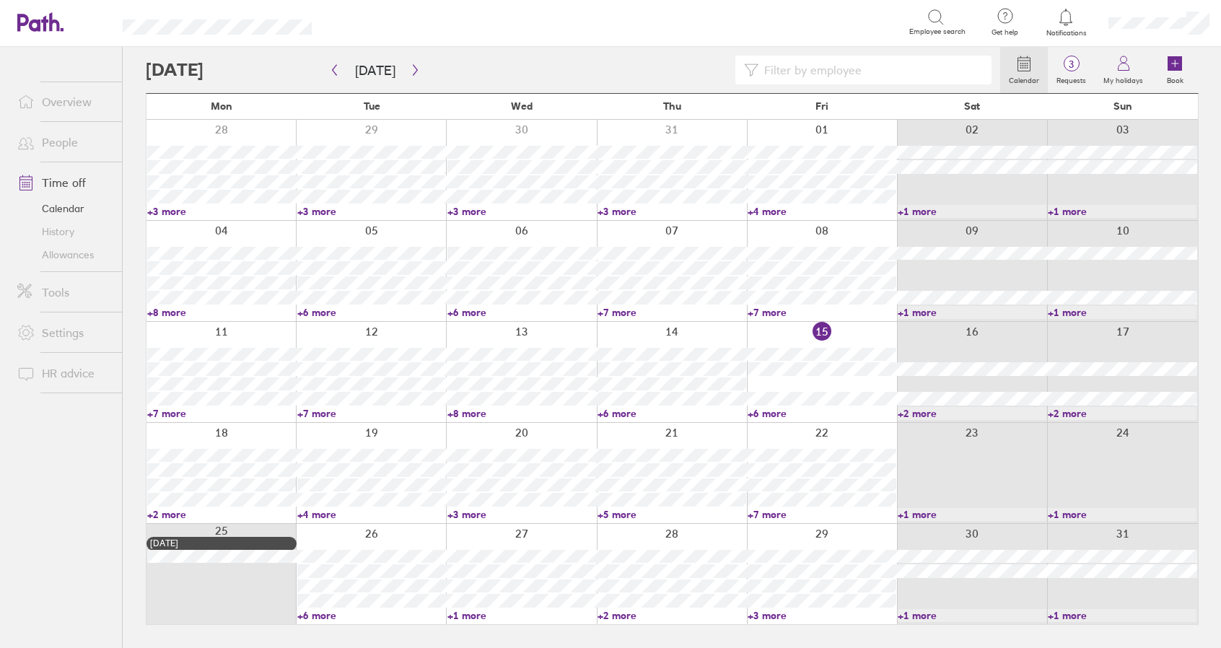
scroll to position [0, 0]
drag, startPoint x: 315, startPoint y: 616, endPoint x: 248, endPoint y: 426, distance: 201.3
click at [315, 616] on link "+6 more" at bounding box center [374, 615] width 150 height 13
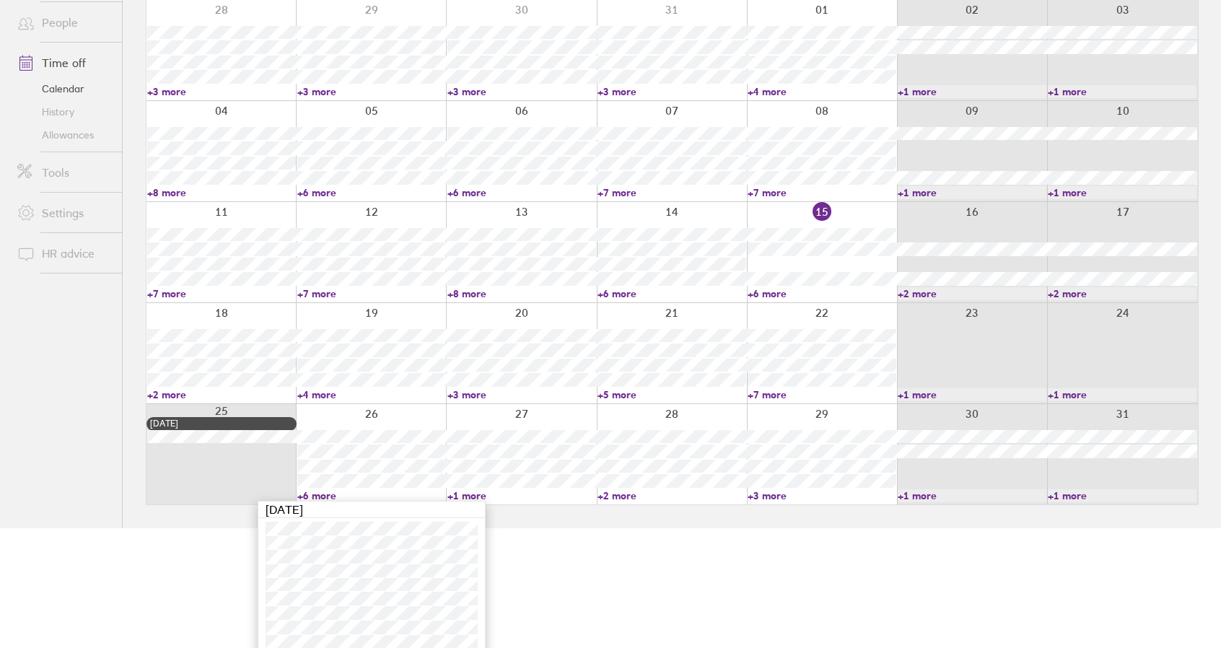
scroll to position [141, 0]
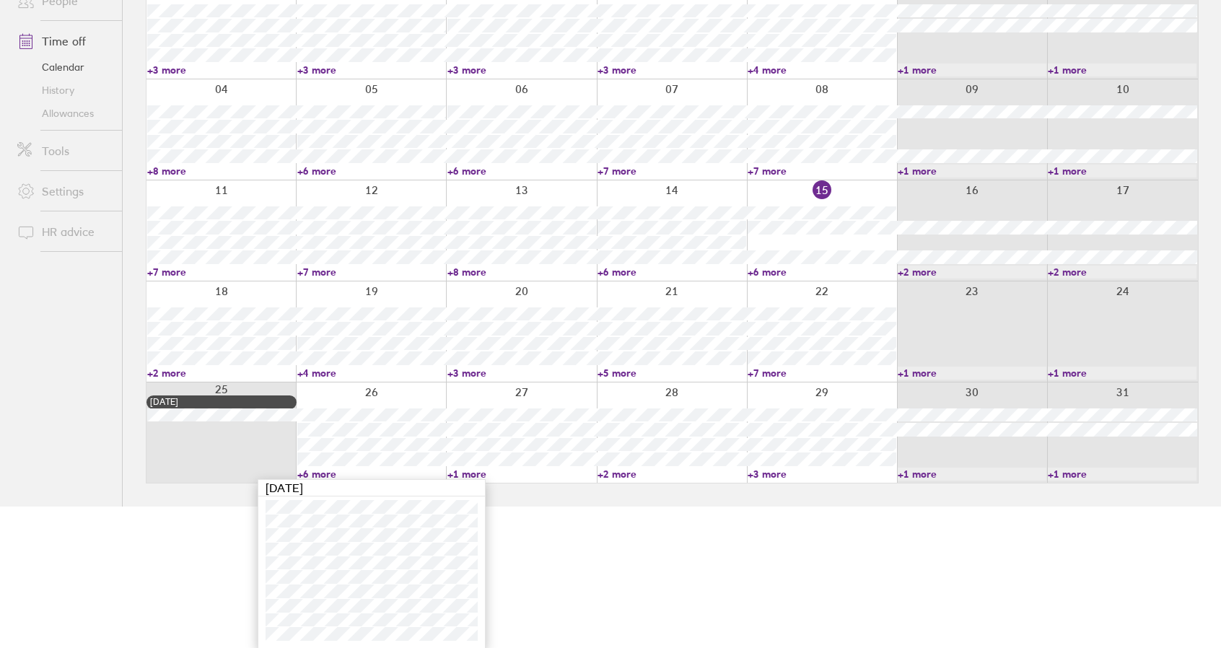
click at [318, 473] on link "+6 more" at bounding box center [371, 473] width 149 height 13
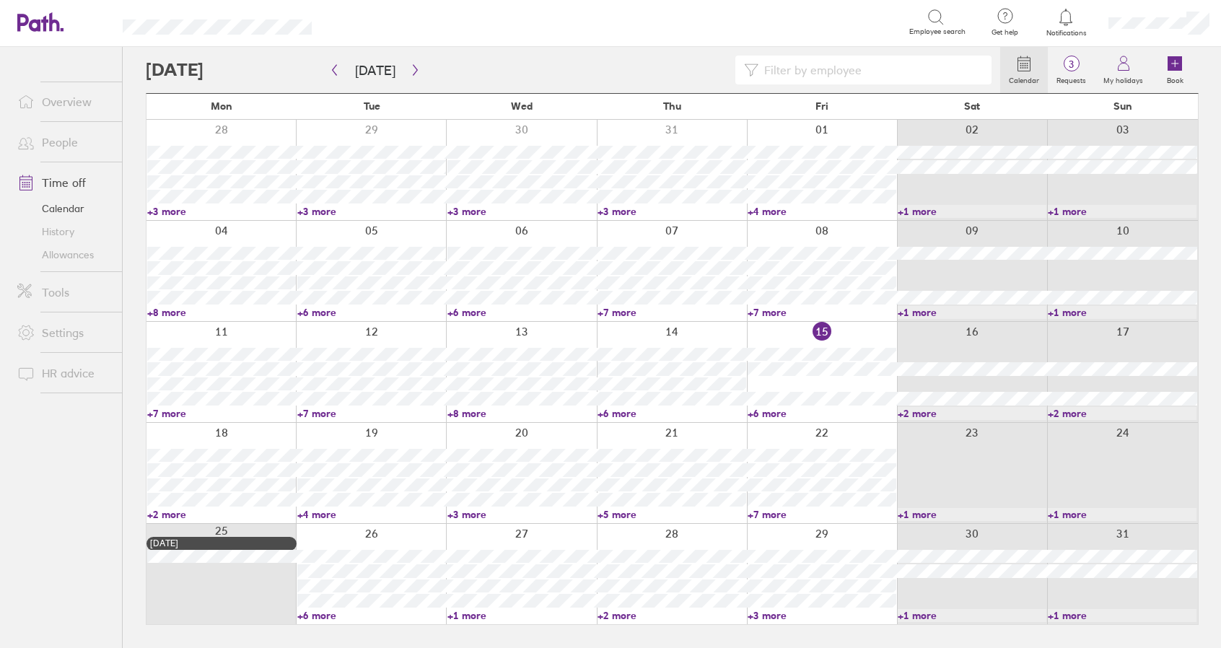
scroll to position [0, 0]
click at [316, 514] on link "+4 more" at bounding box center [374, 514] width 150 height 13
click at [316, 514] on link "+4 more" at bounding box center [371, 514] width 149 height 13
click at [326, 515] on link "+4 more" at bounding box center [374, 514] width 150 height 13
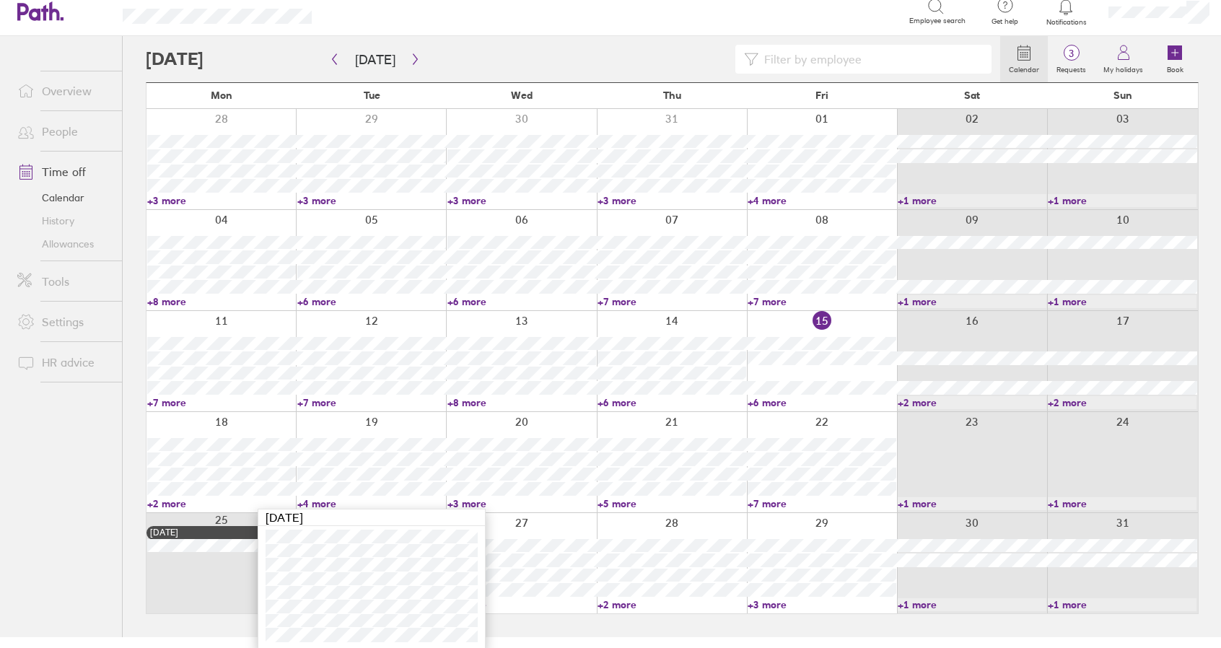
scroll to position [12, 0]
click at [607, 501] on link "+5 more" at bounding box center [671, 502] width 149 height 13
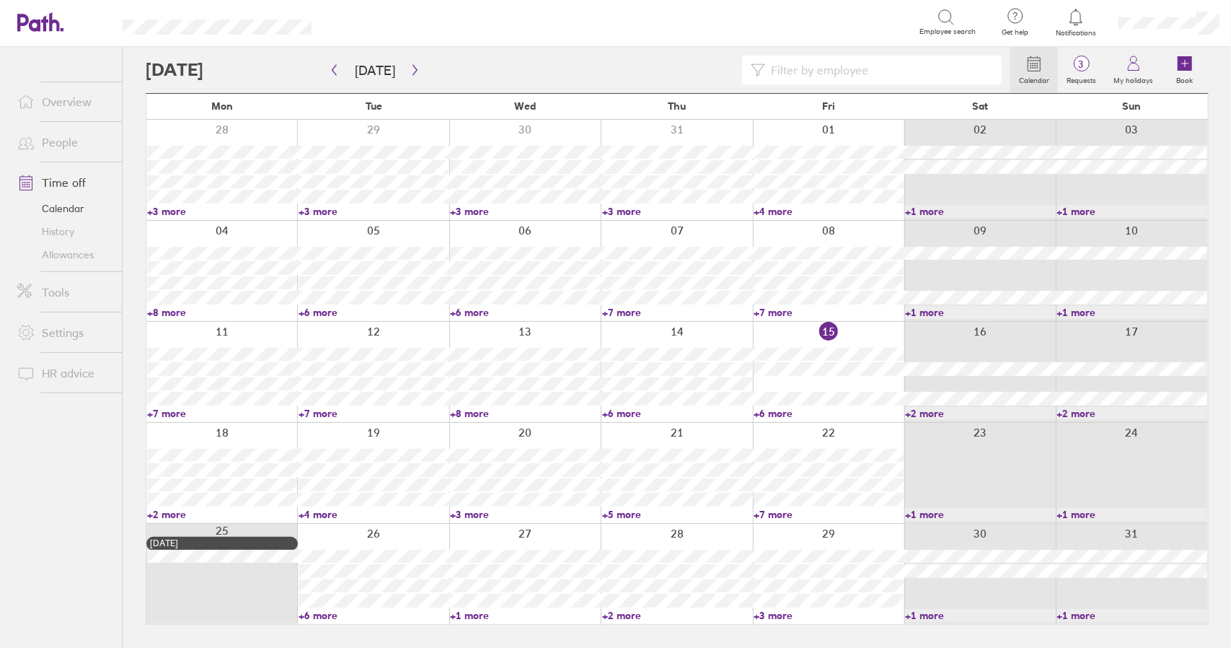
click at [620, 514] on link "+5 more" at bounding box center [677, 514] width 150 height 13
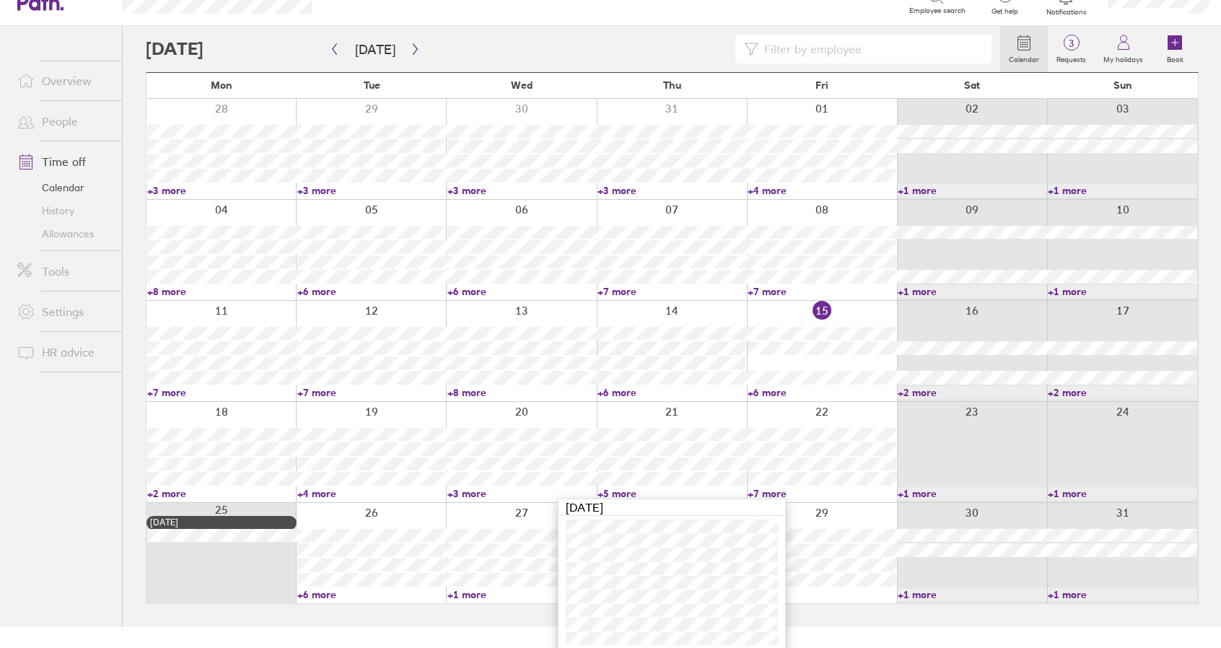
scroll to position [25, 0]
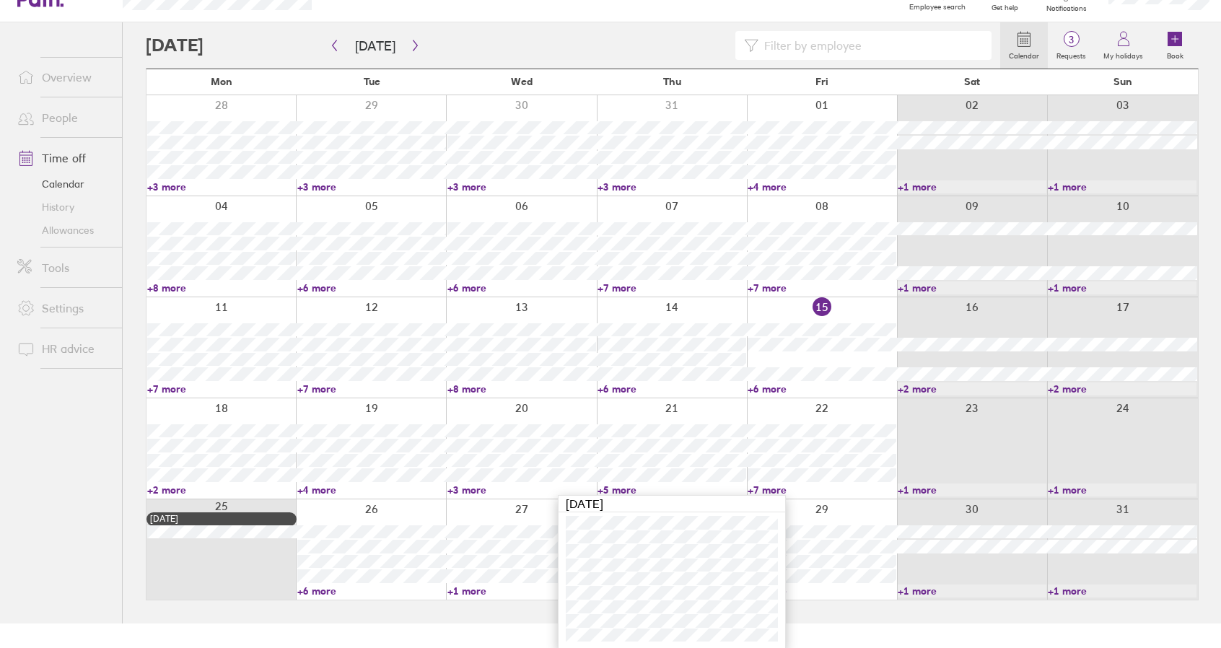
click at [322, 487] on link "+4 more" at bounding box center [371, 489] width 149 height 13
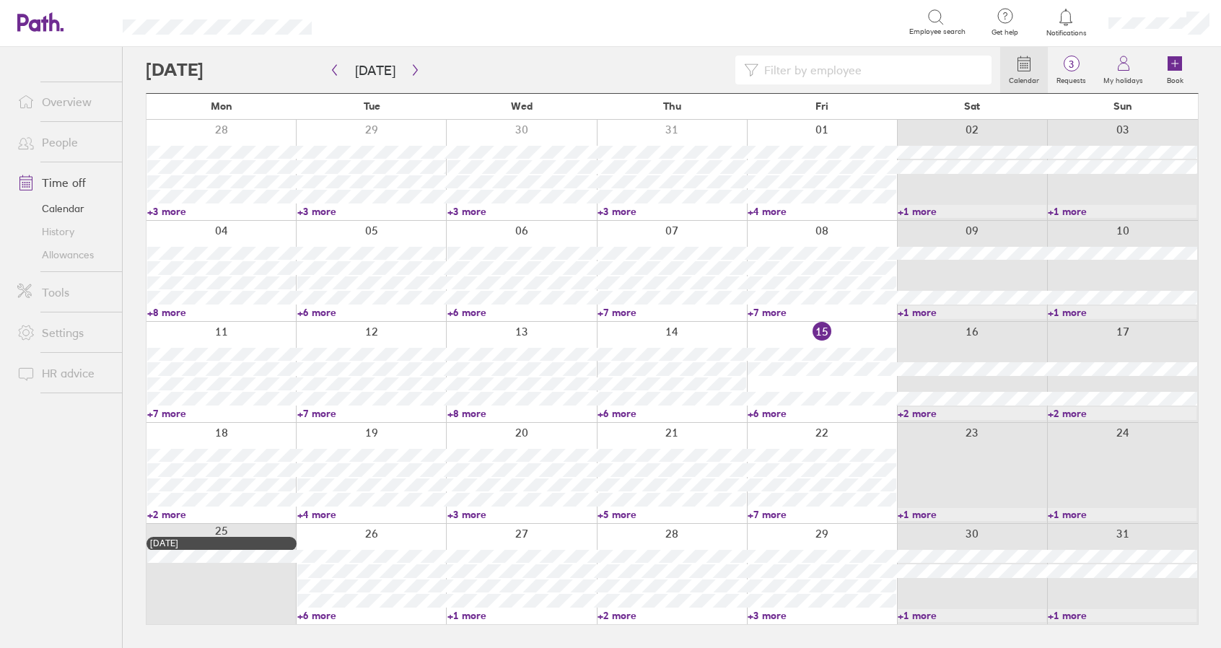
scroll to position [0, 0]
click at [773, 511] on link "+7 more" at bounding box center [829, 514] width 150 height 13
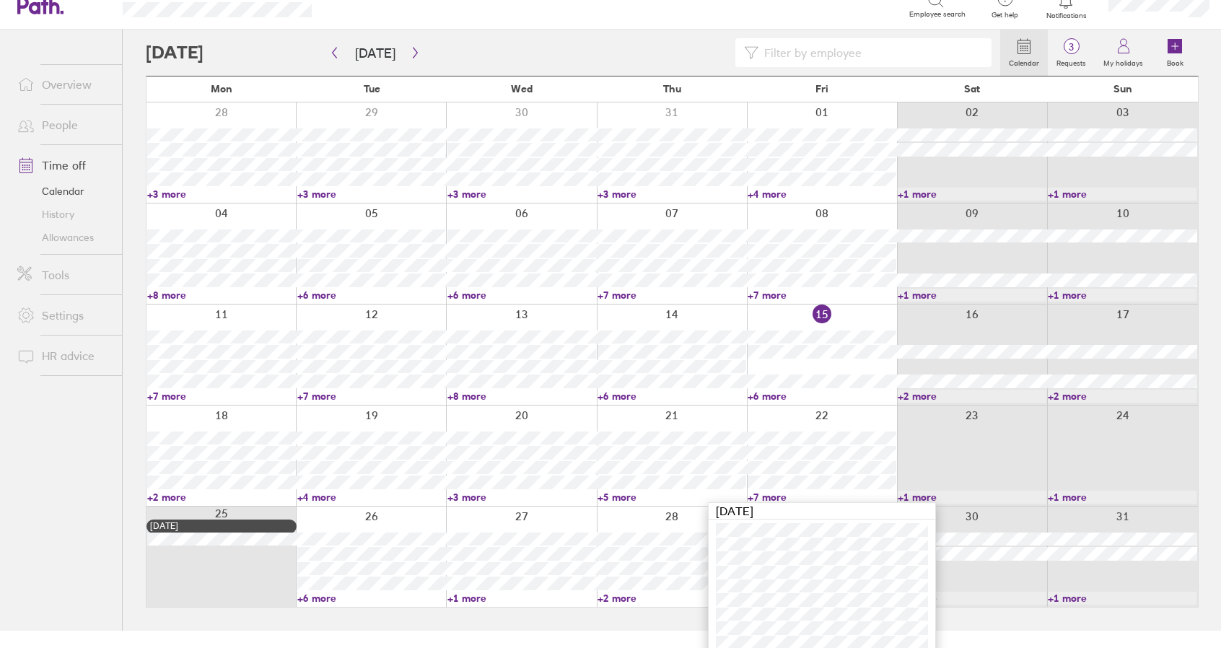
scroll to position [53, 0]
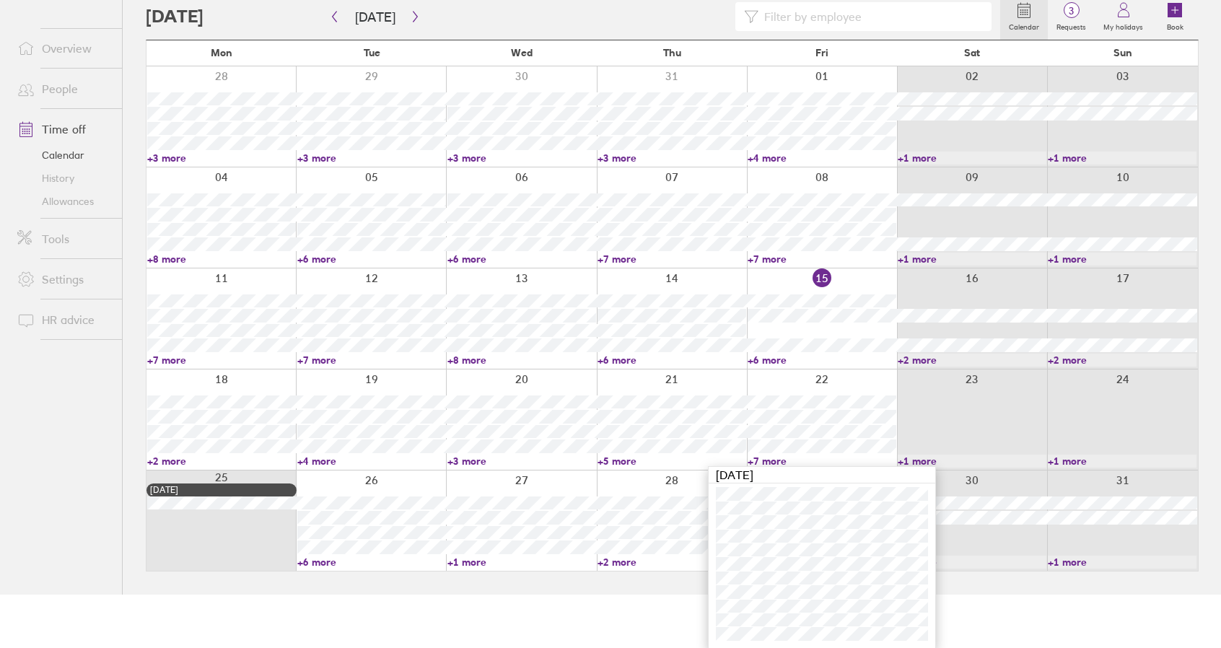
click at [765, 458] on link "+7 more" at bounding box center [821, 461] width 149 height 13
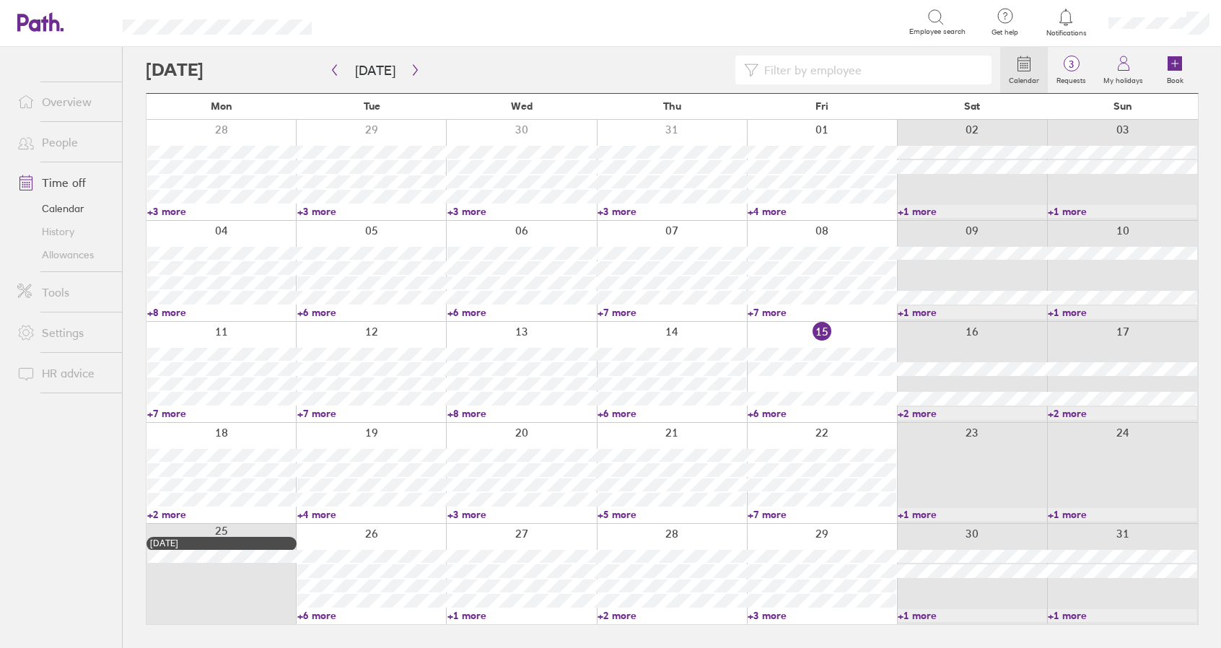
scroll to position [0, 0]
click at [776, 511] on link "+7 more" at bounding box center [829, 514] width 150 height 13
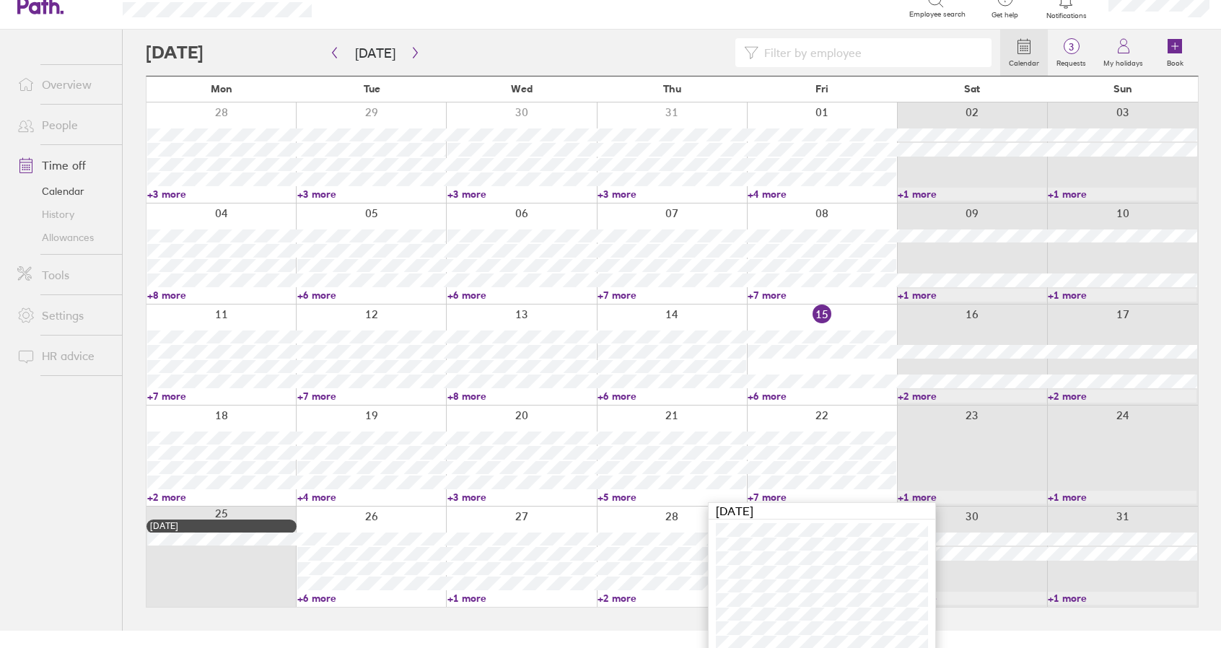
scroll to position [53, 0]
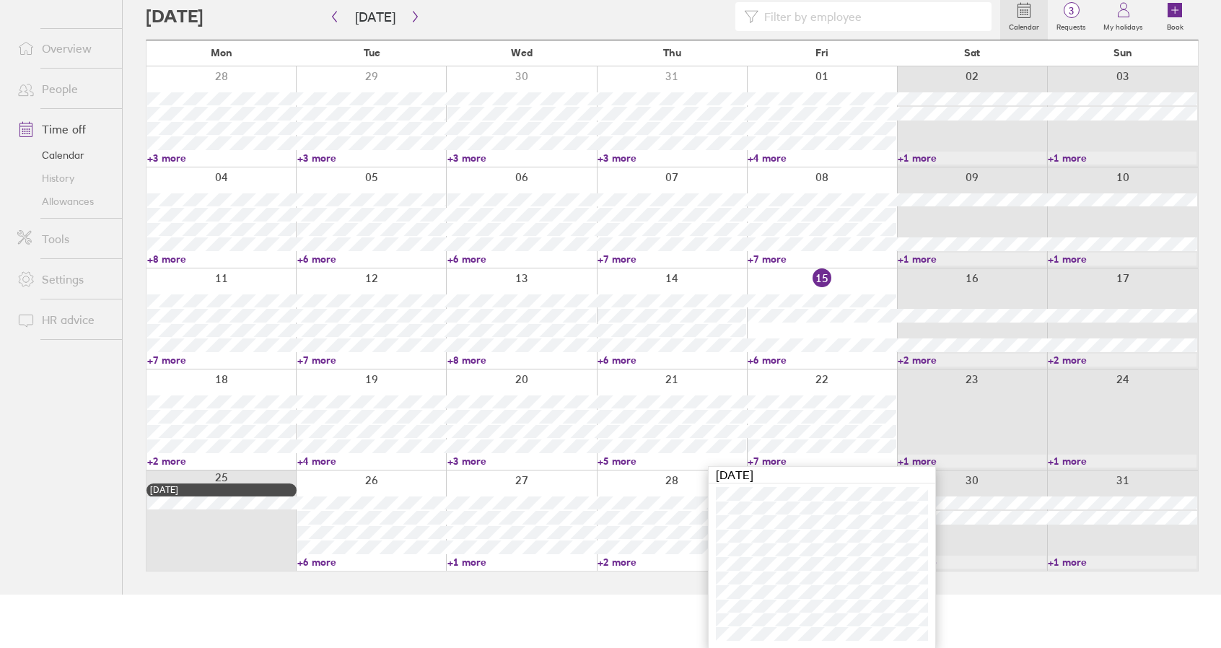
click at [773, 460] on link "+7 more" at bounding box center [821, 461] width 149 height 13
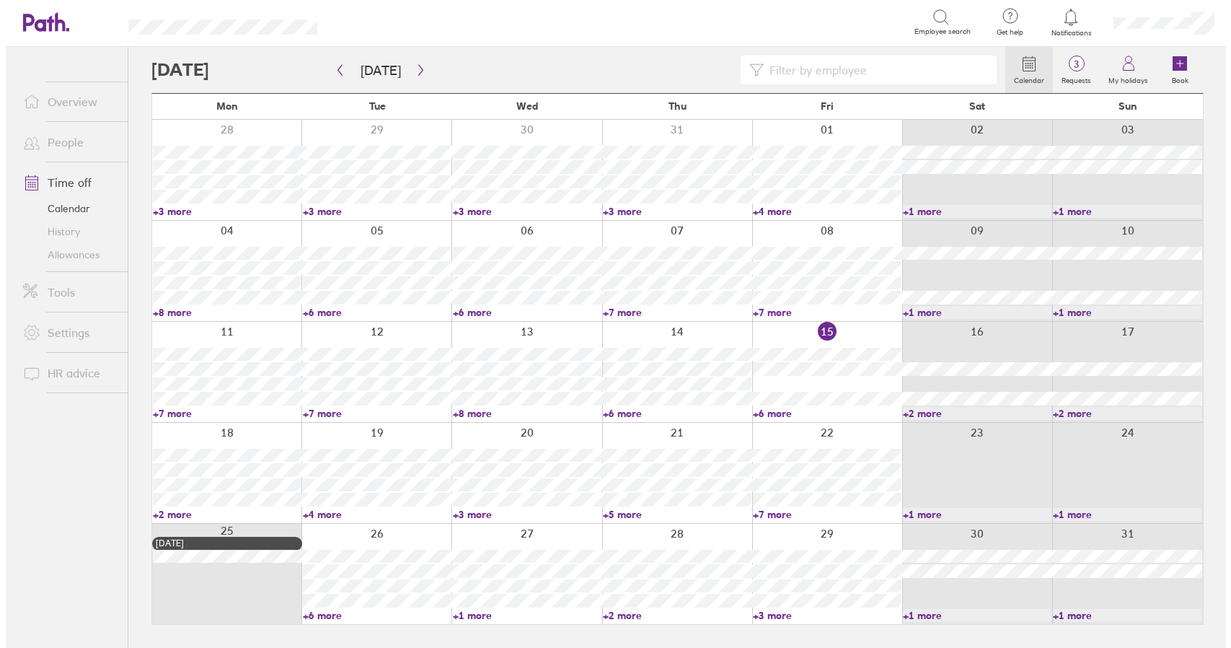
scroll to position [0, 0]
click at [62, 181] on link "Time off" at bounding box center [64, 182] width 116 height 29
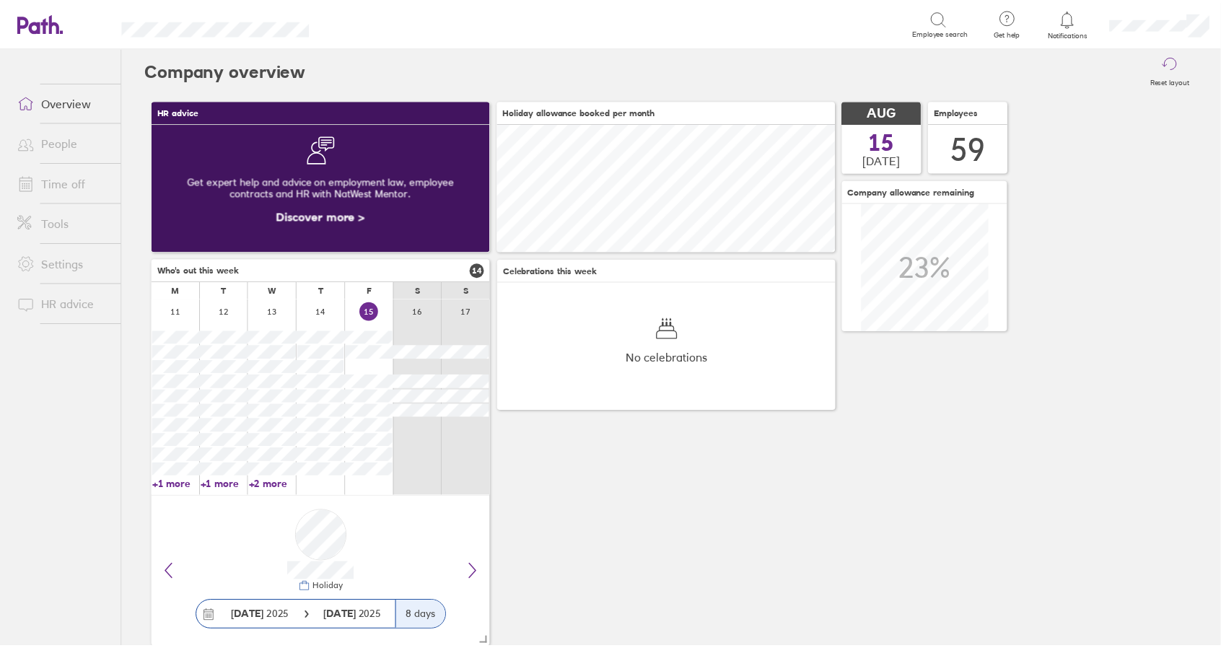
scroll to position [128, 341]
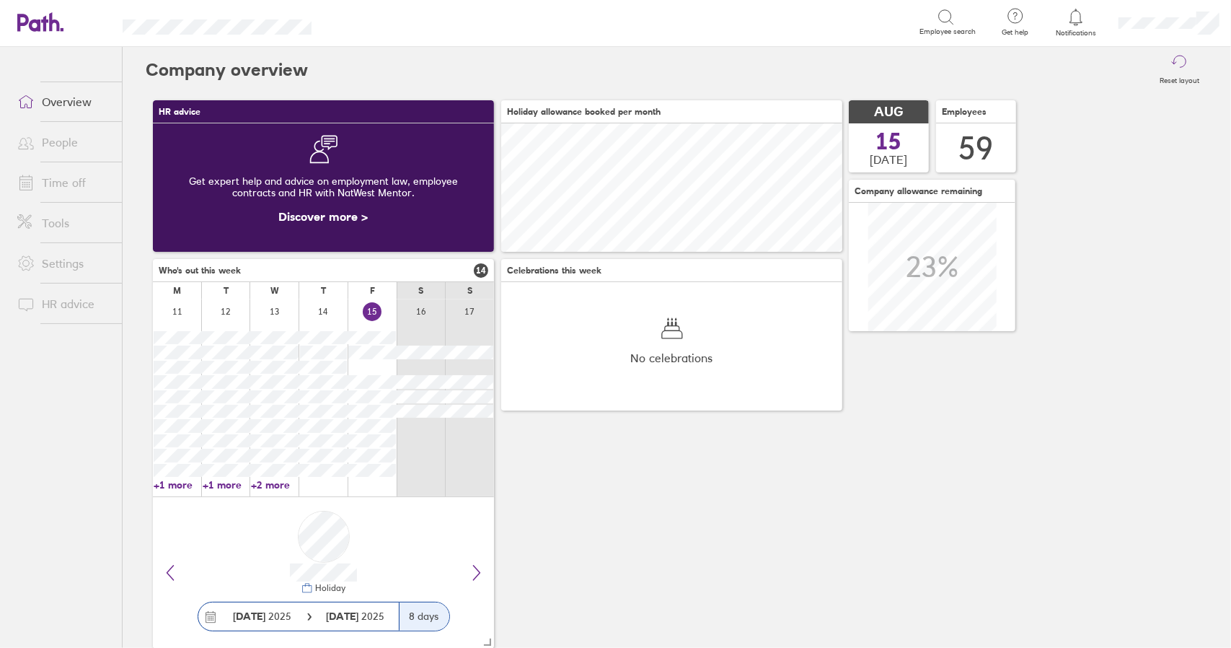
click at [75, 181] on link "Time off" at bounding box center [64, 182] width 116 height 29
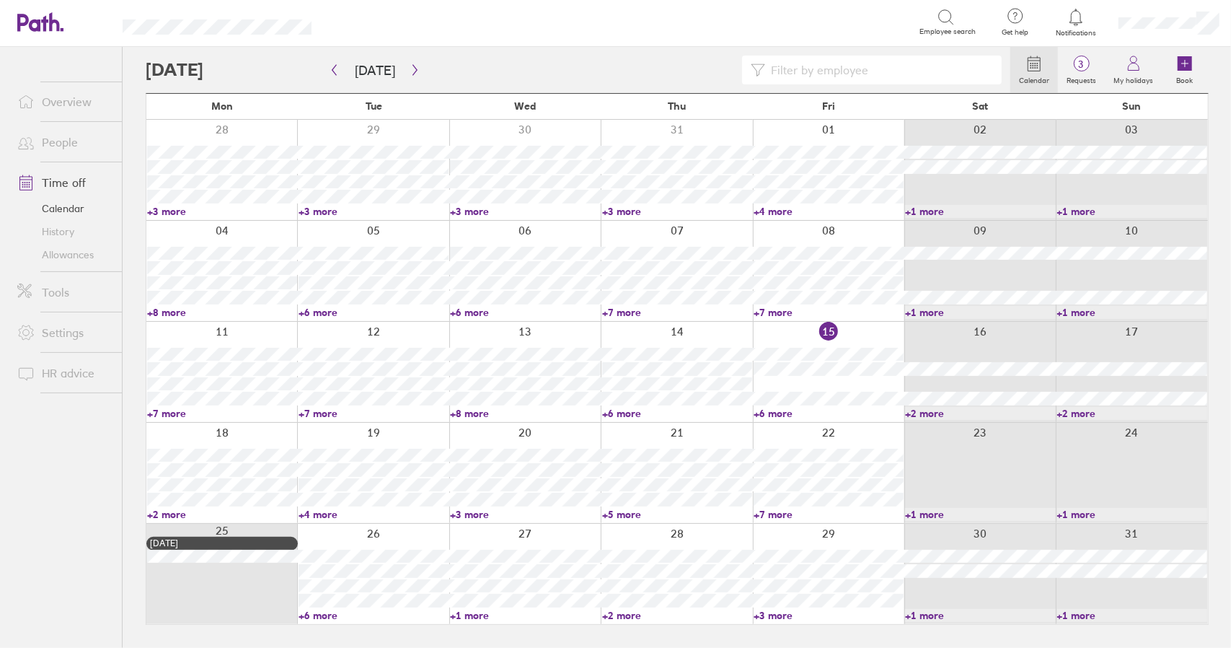
click at [175, 510] on link "+2 more" at bounding box center [222, 514] width 150 height 13
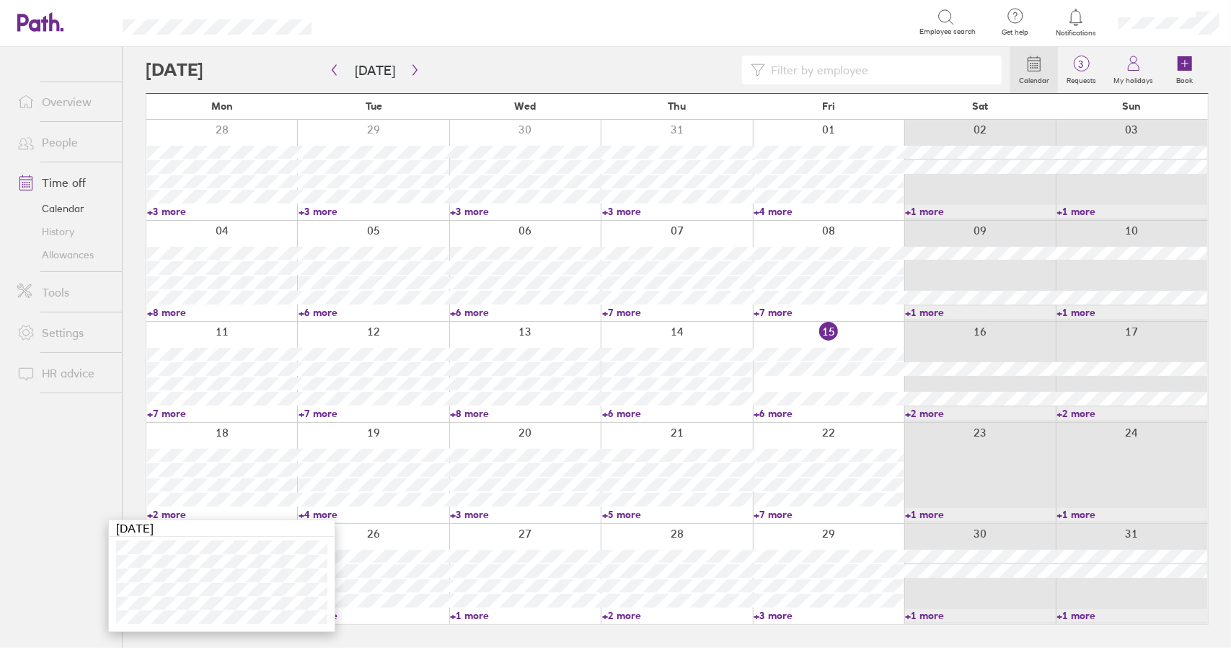
click at [163, 513] on link "+2 more" at bounding box center [222, 514] width 150 height 13
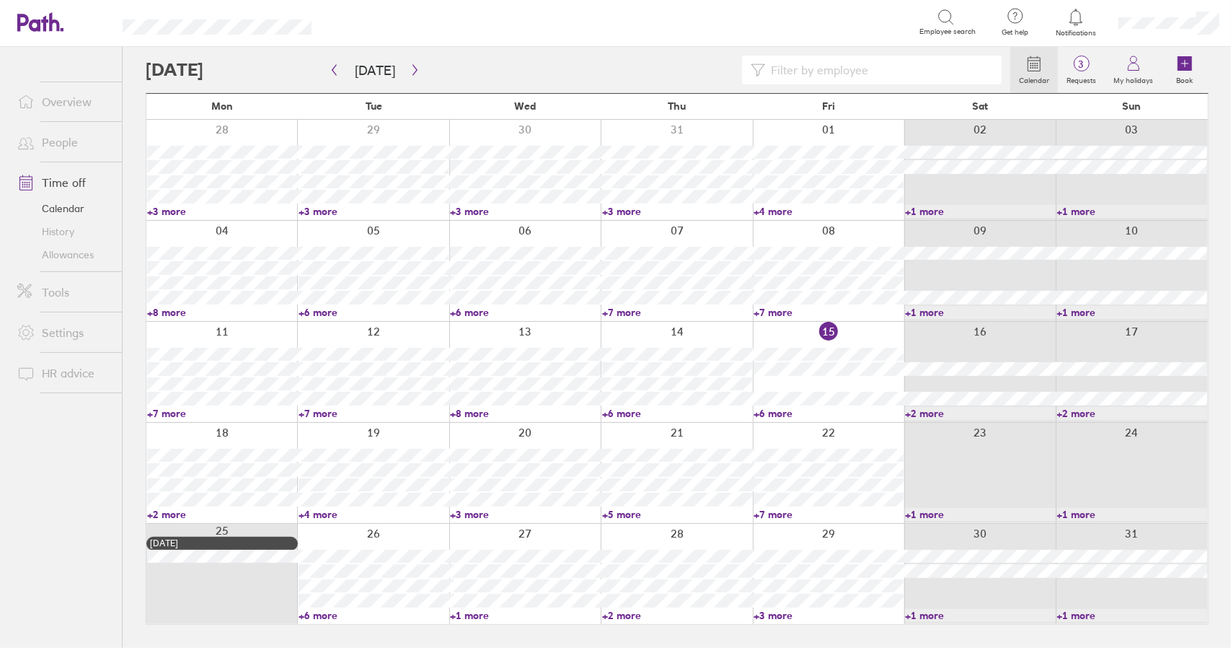
click at [316, 517] on link "+4 more" at bounding box center [374, 514] width 150 height 13
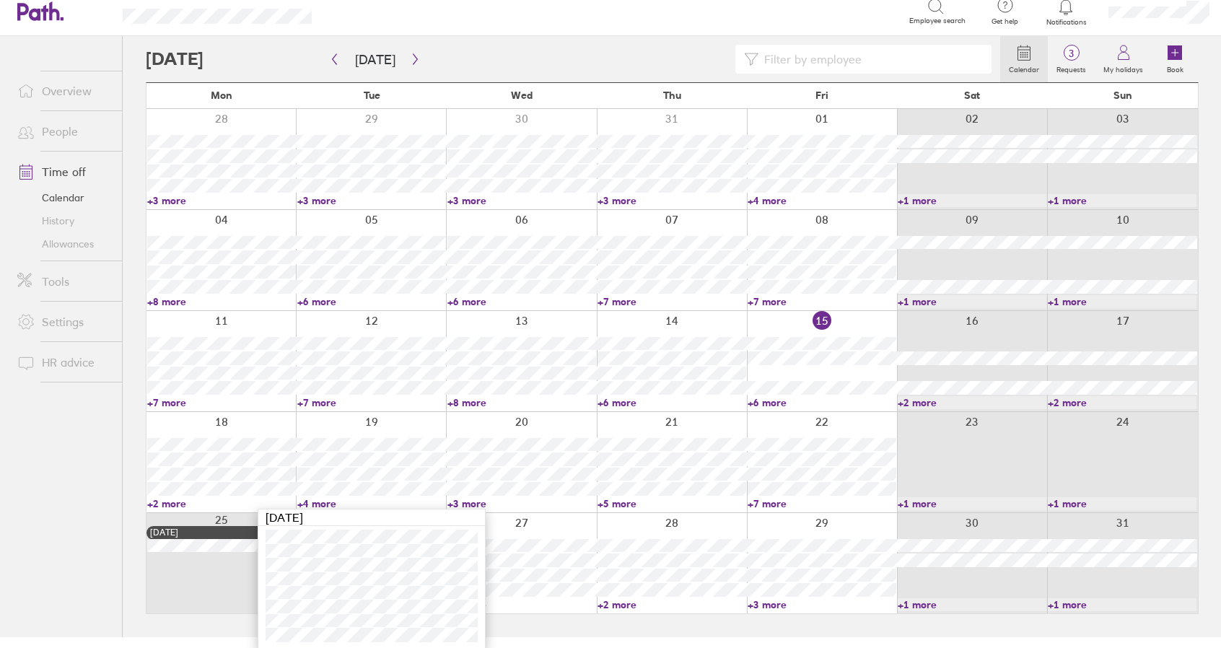
scroll to position [12, 0]
click at [317, 502] on link "+4 more" at bounding box center [371, 502] width 149 height 13
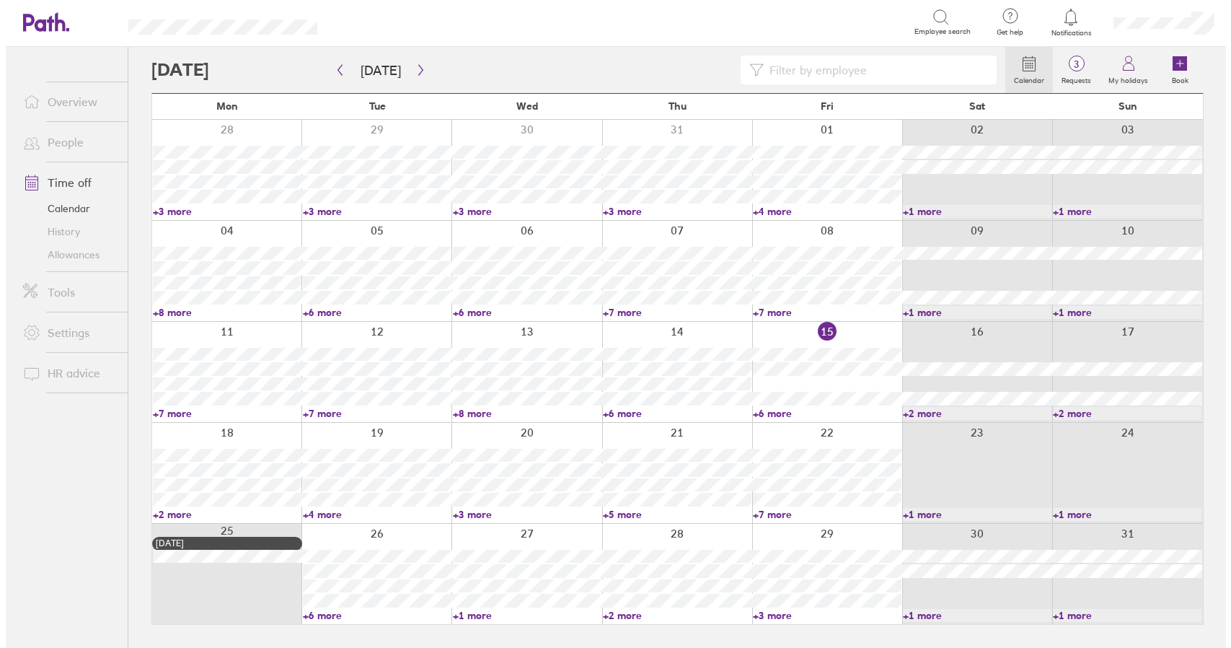
scroll to position [0, 0]
